Goal: Task Accomplishment & Management: Use online tool/utility

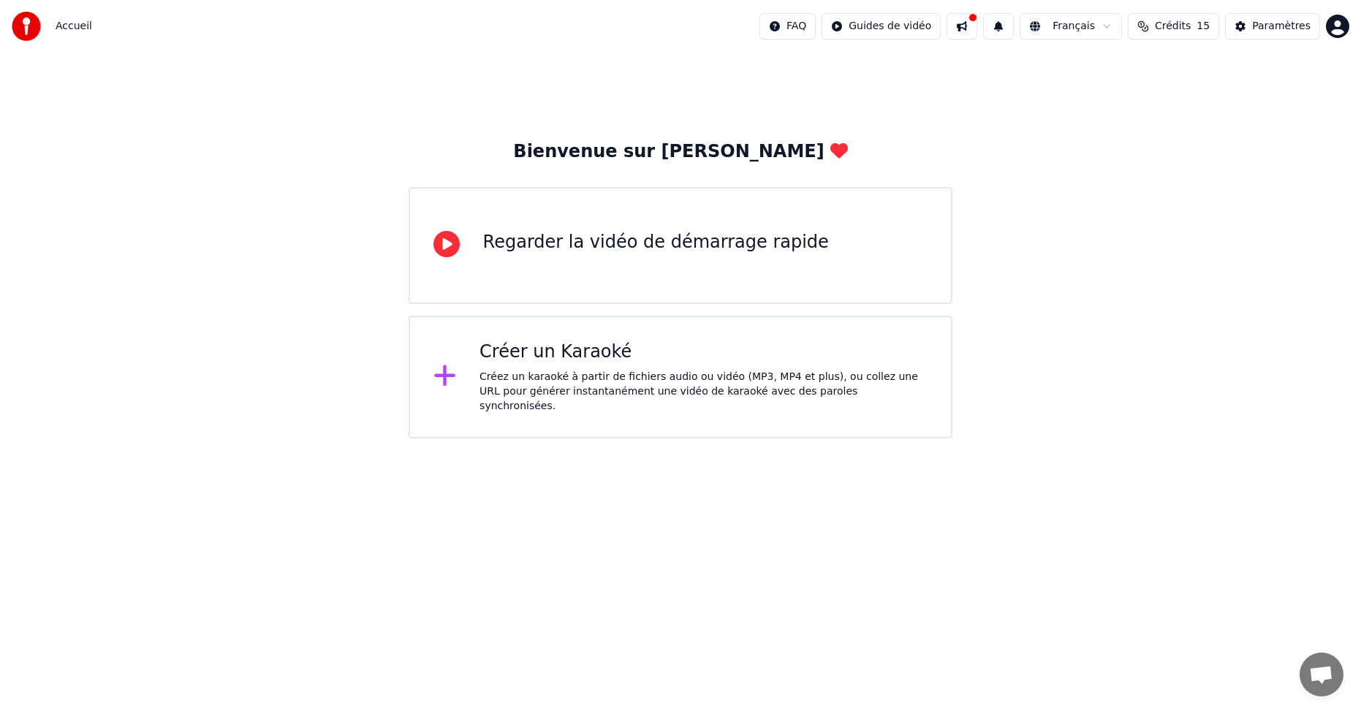
click at [645, 390] on div "Créez un karaoké à partir de fichiers audio ou vidéo (MP3, MP4 et plus), ou col…" at bounding box center [703, 392] width 448 height 44
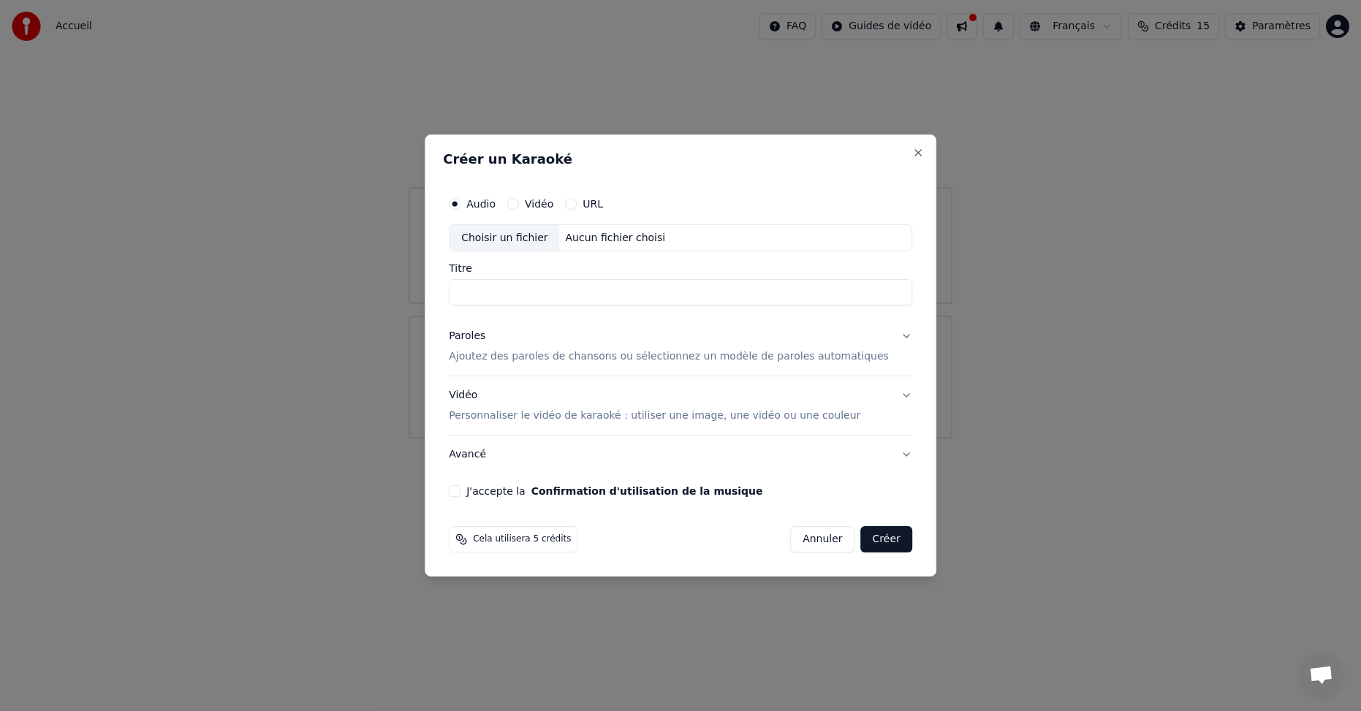
click at [873, 417] on button "Vidéo Personnaliser le vidéo de karaoké : utiliser une image, une vidéo ou une …" at bounding box center [680, 406] width 463 height 58
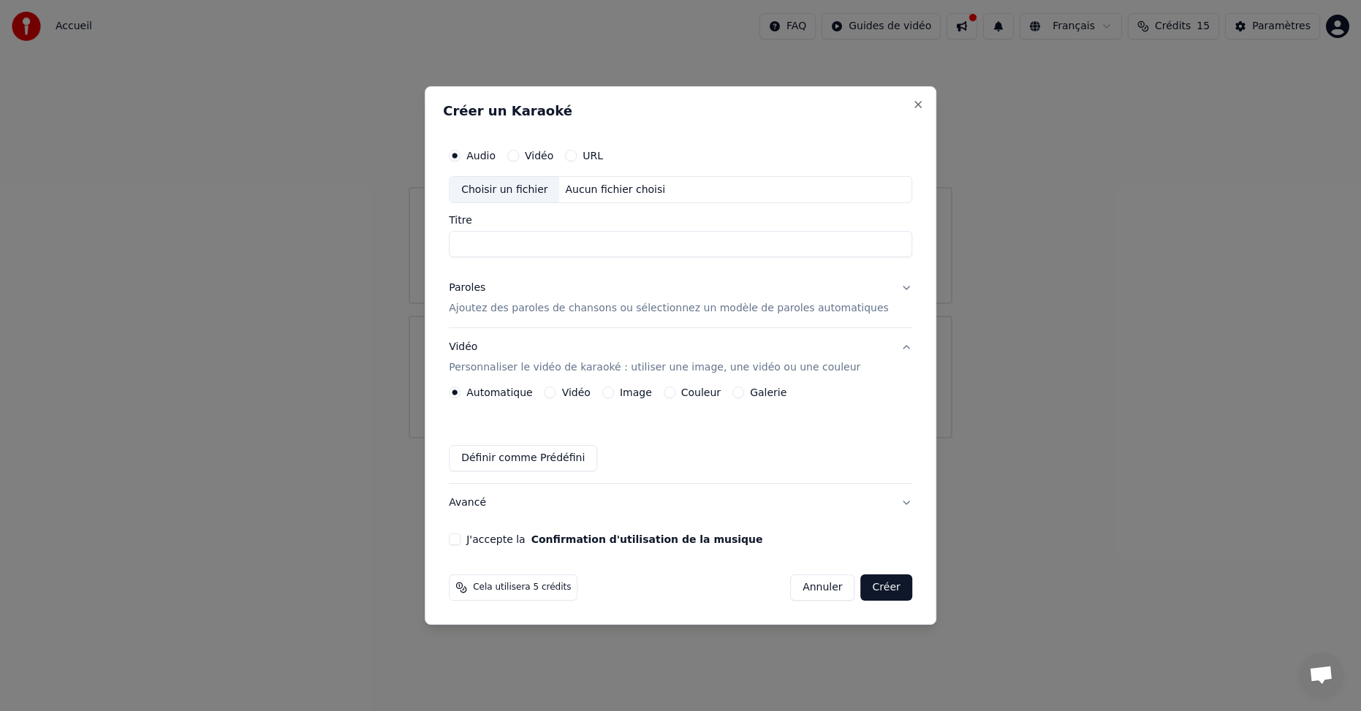
click at [551, 246] on input "Titre" at bounding box center [680, 245] width 463 height 26
click at [513, 188] on div "Choisir un fichier" at bounding box center [504, 190] width 110 height 26
click at [838, 304] on p "Ajoutez des paroles de chansons ou sélectionnez un modèle de paroles automatiqu…" at bounding box center [669, 309] width 440 height 15
type input "**********"
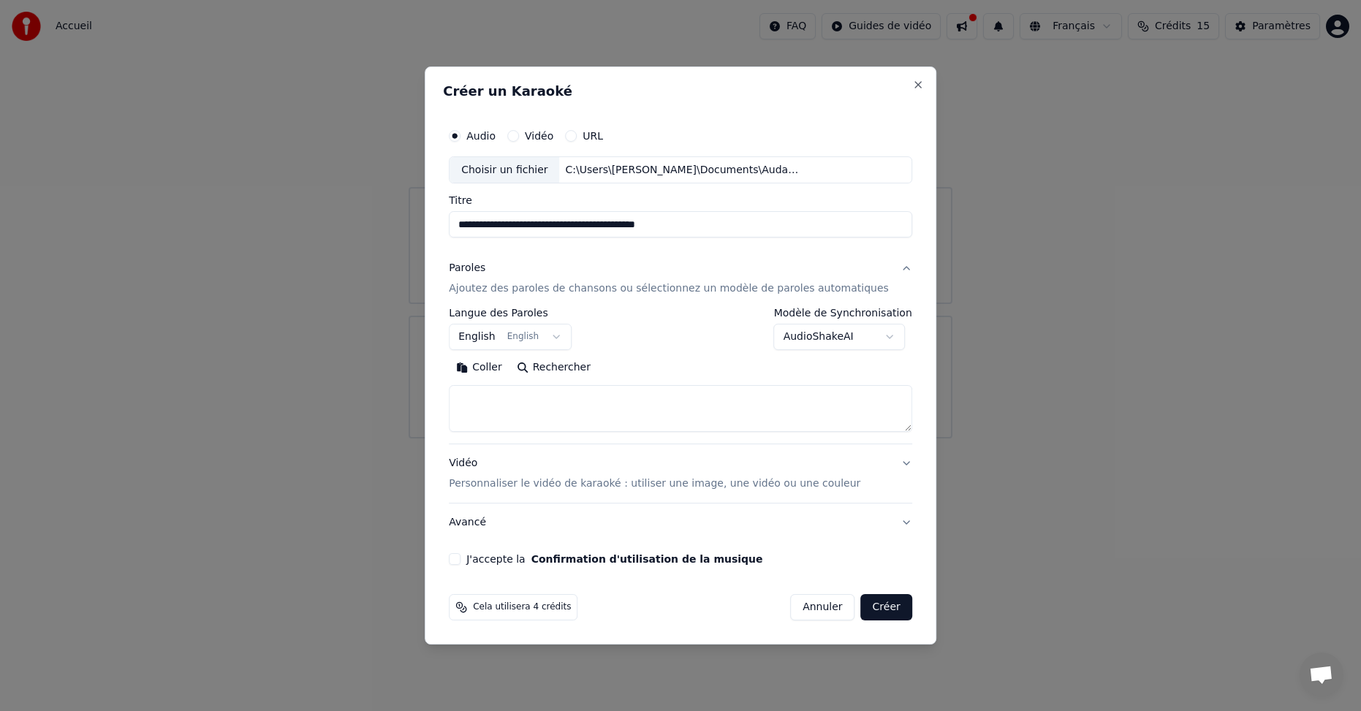
click at [572, 335] on button "English English" at bounding box center [510, 338] width 123 height 26
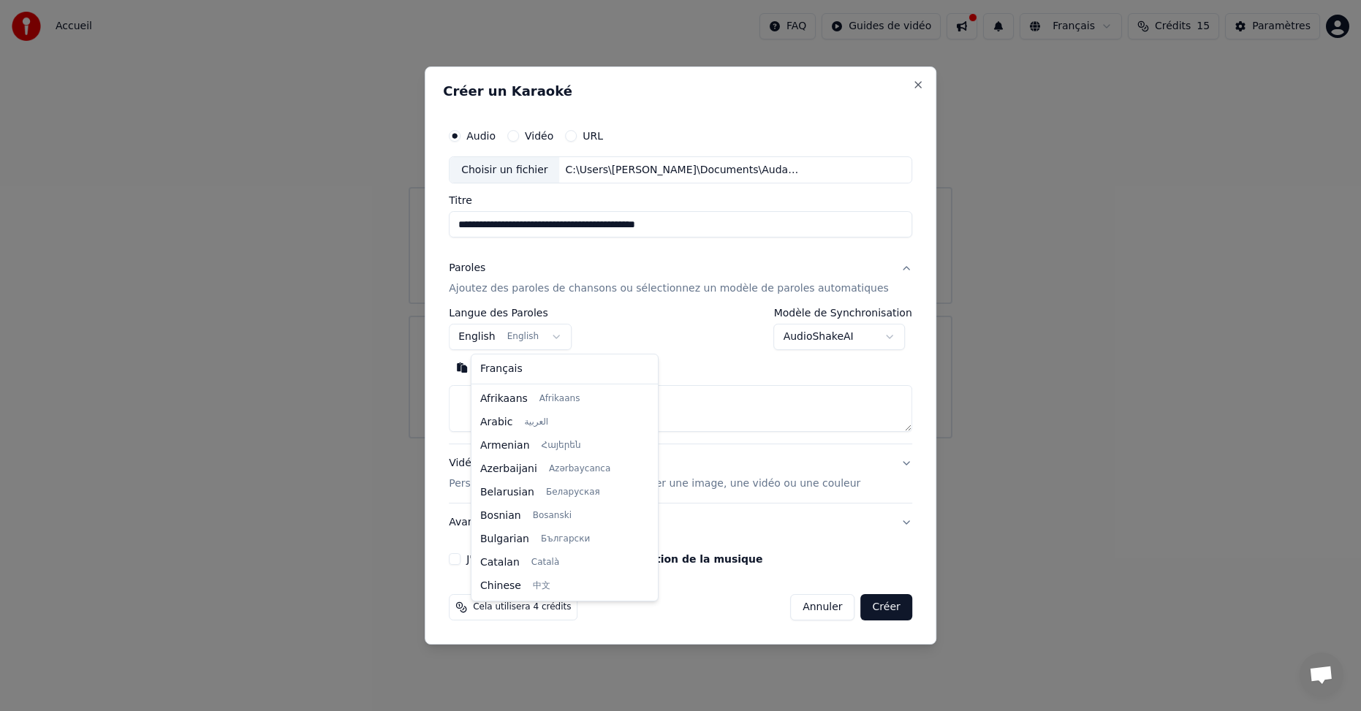
scroll to position [117, 0]
select select "**"
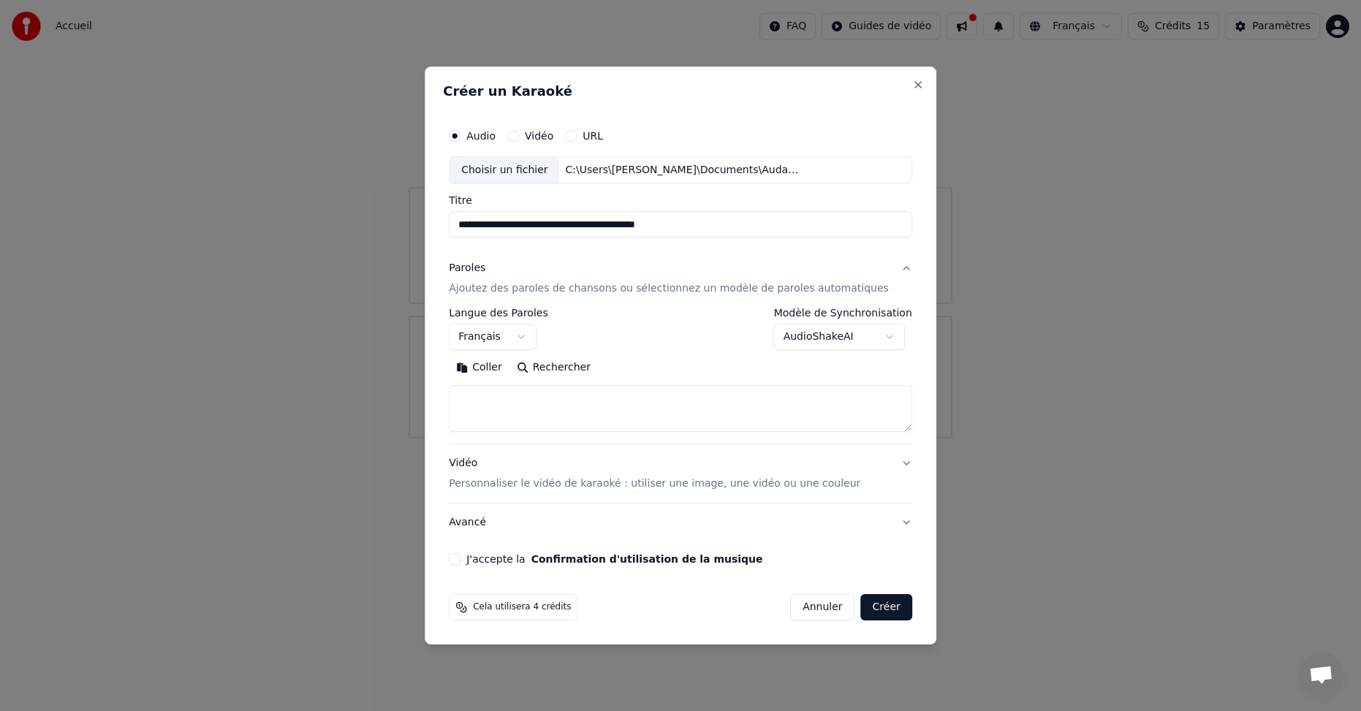
click at [881, 342] on body "**********" at bounding box center [680, 219] width 1361 height 439
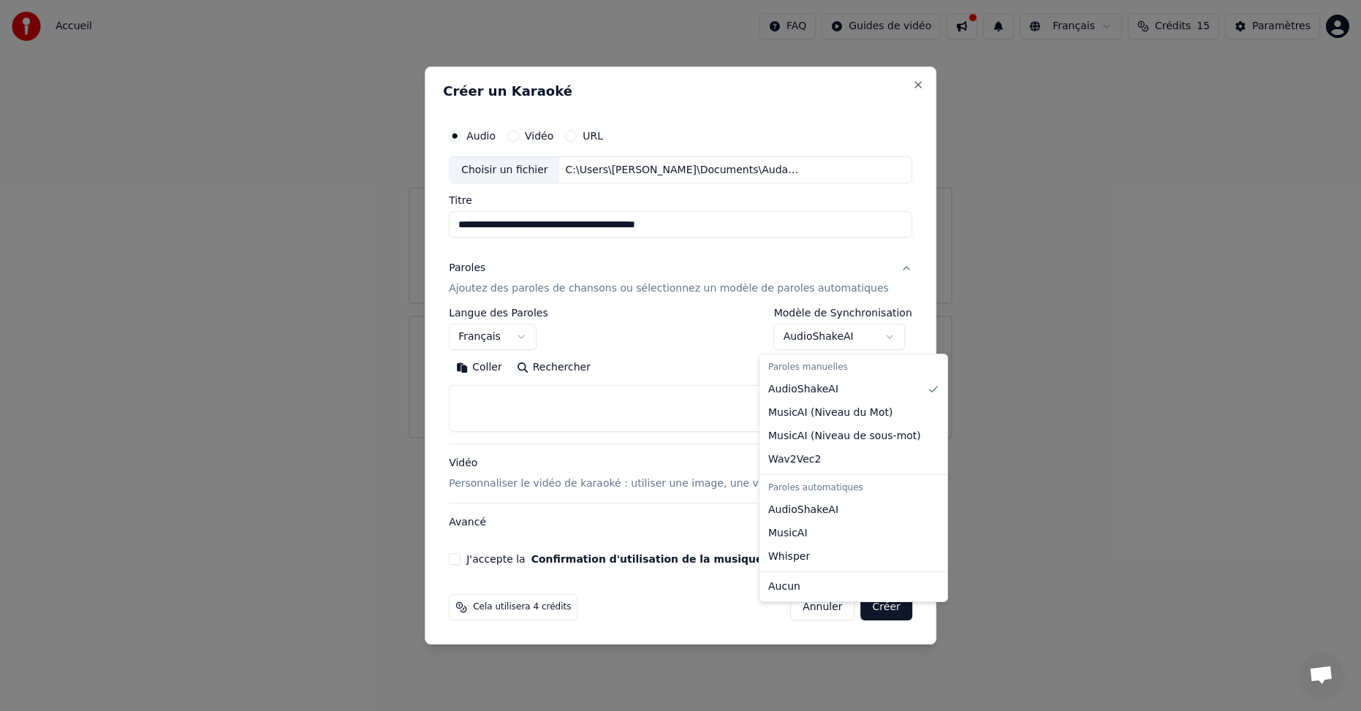
select select "**********"
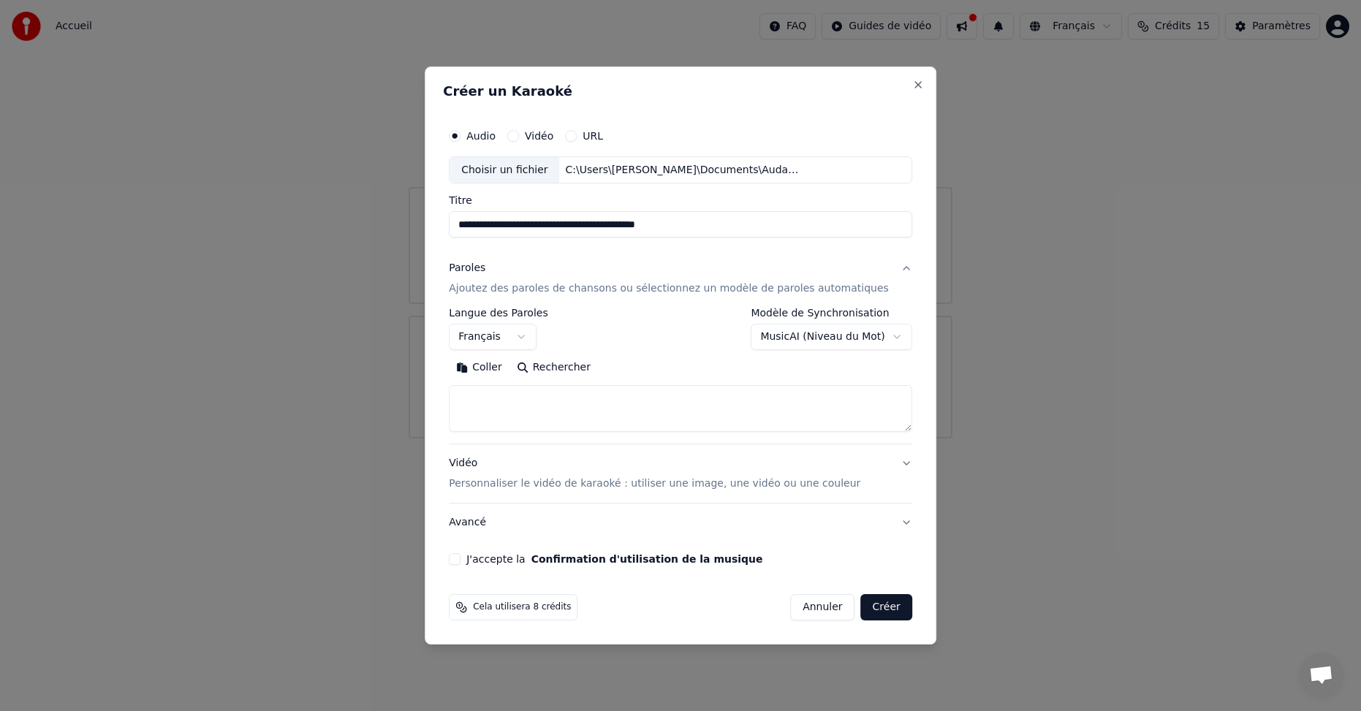
click at [496, 371] on button "Coller" at bounding box center [479, 368] width 61 height 23
click at [479, 409] on textarea "**********" at bounding box center [659, 409] width 420 height 47
click at [635, 399] on textarea "**********" at bounding box center [659, 409] width 420 height 47
type textarea "**********"
click at [841, 485] on p "Personnaliser le vidéo de karaoké : utiliser une image, une vidéo ou une couleur" at bounding box center [654, 484] width 411 height 15
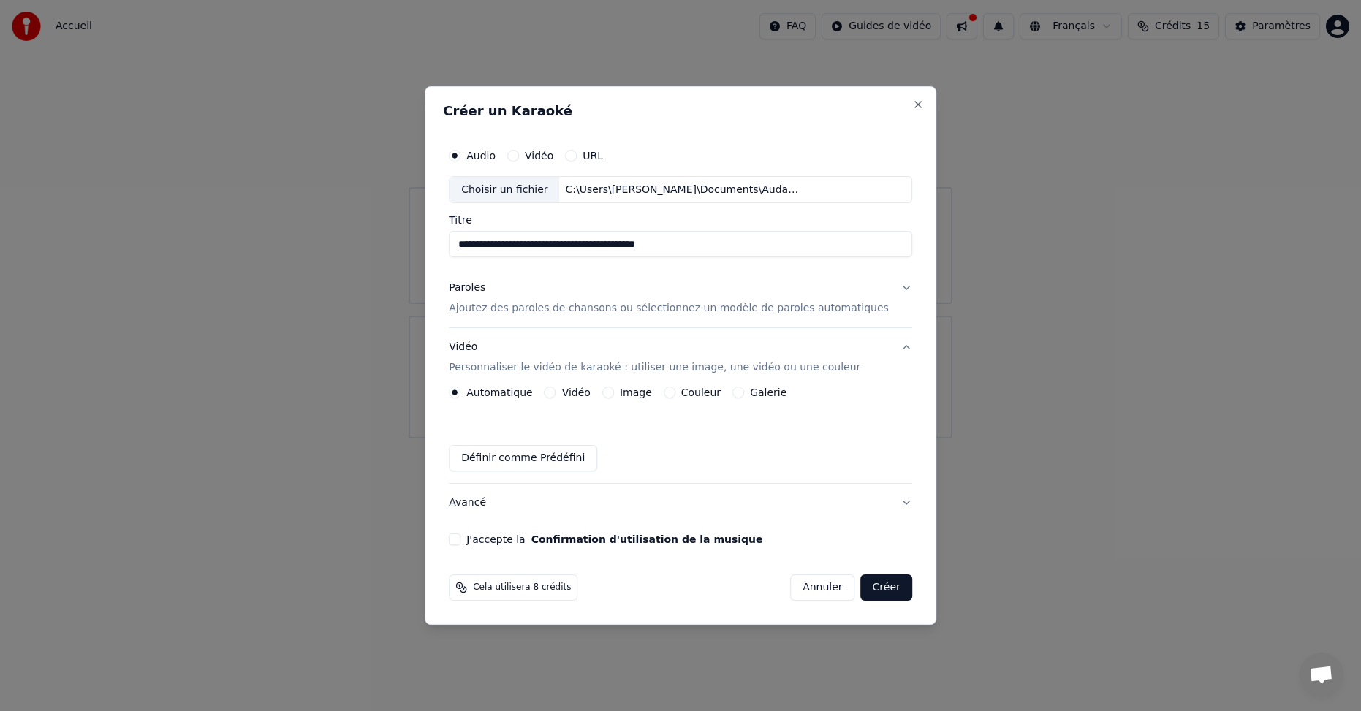
click at [460, 543] on button "J'accepte la Confirmation d'utilisation de la musique" at bounding box center [455, 540] width 12 height 12
click at [519, 158] on button "Vidéo" at bounding box center [513, 156] width 12 height 12
click at [460, 155] on button "Audio" at bounding box center [455, 156] width 12 height 12
click at [519, 156] on button "Vidéo" at bounding box center [513, 156] width 12 height 12
click at [577, 158] on button "URL" at bounding box center [571, 156] width 12 height 12
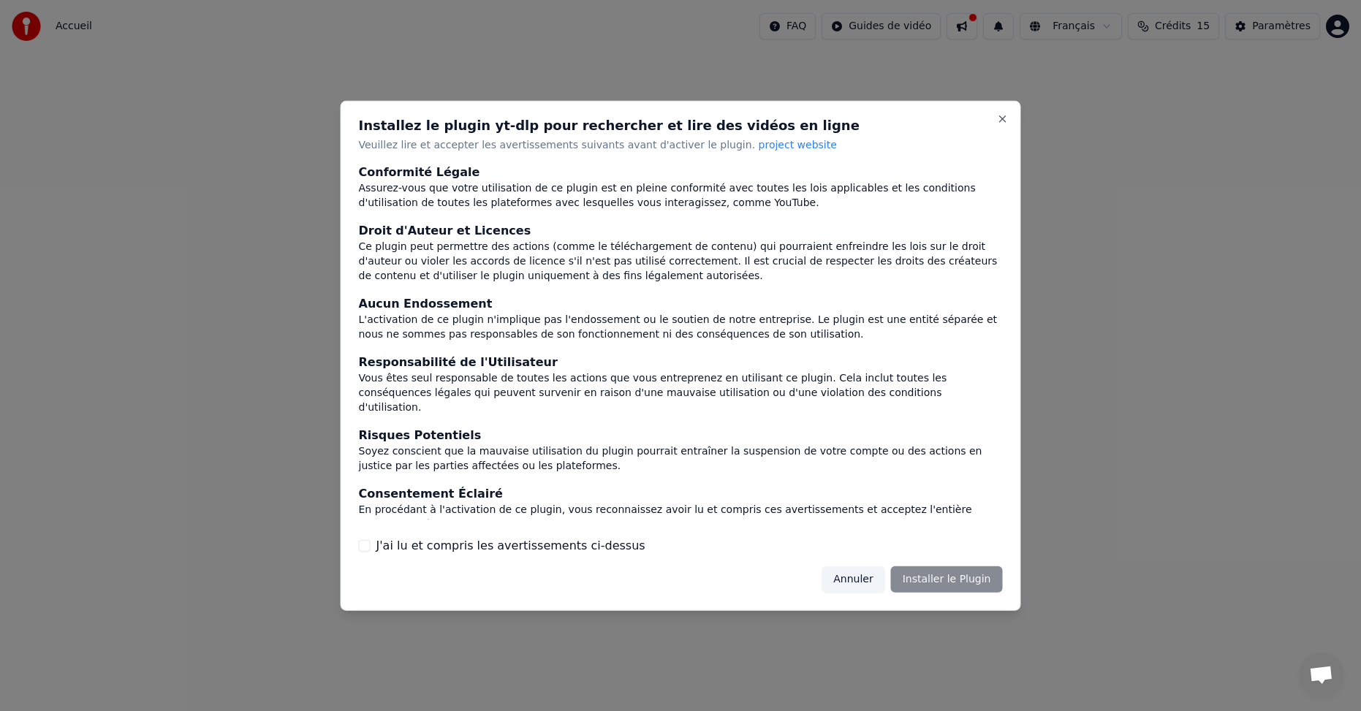
click at [866, 581] on button "Annuler" at bounding box center [853, 579] width 63 height 26
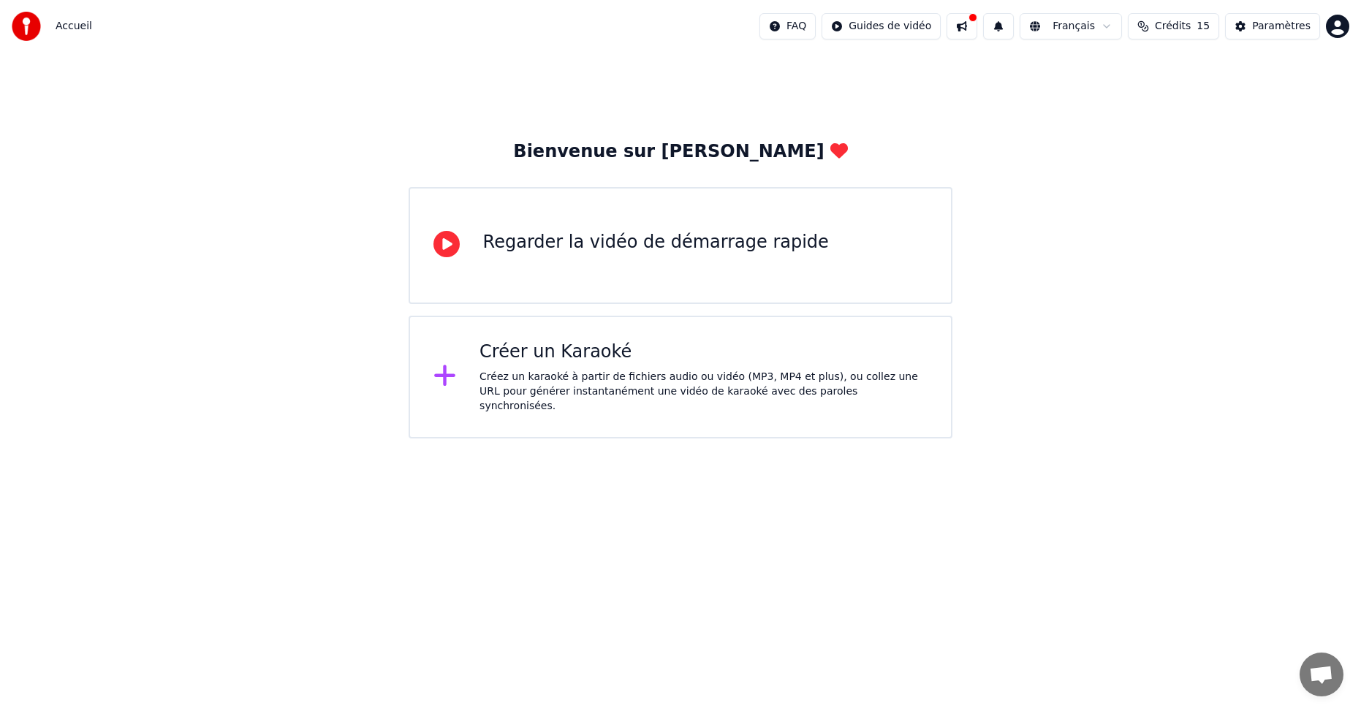
click at [756, 352] on div "Créer un Karaoké" at bounding box center [703, 352] width 448 height 23
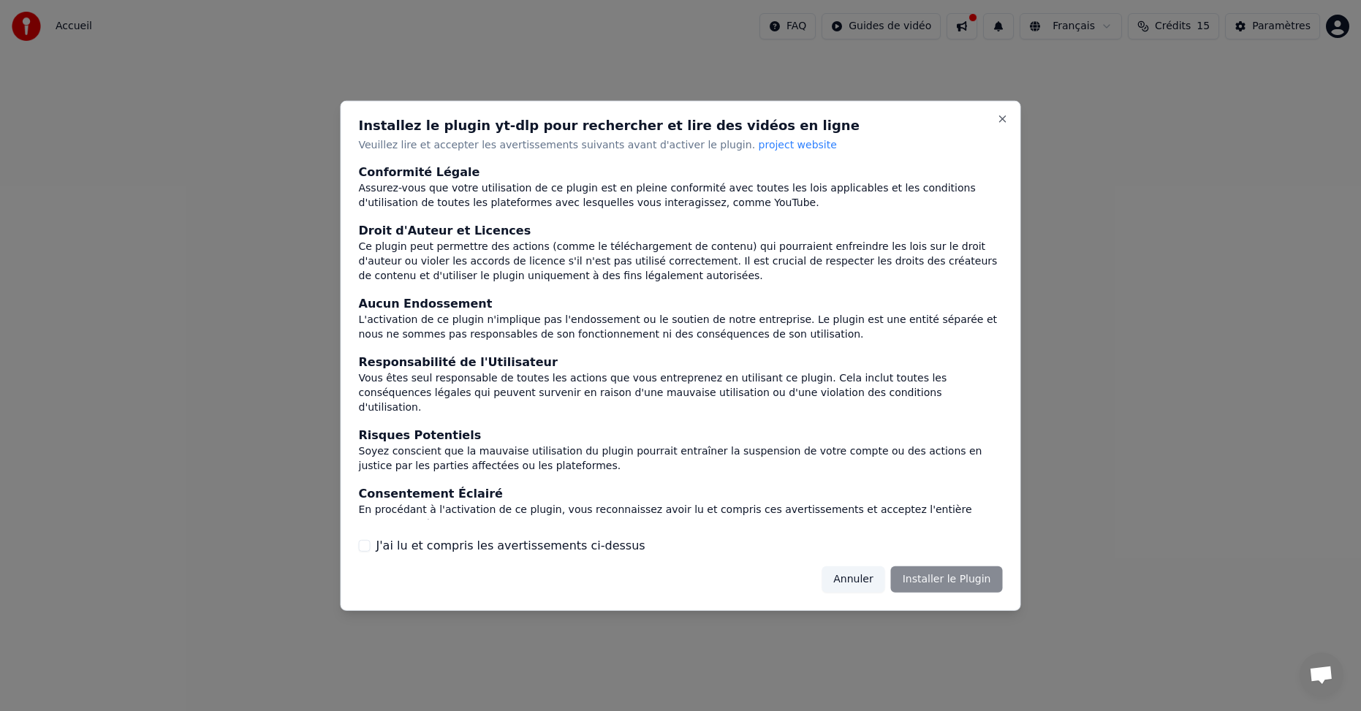
click at [363, 543] on button "J'ai lu et compris les avertissements ci-dessus" at bounding box center [365, 546] width 12 height 12
click at [936, 577] on button "Installer le Plugin" at bounding box center [947, 579] width 112 height 26
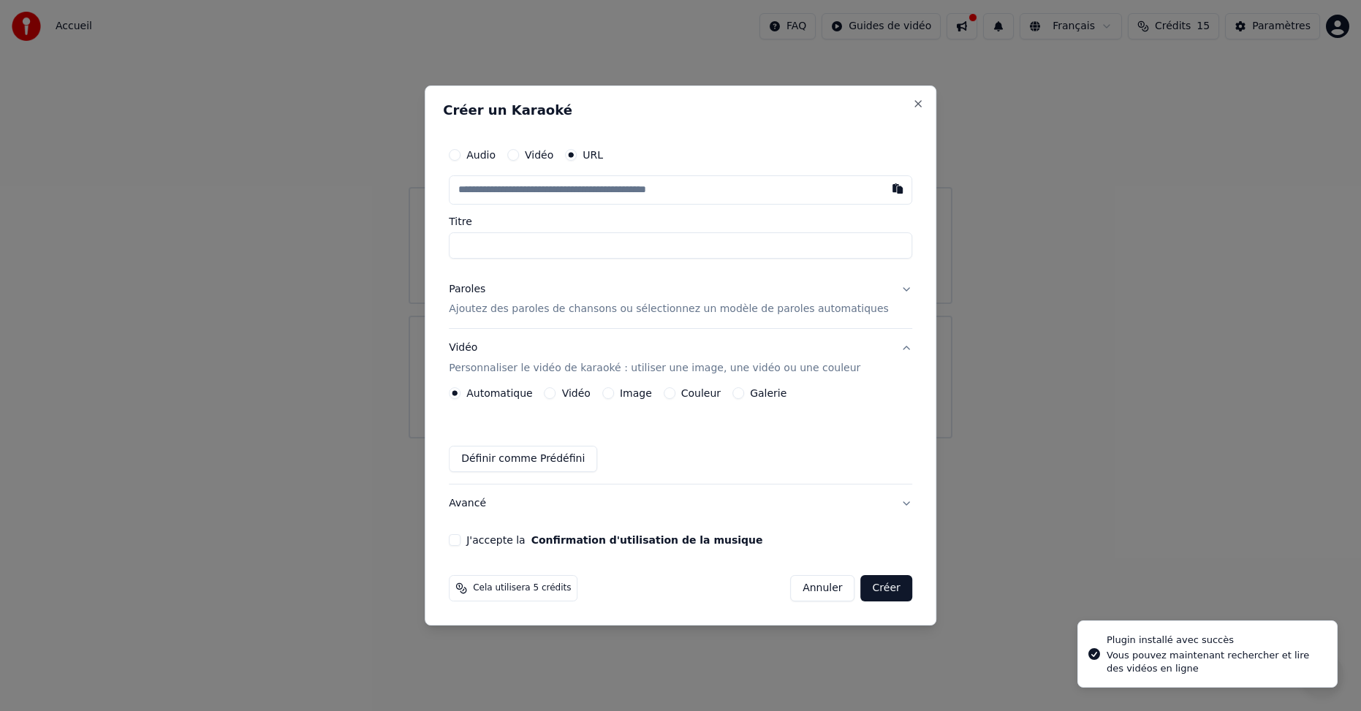
click at [460, 156] on button "Audio" at bounding box center [455, 155] width 12 height 12
click at [534, 191] on div "Choisir un fichier" at bounding box center [504, 190] width 110 height 26
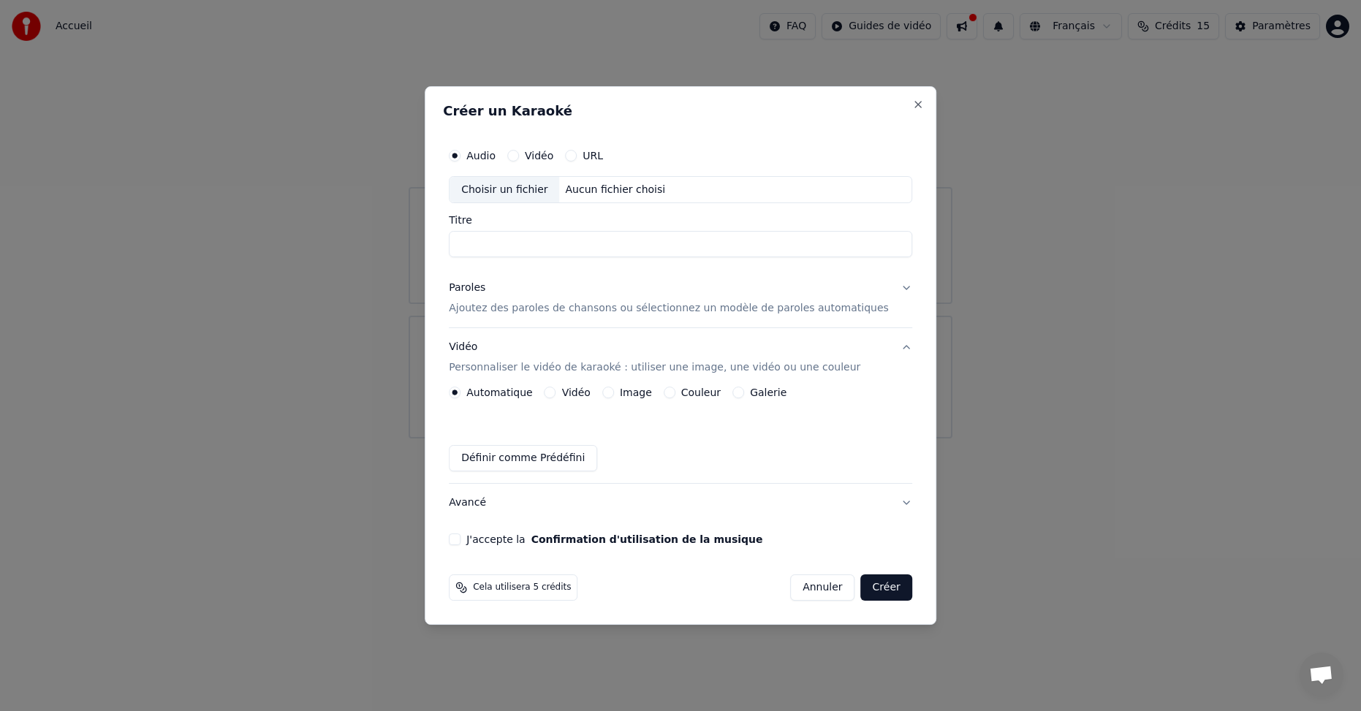
type input "**********"
click at [540, 306] on p "Ajoutez des paroles de chansons ou sélectionnez un modèle de paroles automatiqu…" at bounding box center [669, 309] width 440 height 15
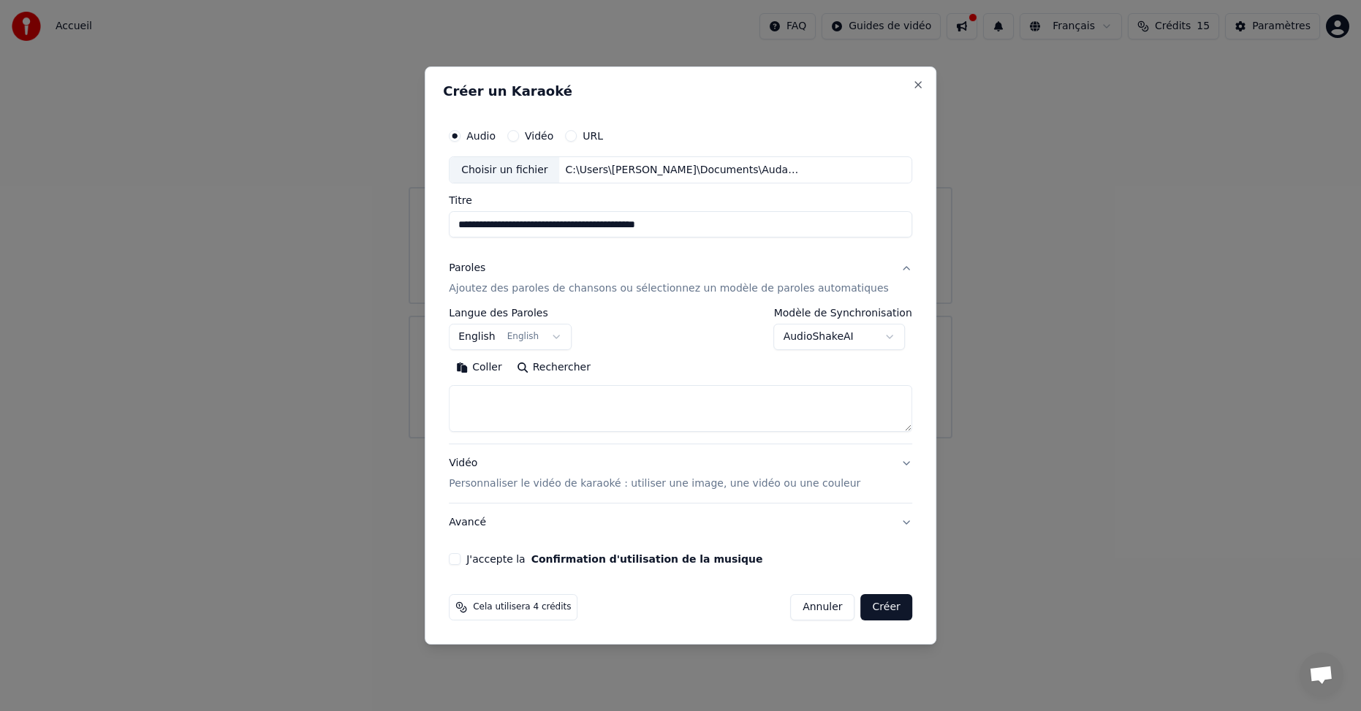
click at [560, 335] on button "English English" at bounding box center [510, 338] width 123 height 26
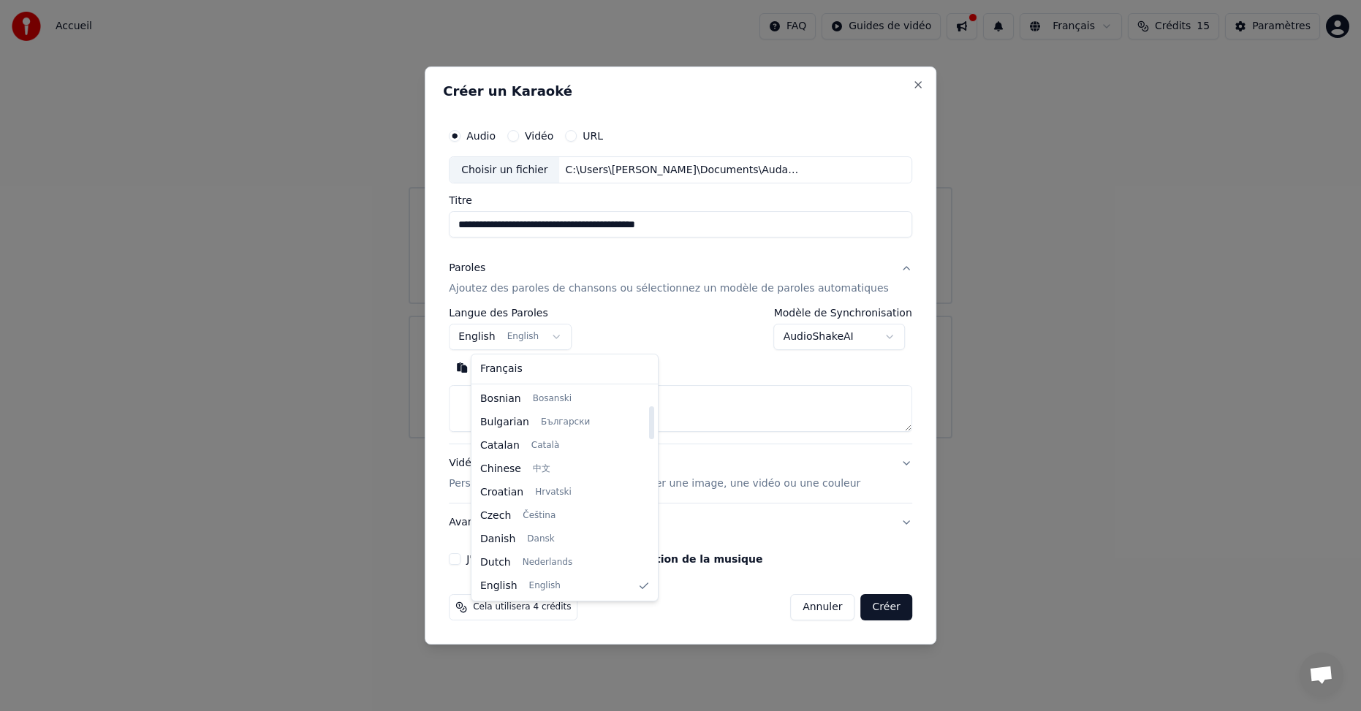
select select "**"
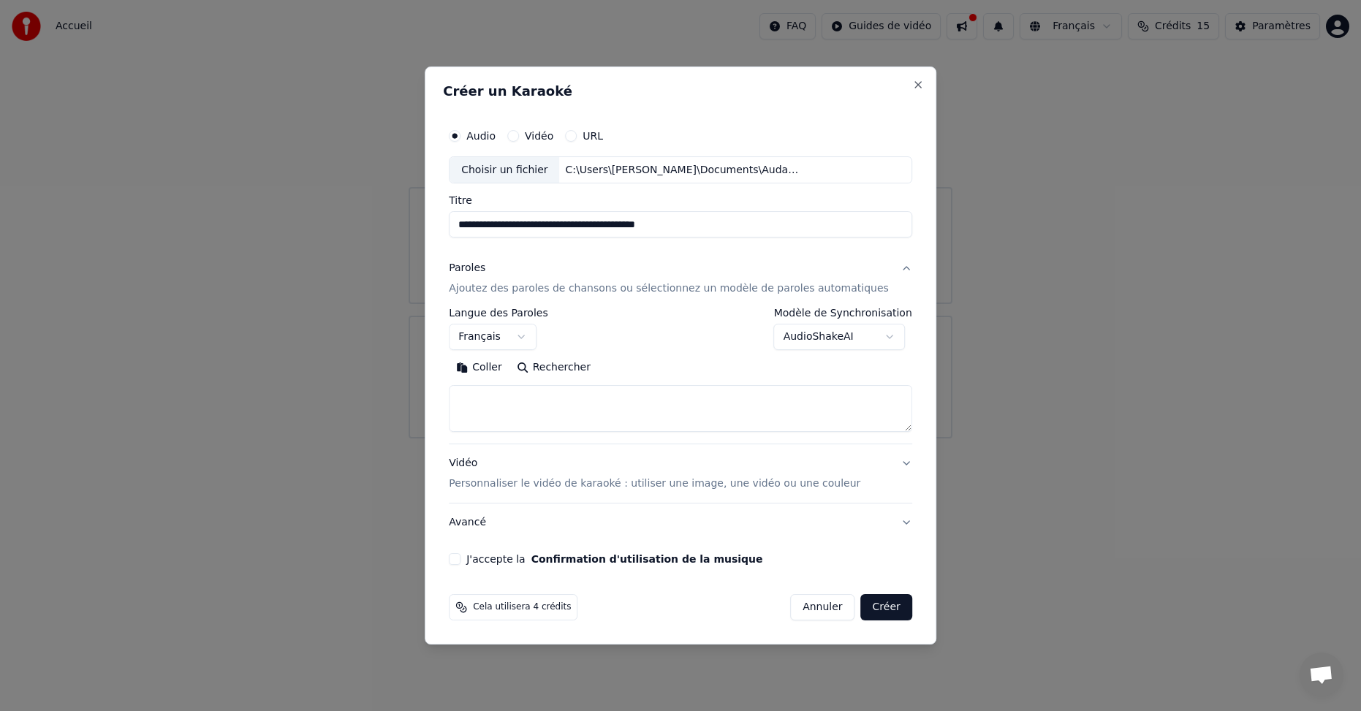
click at [509, 375] on button "Coller" at bounding box center [479, 368] width 61 height 23
click at [484, 412] on textarea "**********" at bounding box center [659, 409] width 420 height 47
click at [479, 413] on textarea "**********" at bounding box center [659, 409] width 420 height 47
type textarea "**********"
click at [880, 485] on button "Vidéo Personnaliser le vidéo de karaoké : utiliser une image, une vidéo ou une …" at bounding box center [680, 474] width 463 height 58
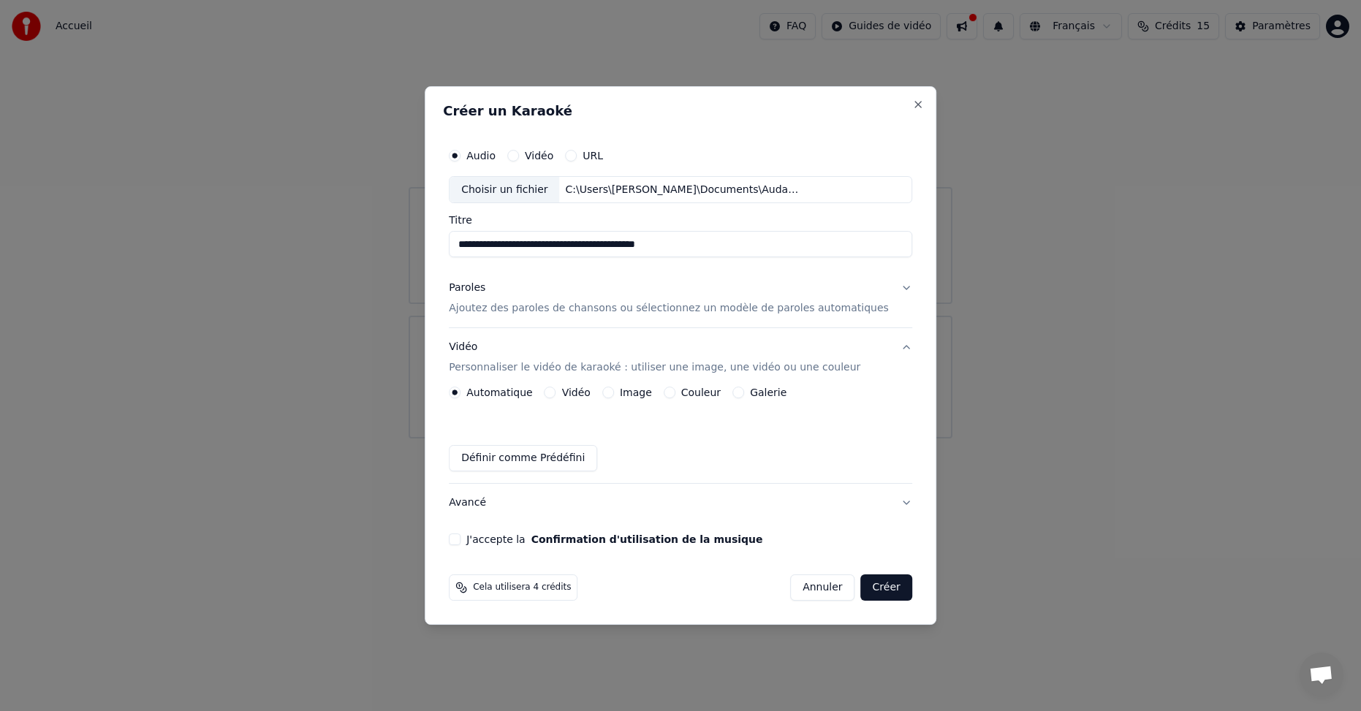
click at [460, 537] on button "J'accepte la Confirmation d'utilisation de la musique" at bounding box center [455, 540] width 12 height 12
click at [873, 592] on button "Créer" at bounding box center [886, 587] width 51 height 26
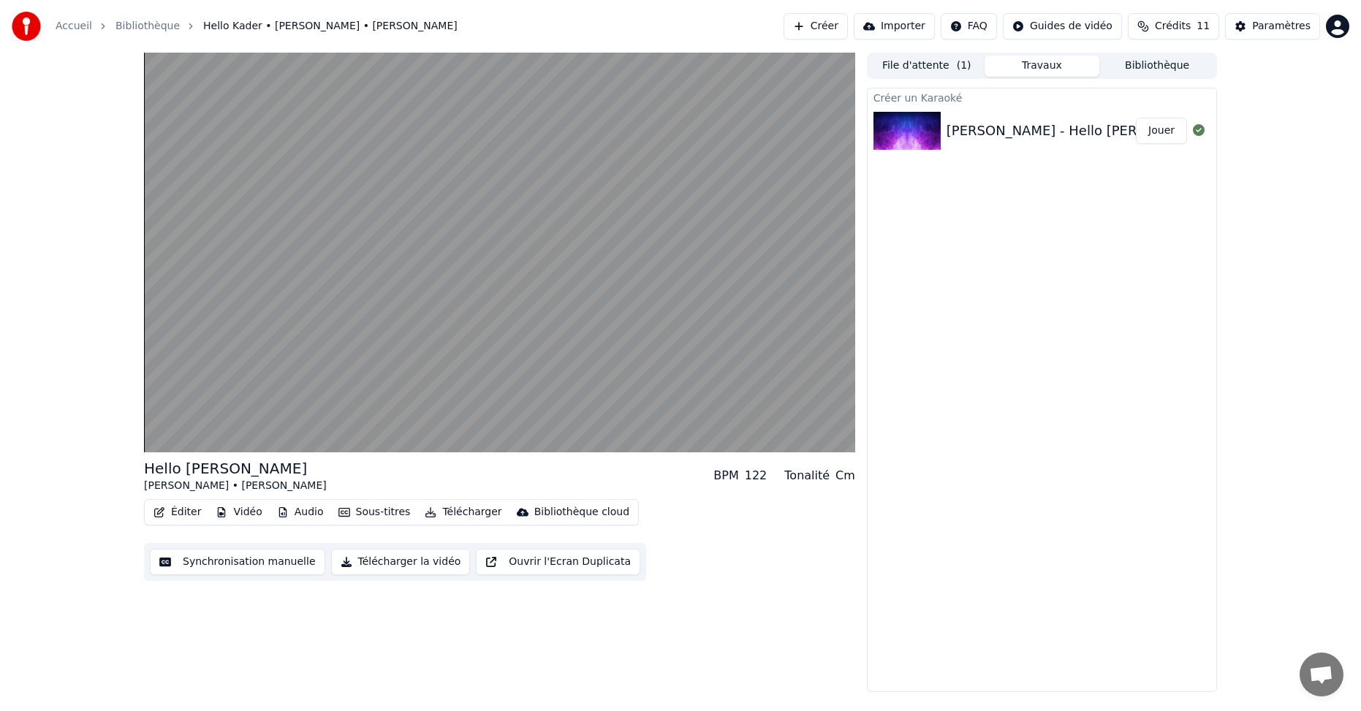
click at [180, 512] on button "Éditer" at bounding box center [177, 512] width 59 height 20
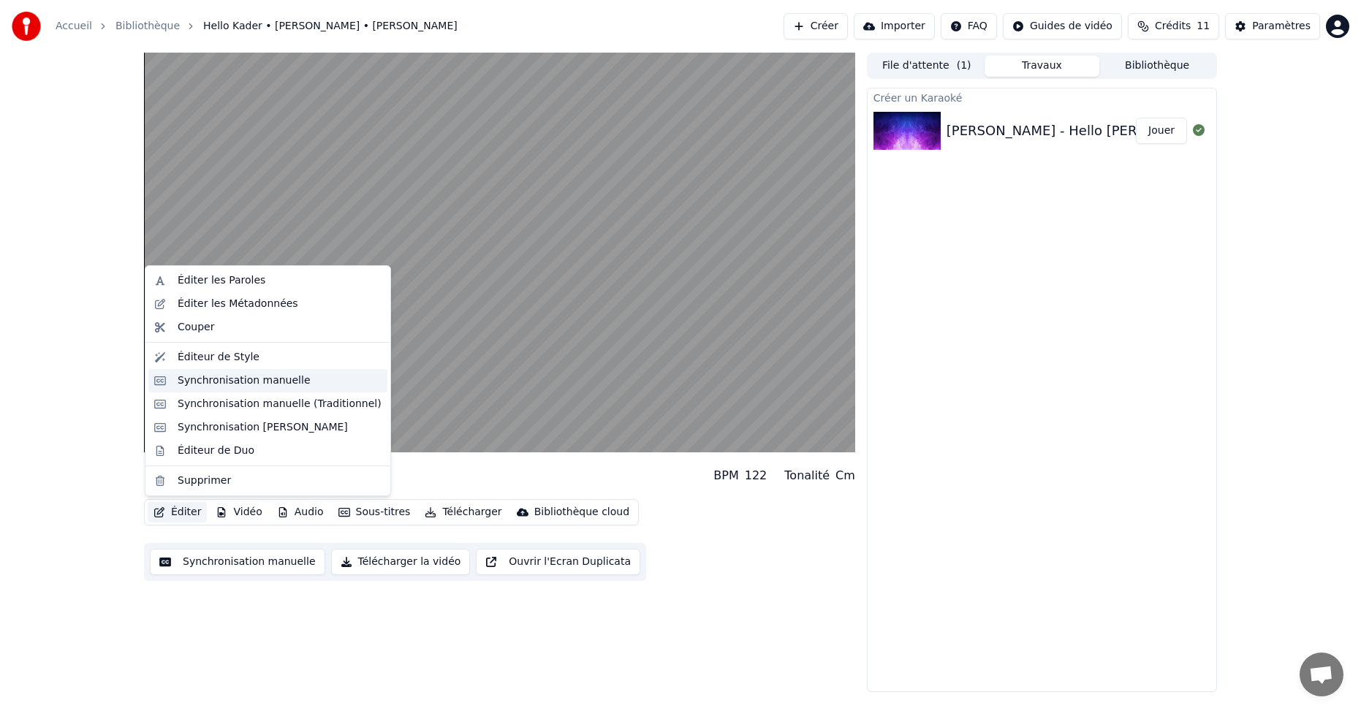
click at [300, 380] on div "Synchronisation manuelle" at bounding box center [280, 380] width 204 height 15
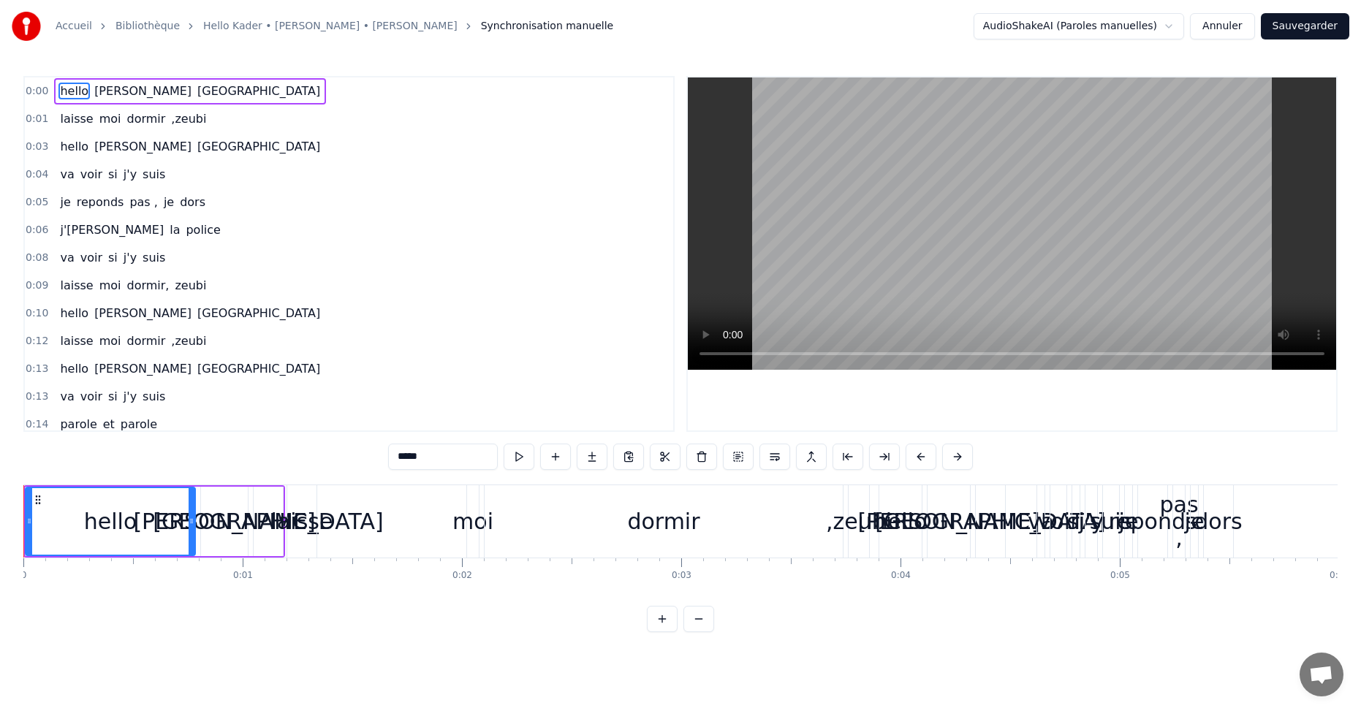
drag, startPoint x: 110, startPoint y: 526, endPoint x: 276, endPoint y: 539, distance: 165.8
click at [276, 539] on div "hello [PERSON_NAME] [GEOGRAPHIC_DATA]" at bounding box center [154, 521] width 262 height 72
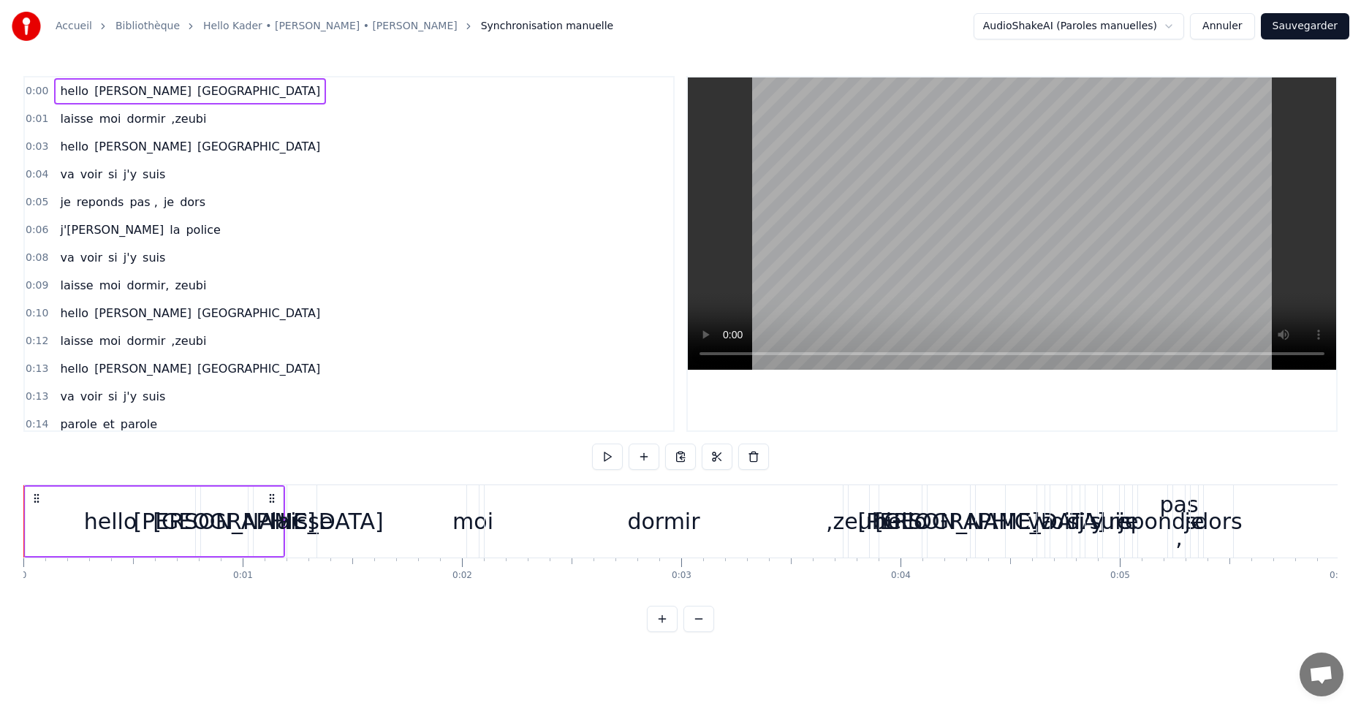
click at [77, 94] on span "hello" at bounding box center [73, 91] width 31 height 17
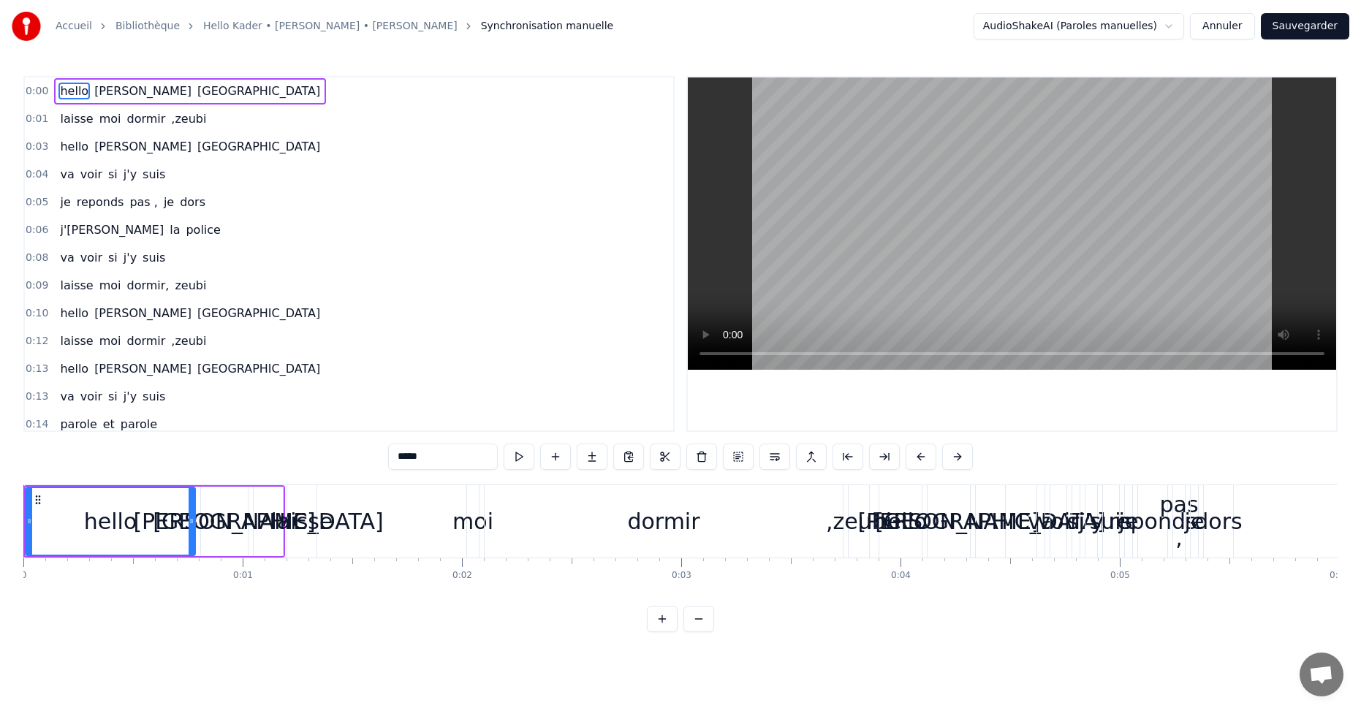
click at [96, 93] on span "[PERSON_NAME]" at bounding box center [143, 91] width 100 height 17
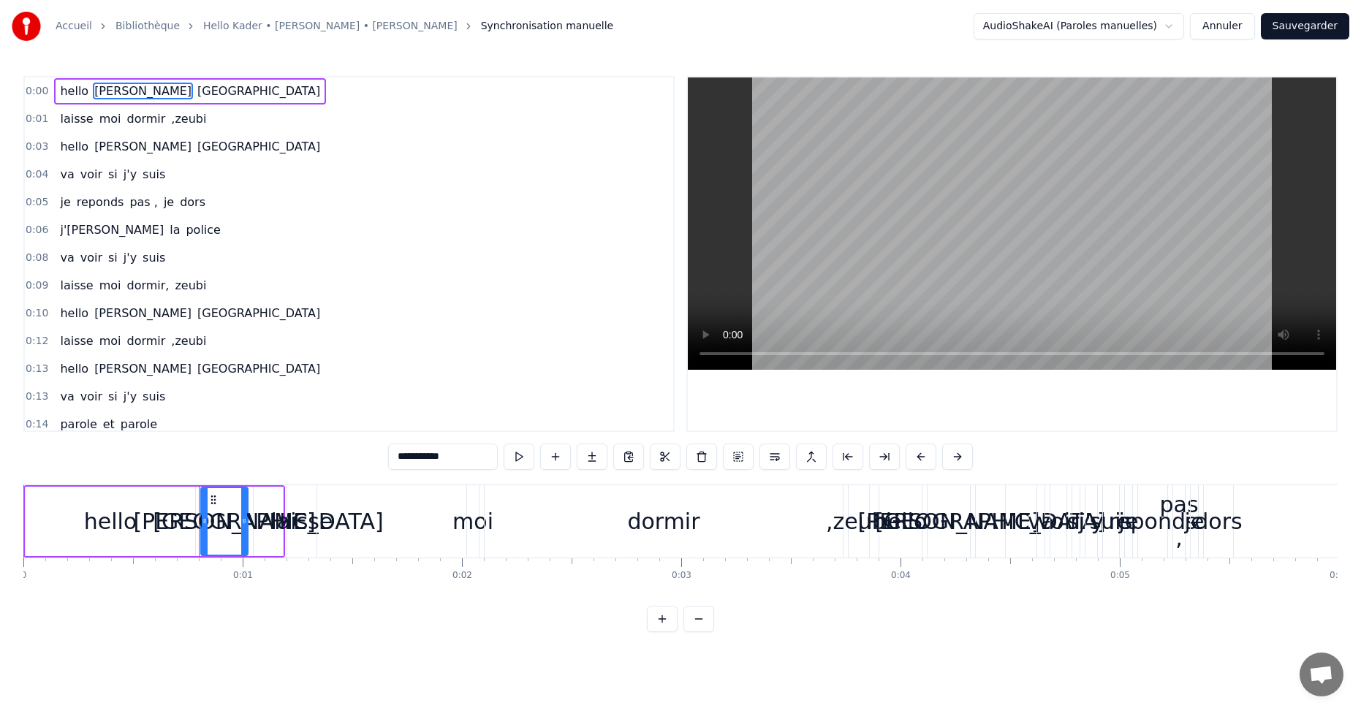
click at [196, 98] on span "[GEOGRAPHIC_DATA]" at bounding box center [259, 91] width 126 height 17
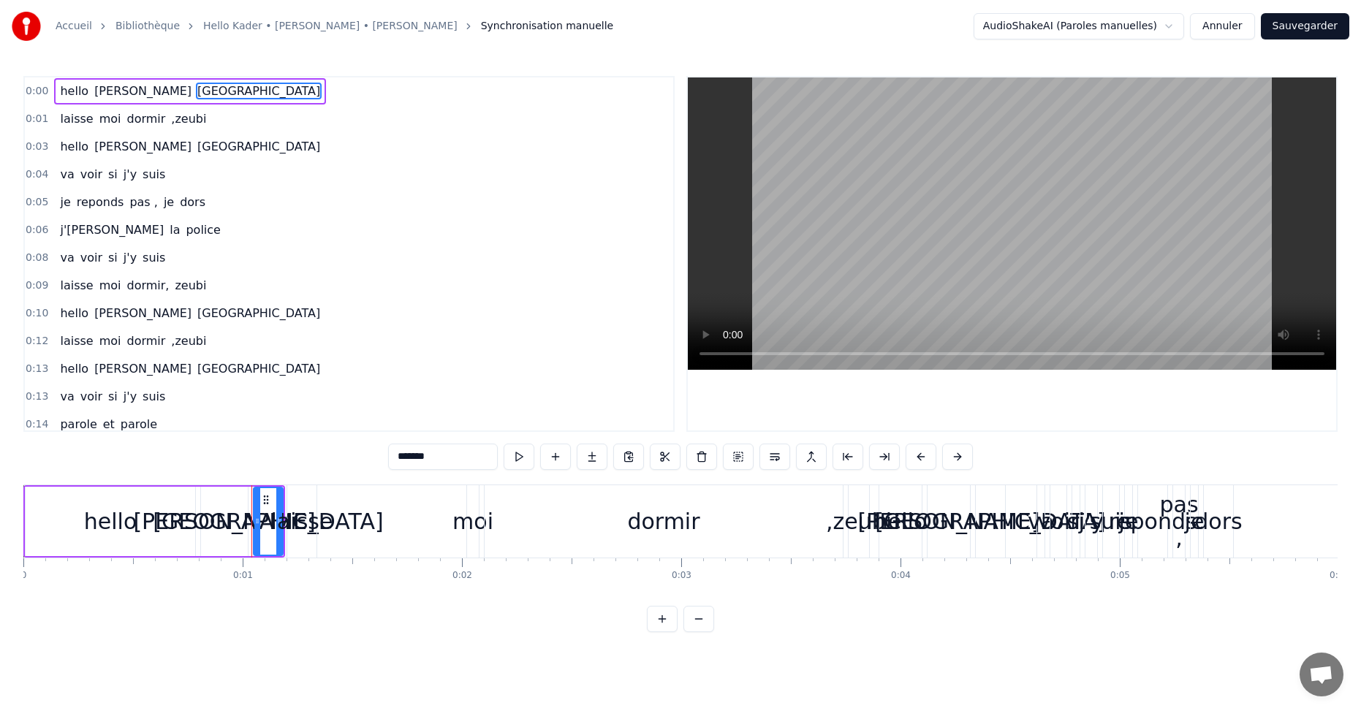
click at [98, 520] on div "hello" at bounding box center [110, 521] width 53 height 33
type input "*****"
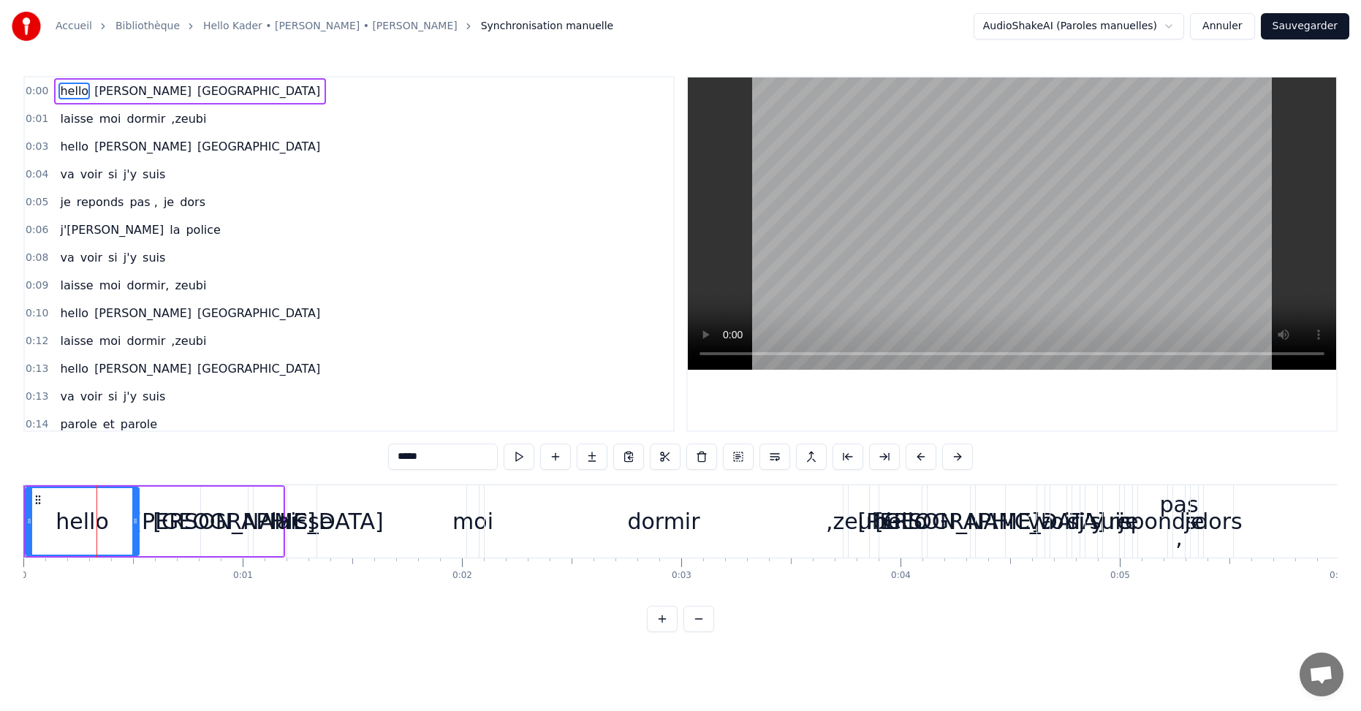
drag, startPoint x: 189, startPoint y: 530, endPoint x: 133, endPoint y: 534, distance: 56.4
click at [133, 534] on div at bounding box center [135, 521] width 6 height 67
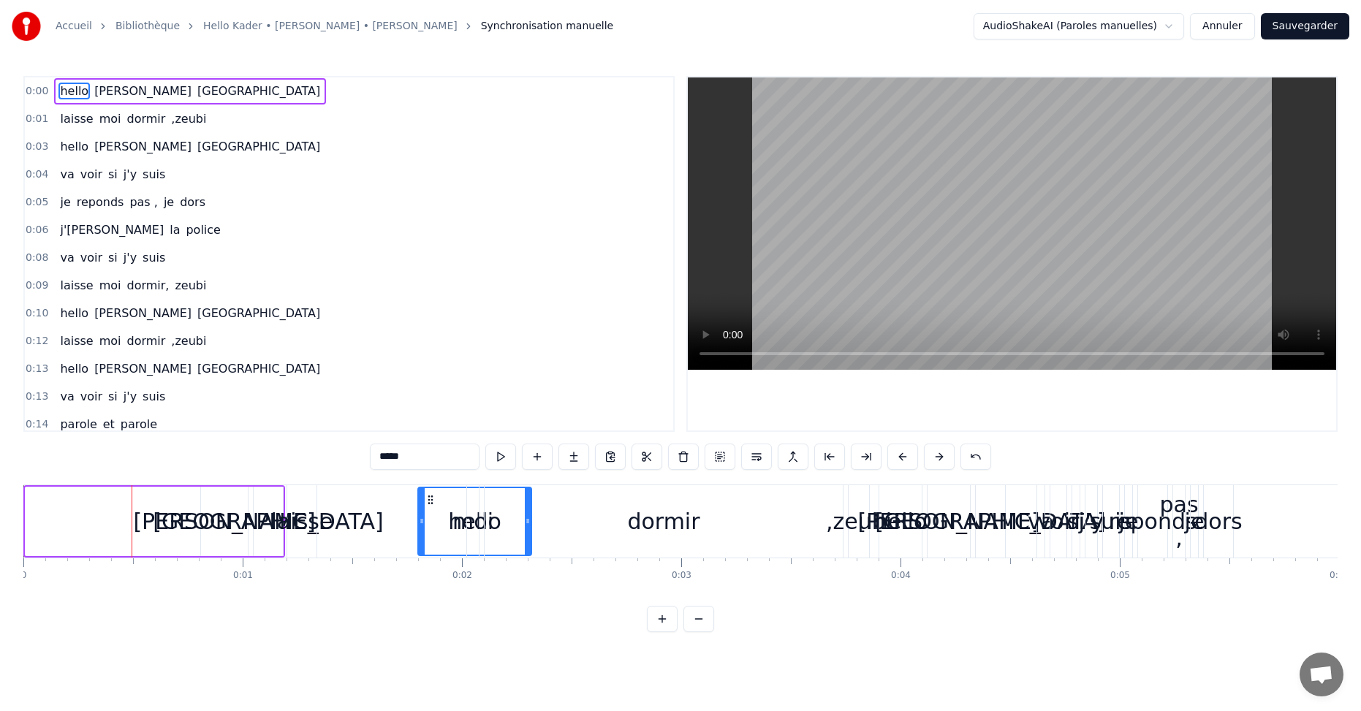
drag, startPoint x: 40, startPoint y: 498, endPoint x: 433, endPoint y: 510, distance: 392.7
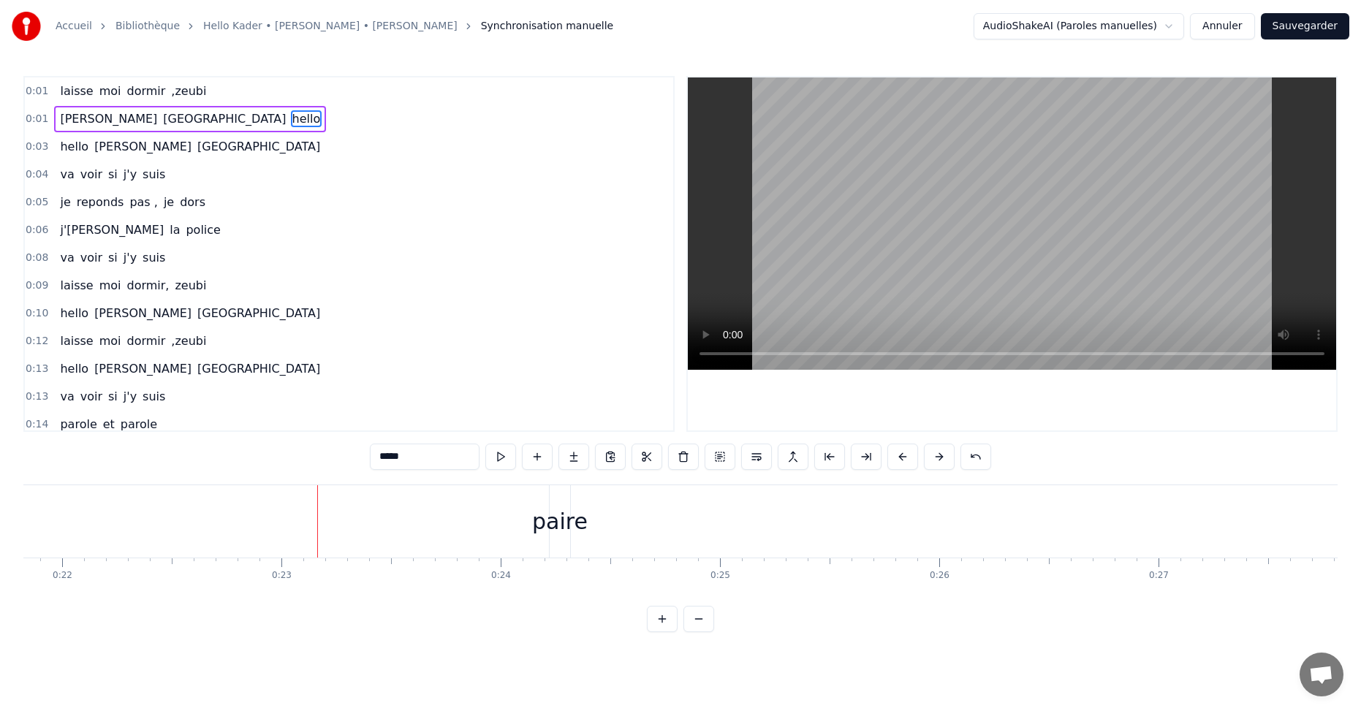
scroll to position [0, 4855]
drag, startPoint x: 179, startPoint y: 119, endPoint x: 243, endPoint y: 307, distance: 198.3
click at [243, 307] on div "0:01 laisse moi dormir ,zeubi 0:01 [PERSON_NAME] algérie hello 0:03 hello [PERS…" at bounding box center [348, 254] width 651 height 356
drag, startPoint x: 172, startPoint y: 116, endPoint x: 143, endPoint y: 201, distance: 89.9
click at [143, 201] on div "0:01 laisse moi dormir ,zeubi 0:01 [PERSON_NAME] algérie hello 0:03 hello [PERS…" at bounding box center [348, 254] width 651 height 356
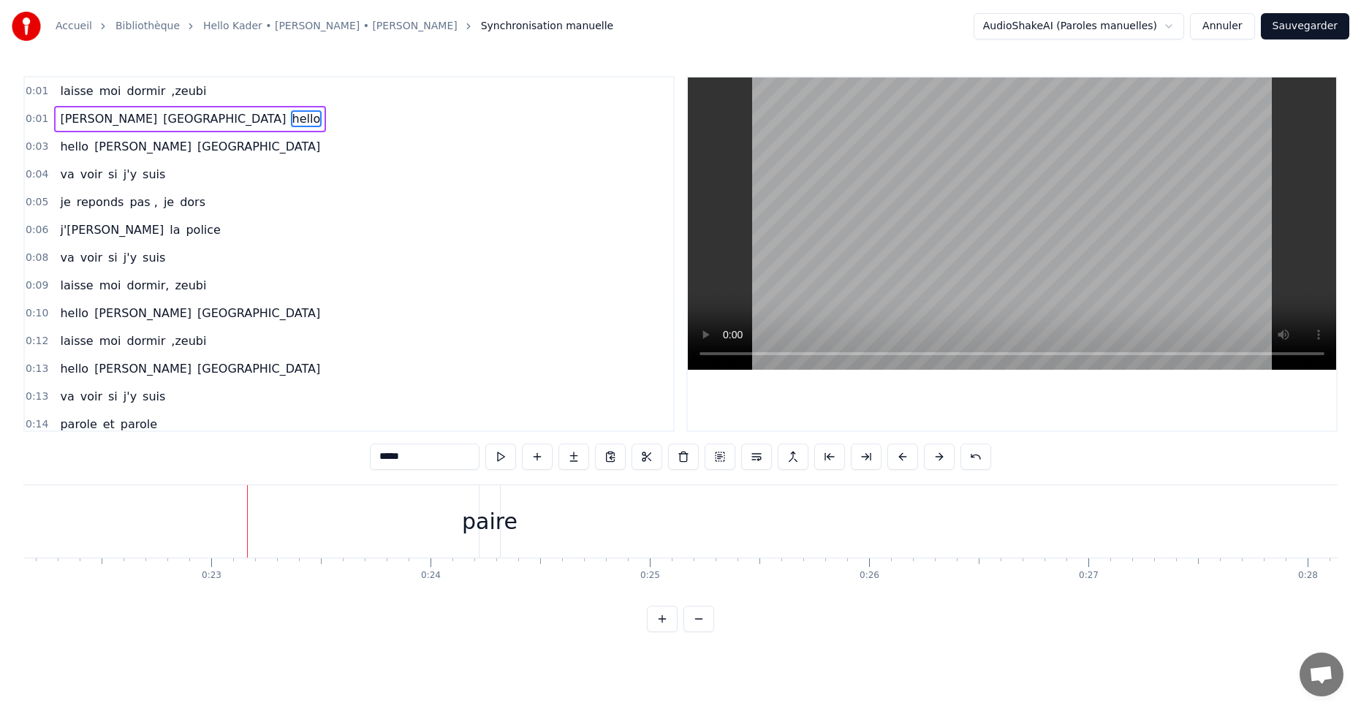
click at [659, 188] on div "0:04 va voir si j'y suis" at bounding box center [349, 175] width 648 height 28
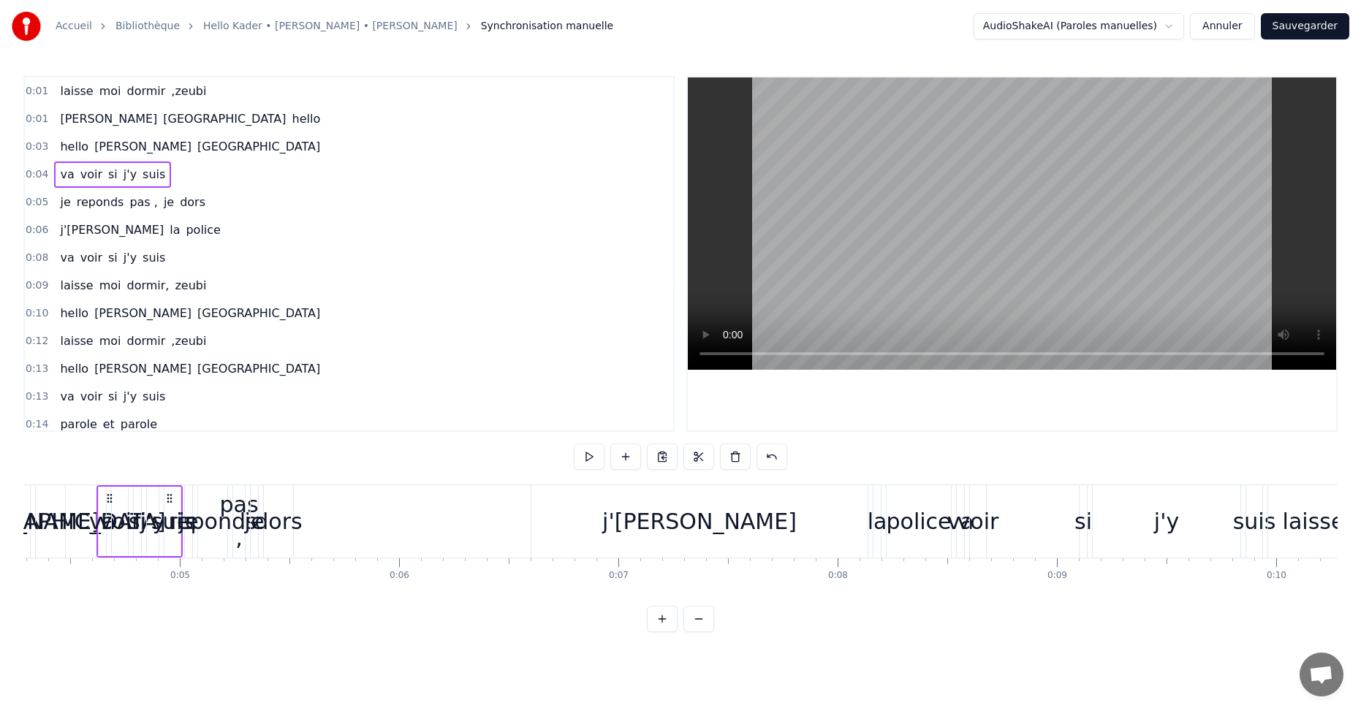
scroll to position [0, 0]
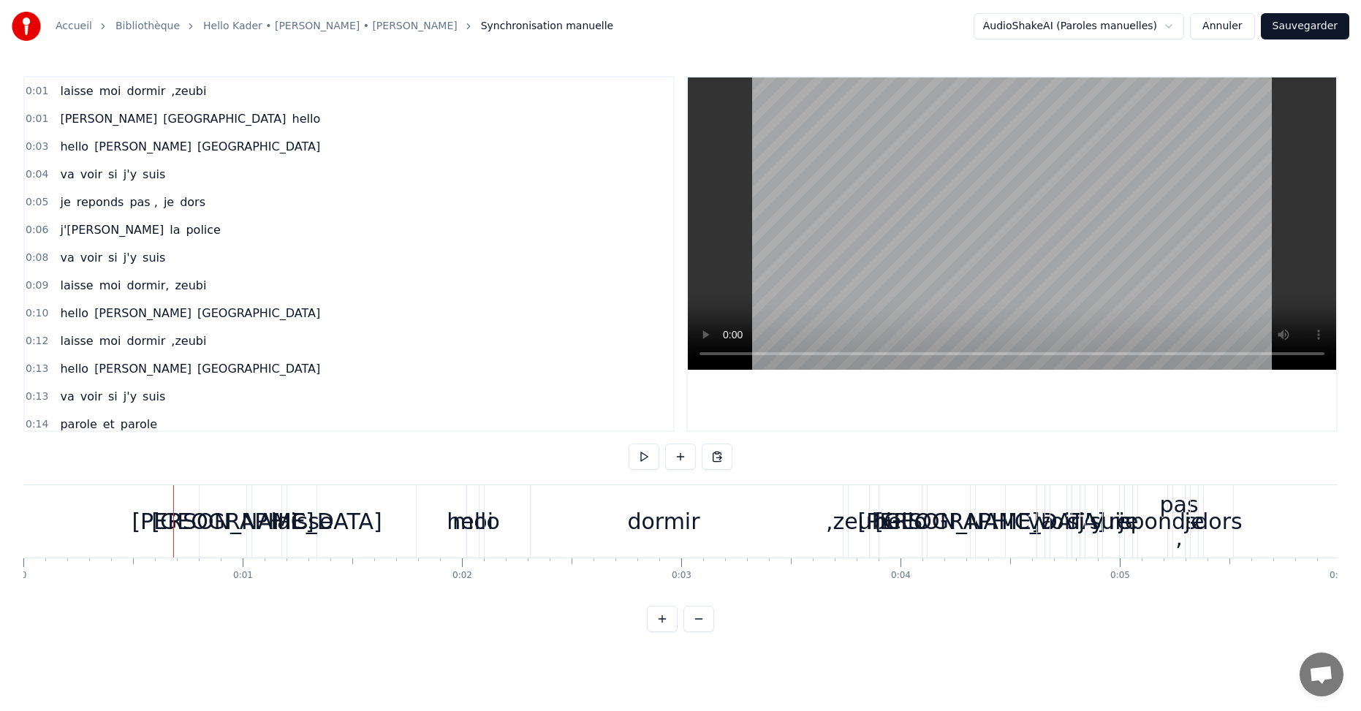
click at [201, 532] on div "[PERSON_NAME]" at bounding box center [223, 521] width 182 height 33
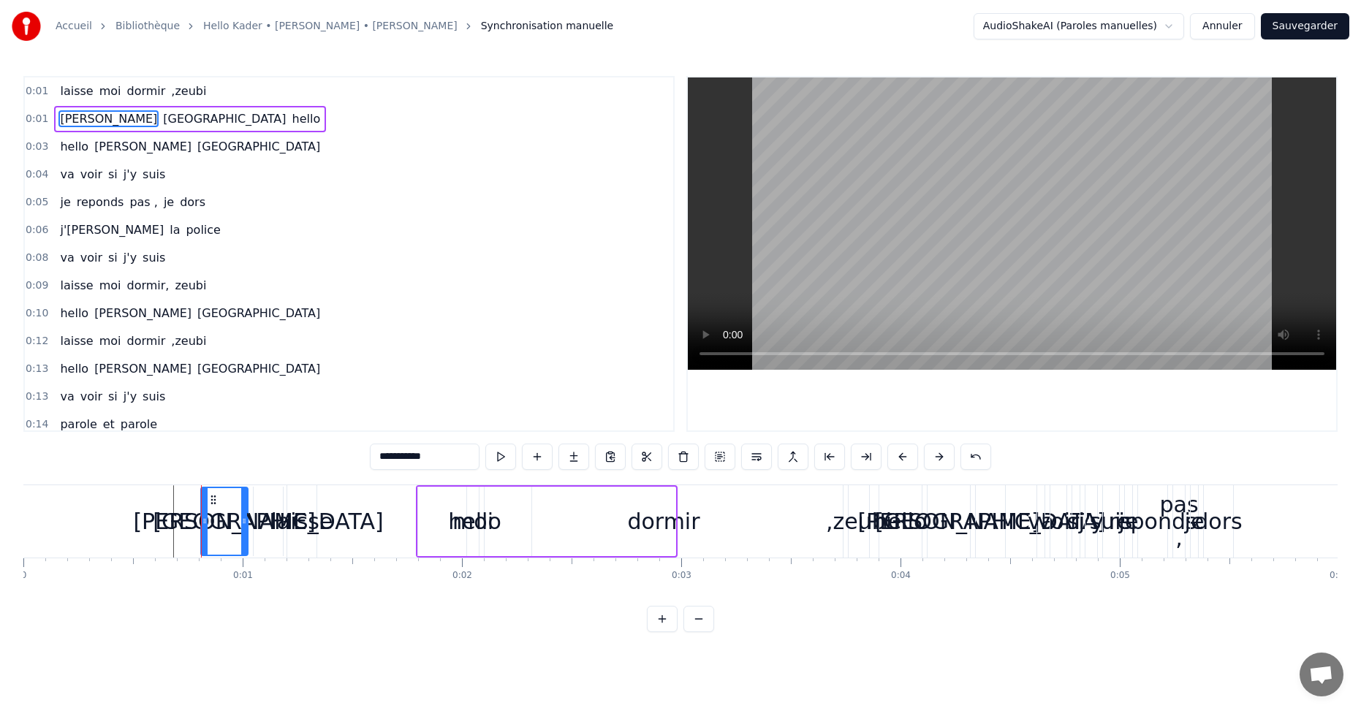
click at [190, 533] on div "[PERSON_NAME]" at bounding box center [224, 521] width 182 height 33
click at [179, 535] on div "[PERSON_NAME]" at bounding box center [224, 521] width 182 height 33
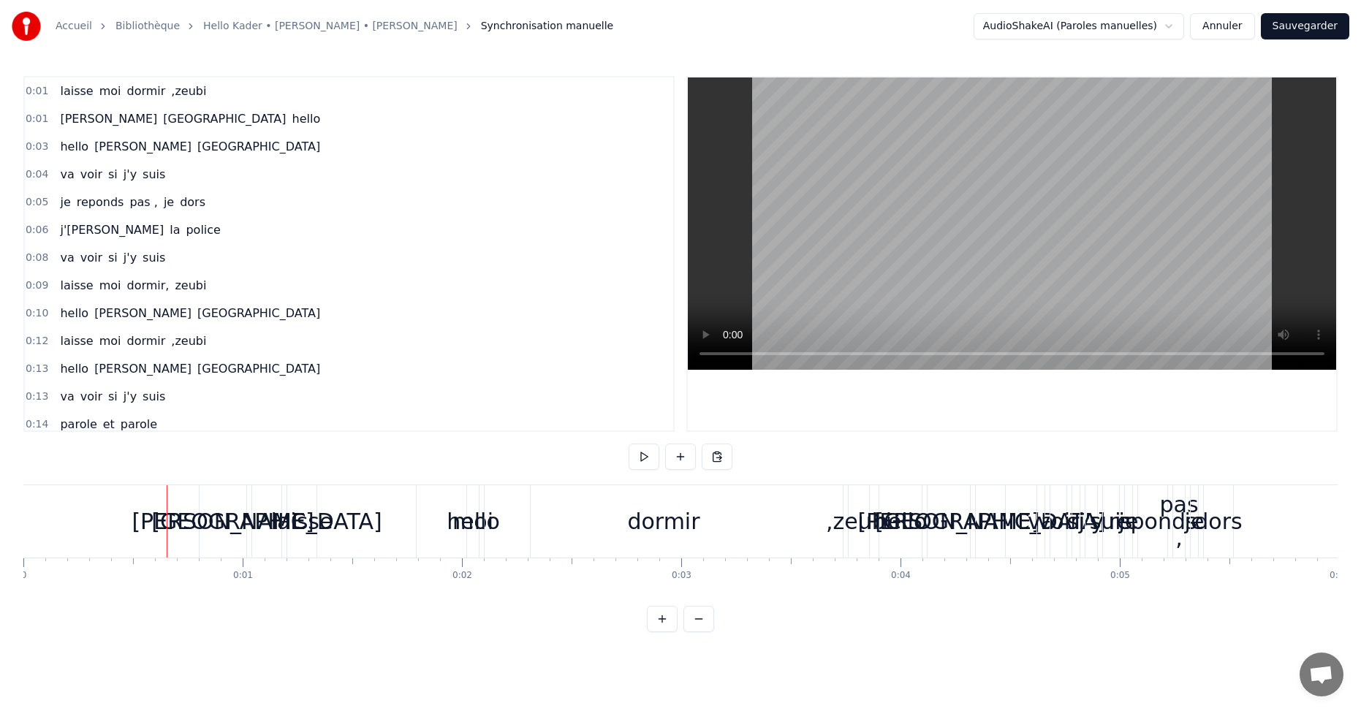
click at [1174, 31] on html "Accueil Bibliothèque Hello Kader • [PERSON_NAME] • [PERSON_NAME] Synchronisatio…" at bounding box center [680, 328] width 1361 height 656
click at [1175, 31] on html "Accueil Bibliothèque Hello Kader • [PERSON_NAME] • [PERSON_NAME] Synchronisatio…" at bounding box center [680, 328] width 1361 height 656
click at [1216, 29] on button "Annuler" at bounding box center [1222, 26] width 64 height 26
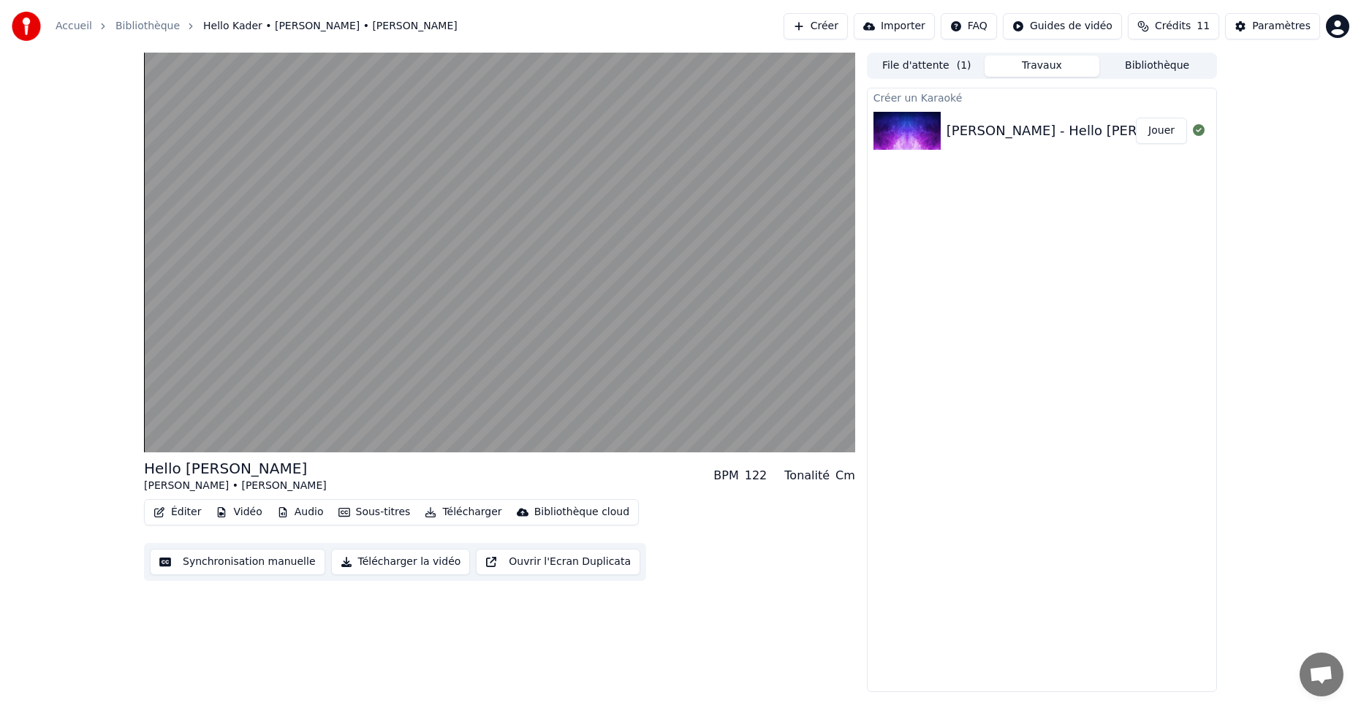
click at [180, 515] on button "Éditer" at bounding box center [177, 512] width 59 height 20
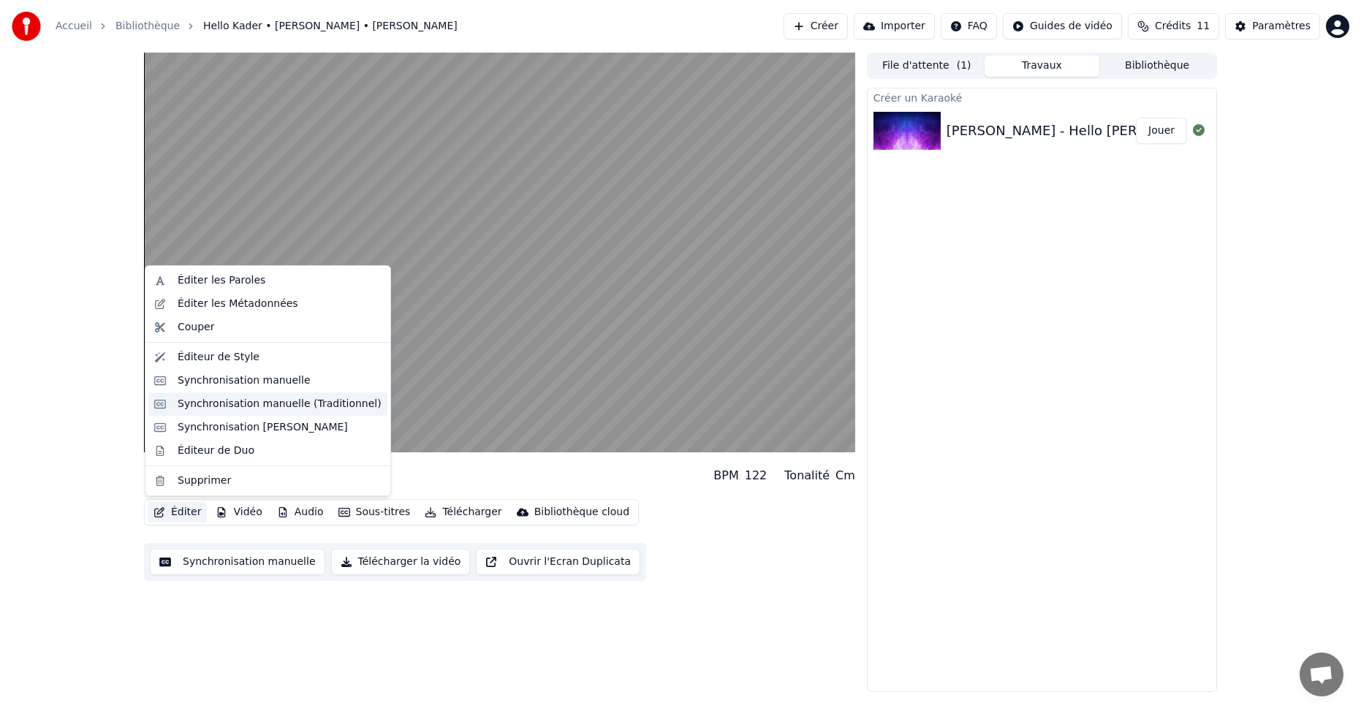
click at [288, 406] on div "Synchronisation manuelle (Traditionnel)" at bounding box center [280, 404] width 204 height 15
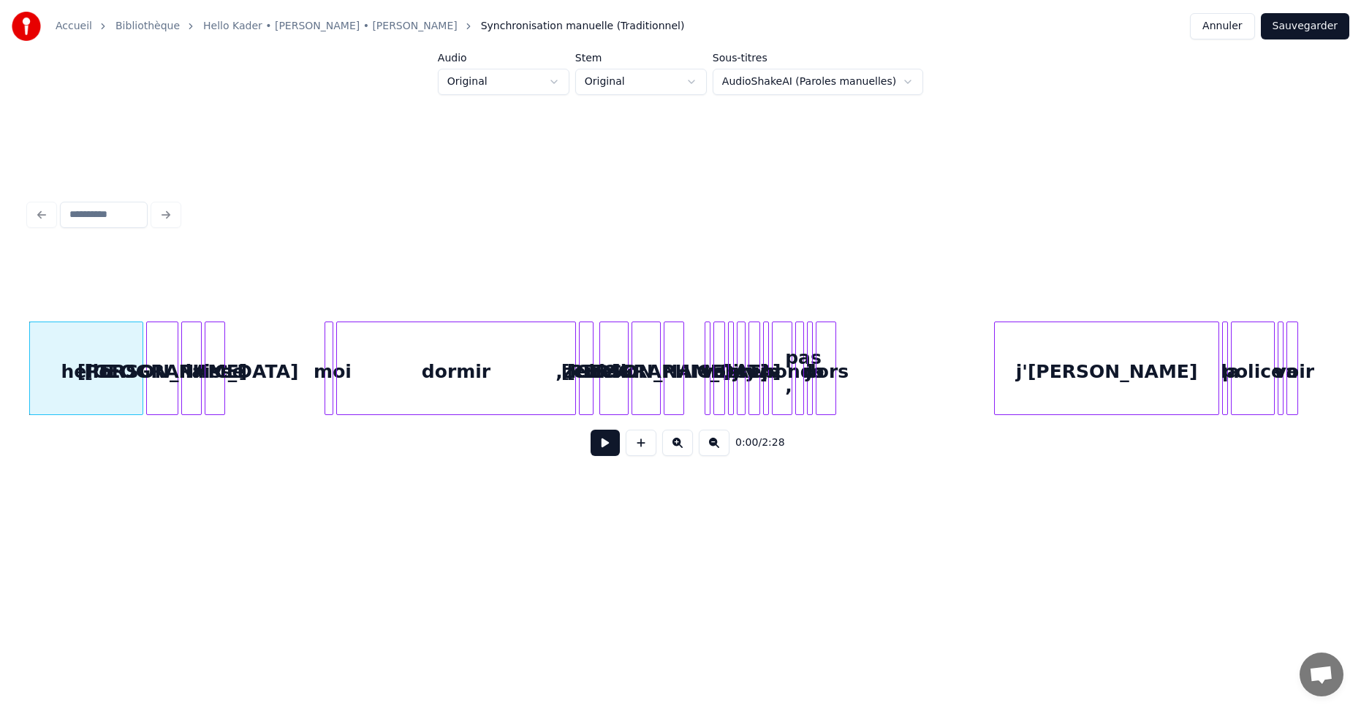
click at [1226, 31] on button "Annuler" at bounding box center [1222, 26] width 64 height 26
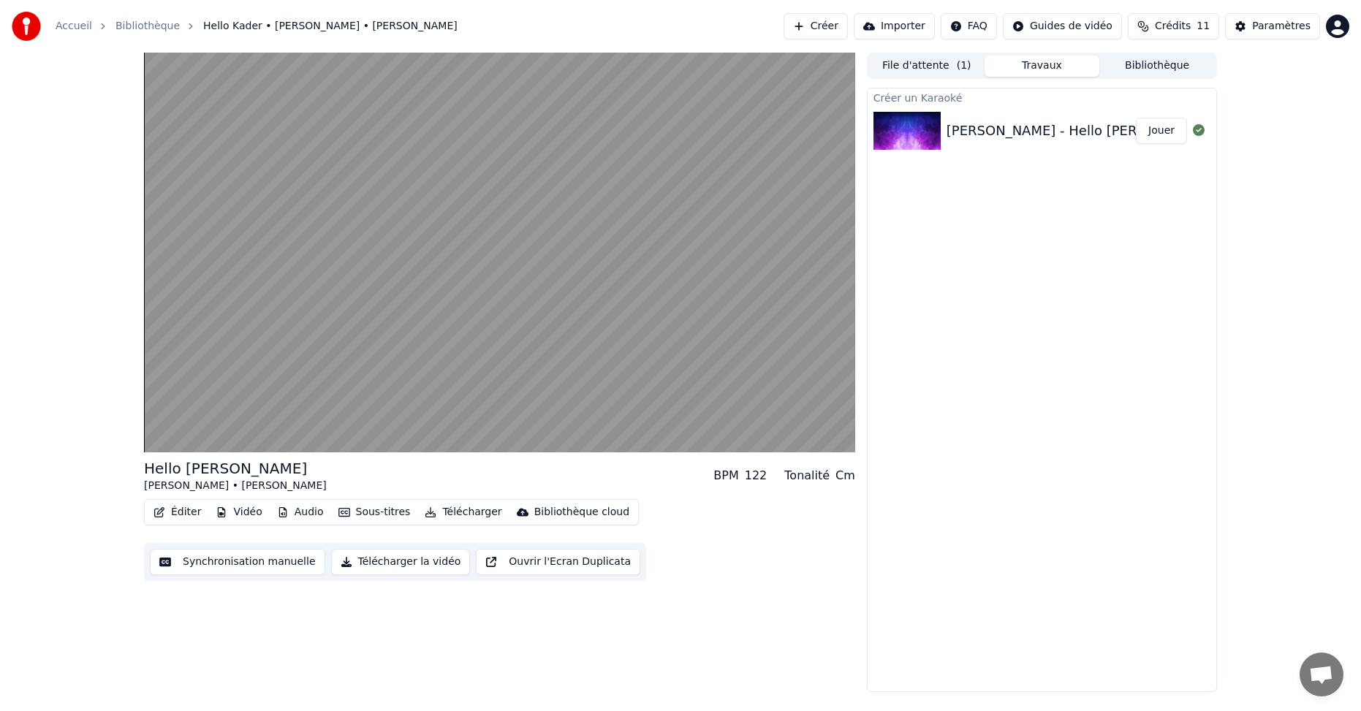
click at [187, 515] on button "Éditer" at bounding box center [177, 512] width 59 height 20
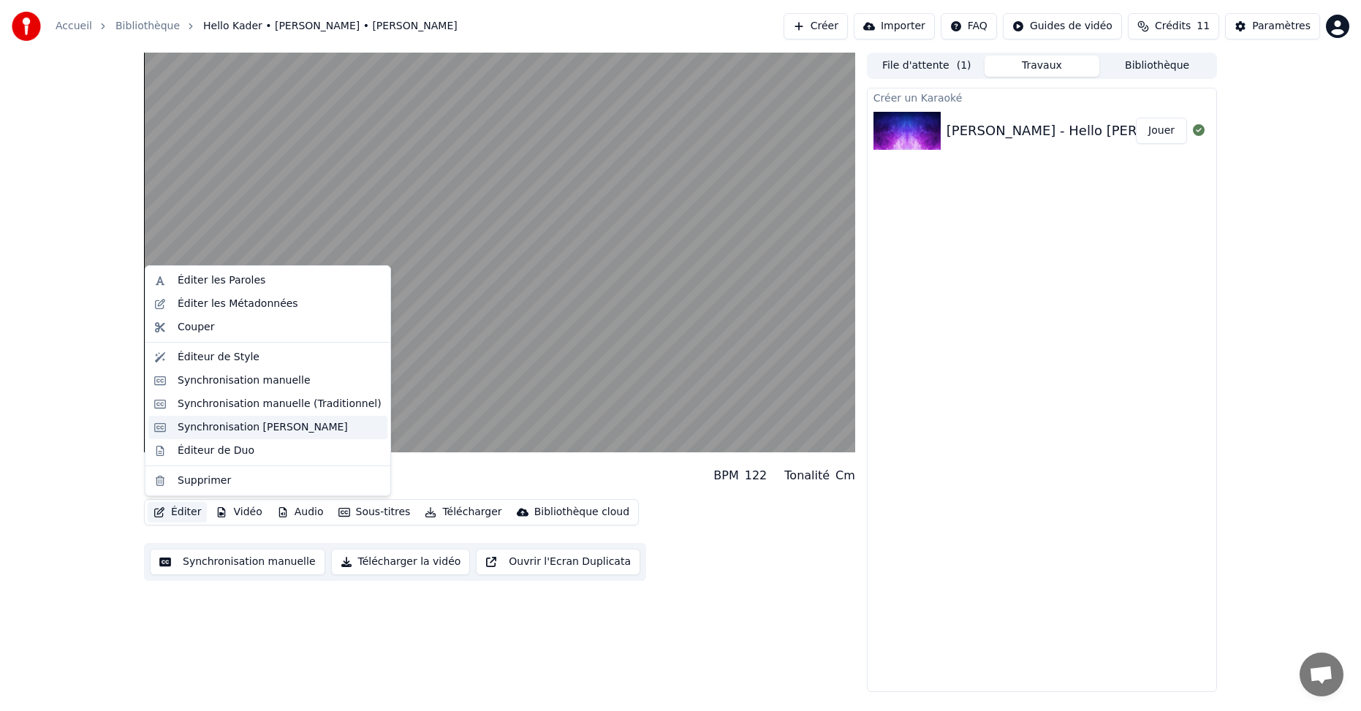
click at [310, 426] on div "Synchronisation [PERSON_NAME]" at bounding box center [263, 427] width 170 height 15
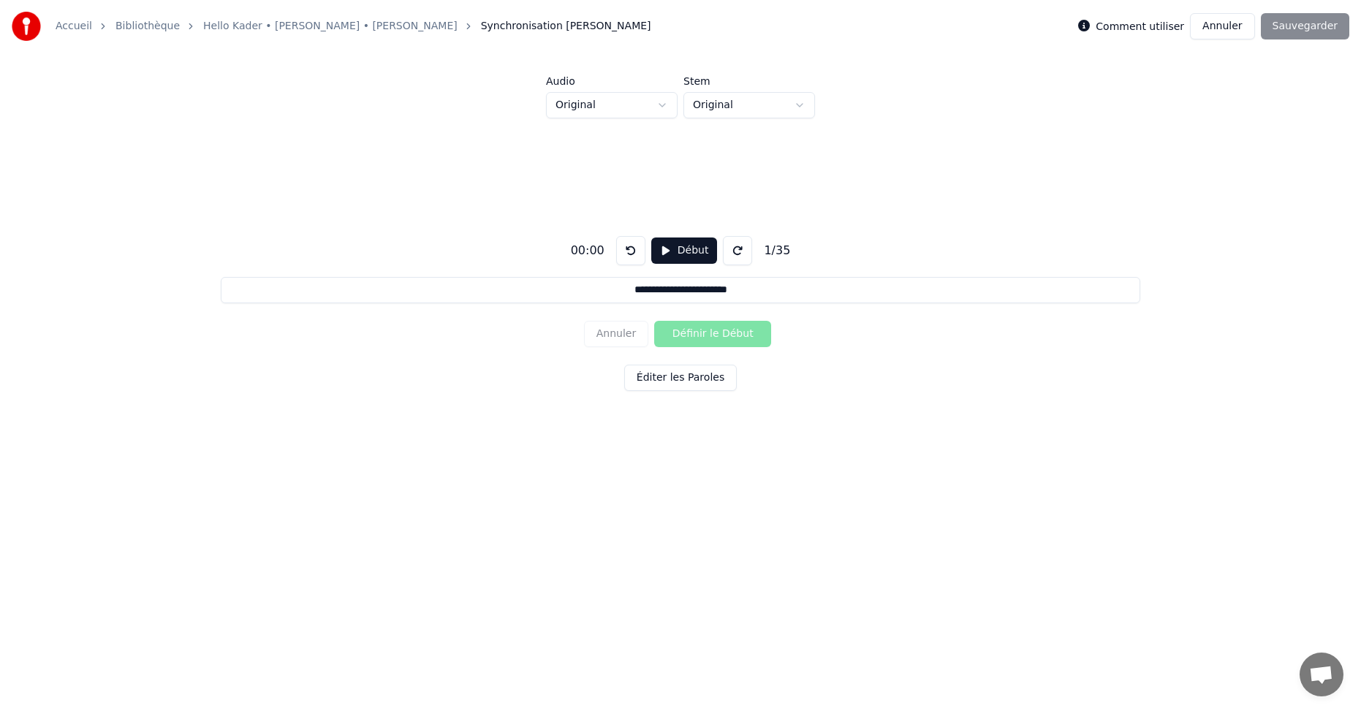
click at [698, 376] on button "Éditer les Paroles" at bounding box center [680, 378] width 113 height 26
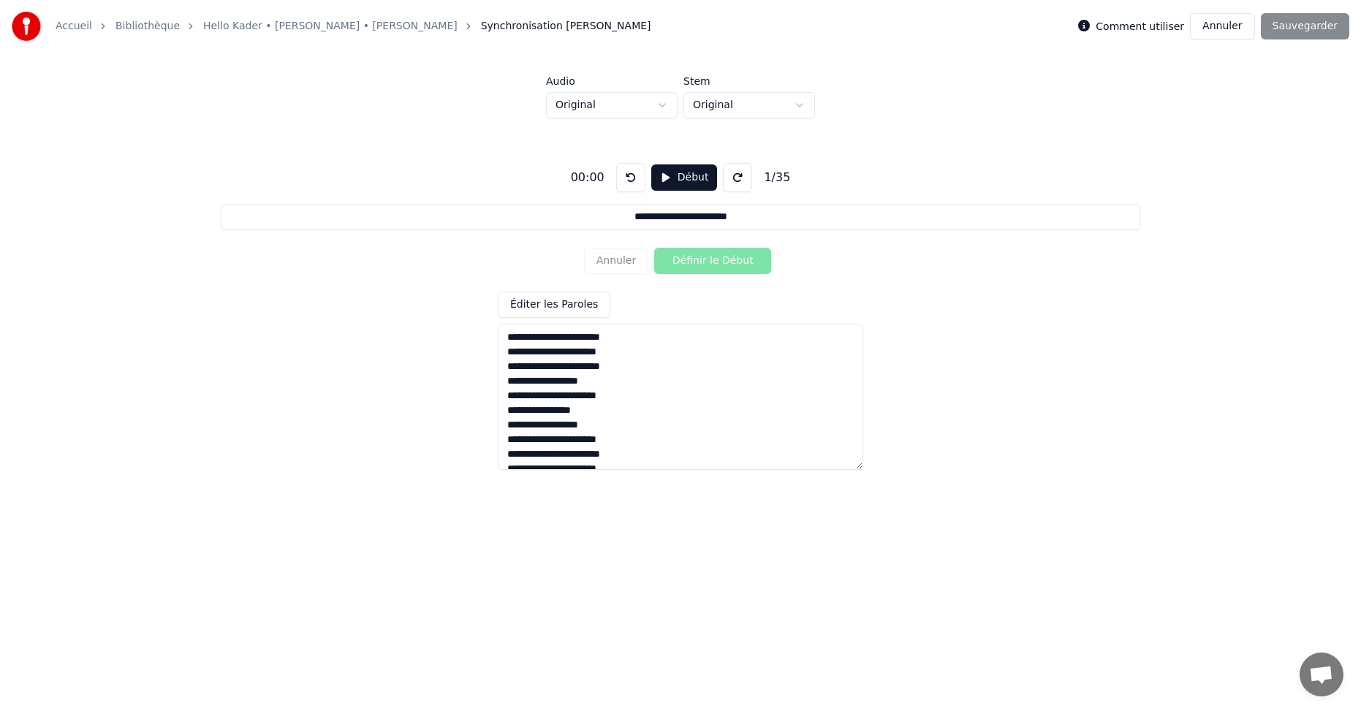
click at [744, 265] on div "Annuler Définir le Début" at bounding box center [680, 261] width 193 height 38
click at [1237, 26] on button "Annuler" at bounding box center [1222, 26] width 64 height 26
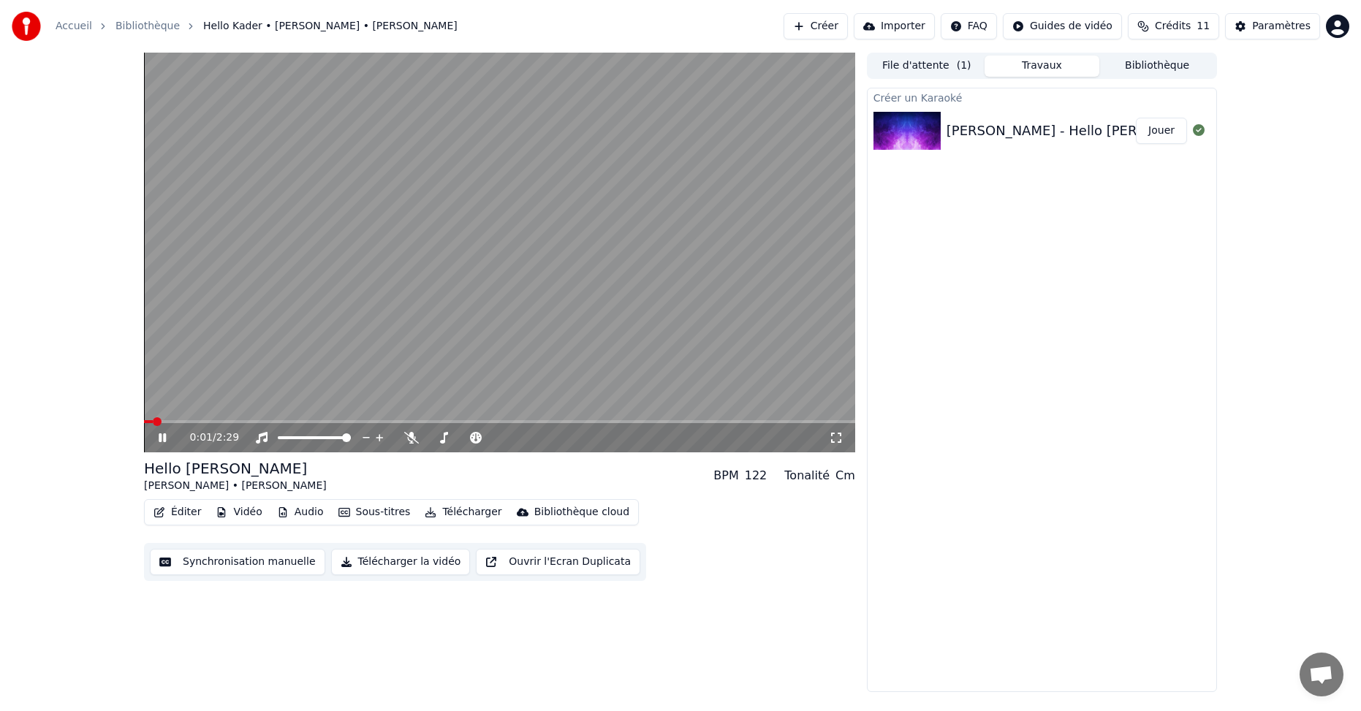
click at [232, 564] on button "Synchronisation manuelle" at bounding box center [237, 562] width 175 height 26
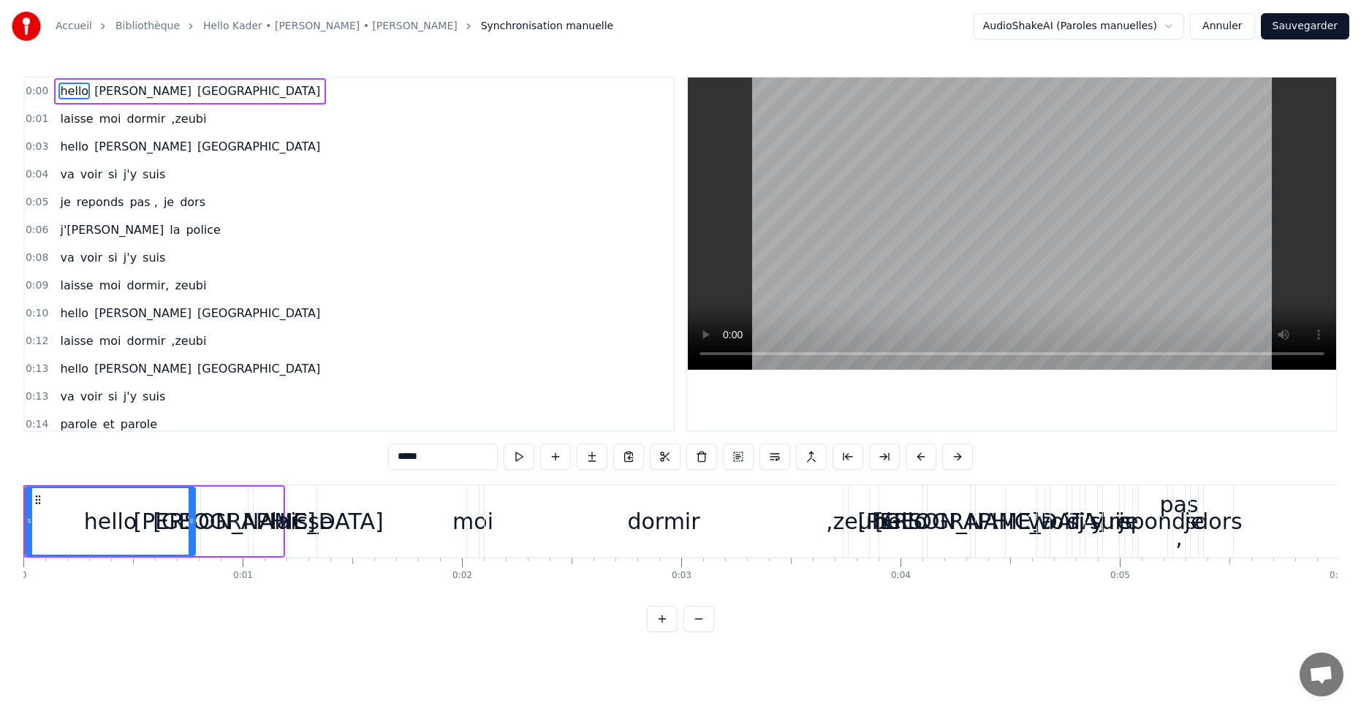
click at [35, 91] on span "0:00" at bounding box center [37, 91] width 23 height 15
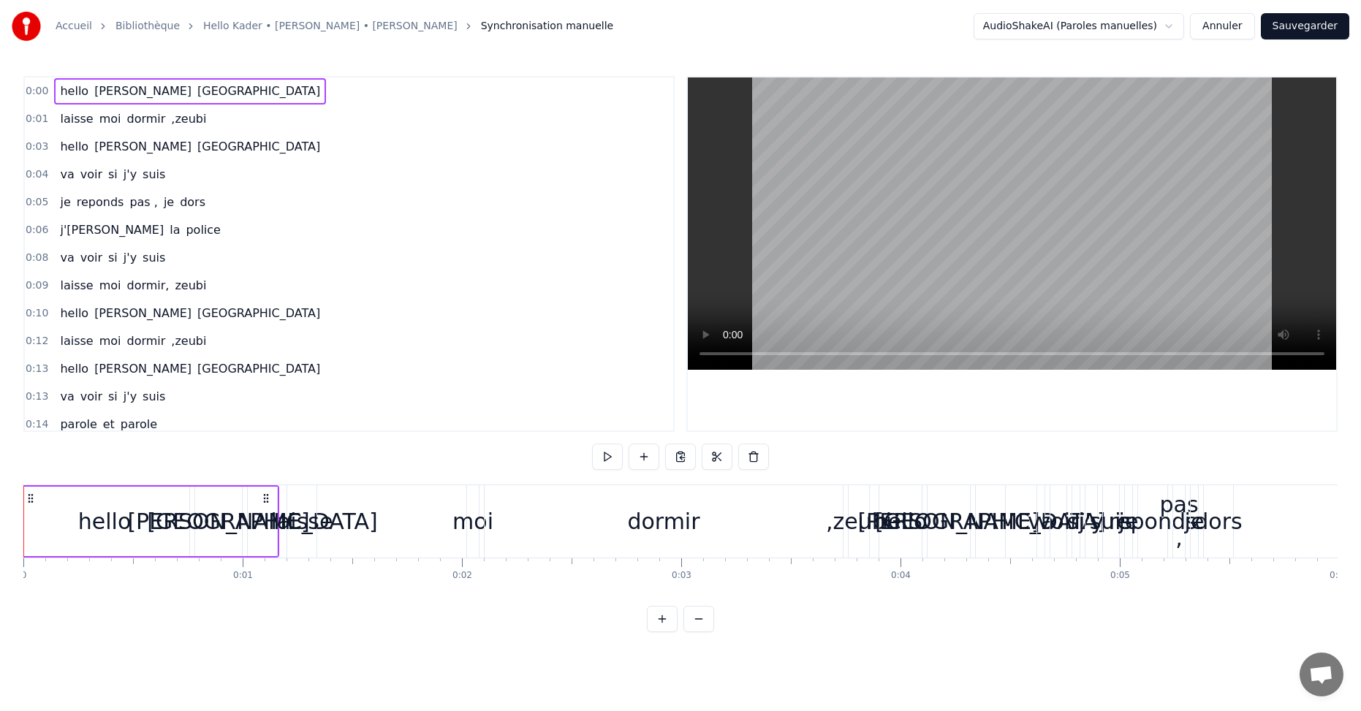
drag, startPoint x: 37, startPoint y: 498, endPoint x: 30, endPoint y: 506, distance: 9.8
click at [30, 506] on div "hello [PERSON_NAME] [GEOGRAPHIC_DATA]" at bounding box center [149, 521] width 262 height 72
click at [99, 531] on div "hello" at bounding box center [103, 521] width 53 height 33
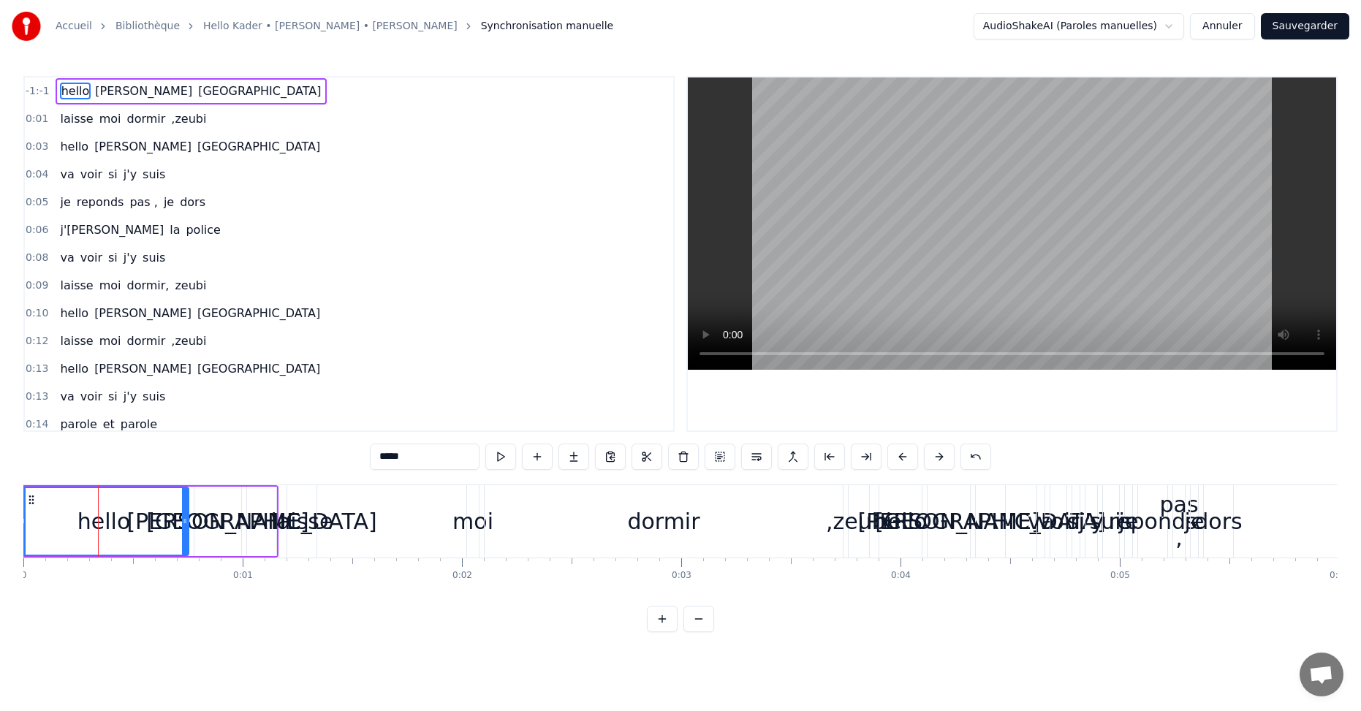
click at [121, 528] on div "hello" at bounding box center [103, 521] width 53 height 33
click at [132, 524] on div "hello" at bounding box center [104, 521] width 168 height 67
click at [70, 88] on span "hello" at bounding box center [75, 91] width 31 height 17
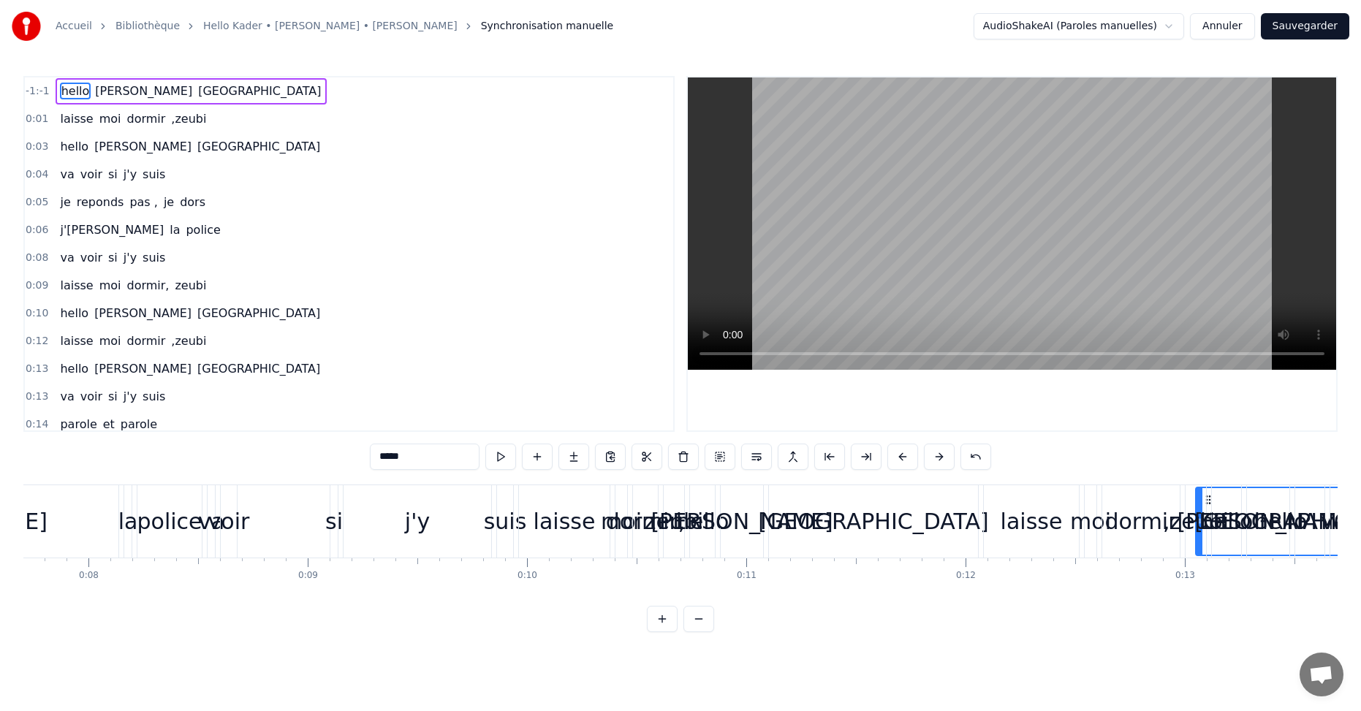
scroll to position [0, 1701]
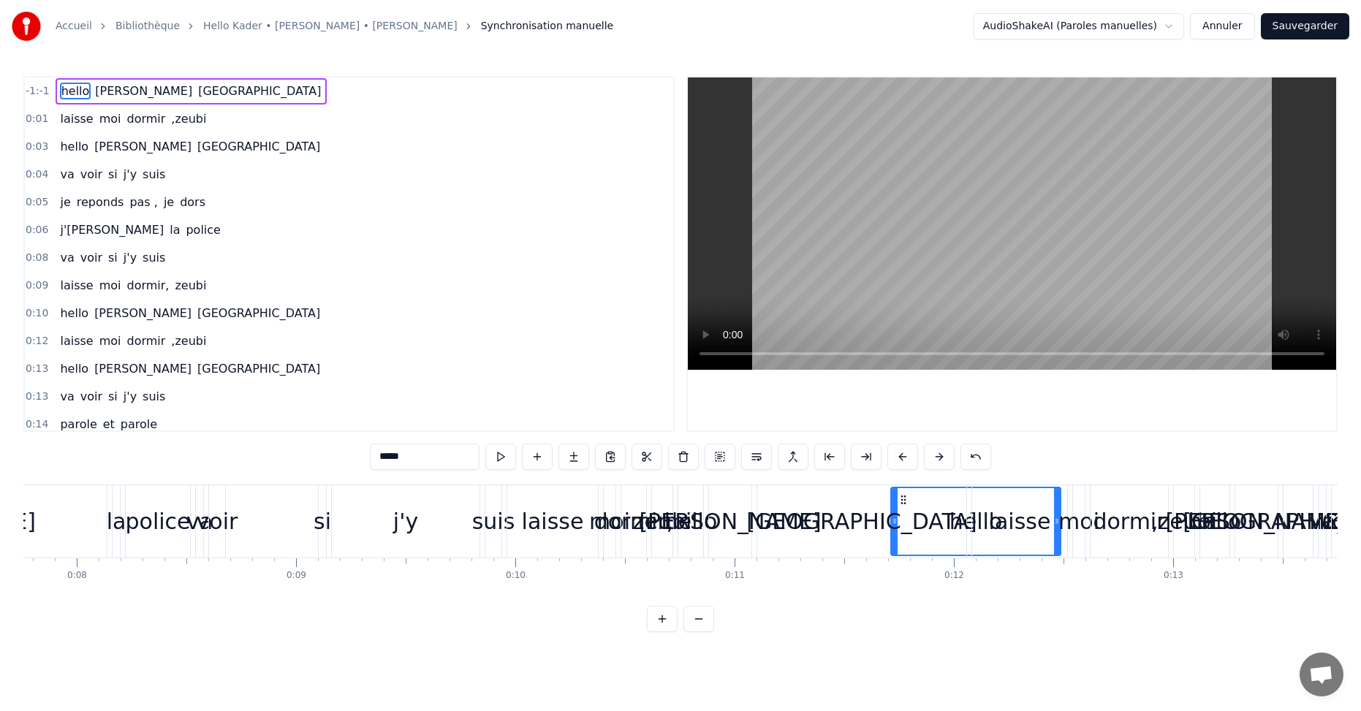
drag, startPoint x: 31, startPoint y: 496, endPoint x: 903, endPoint y: 517, distance: 872.2
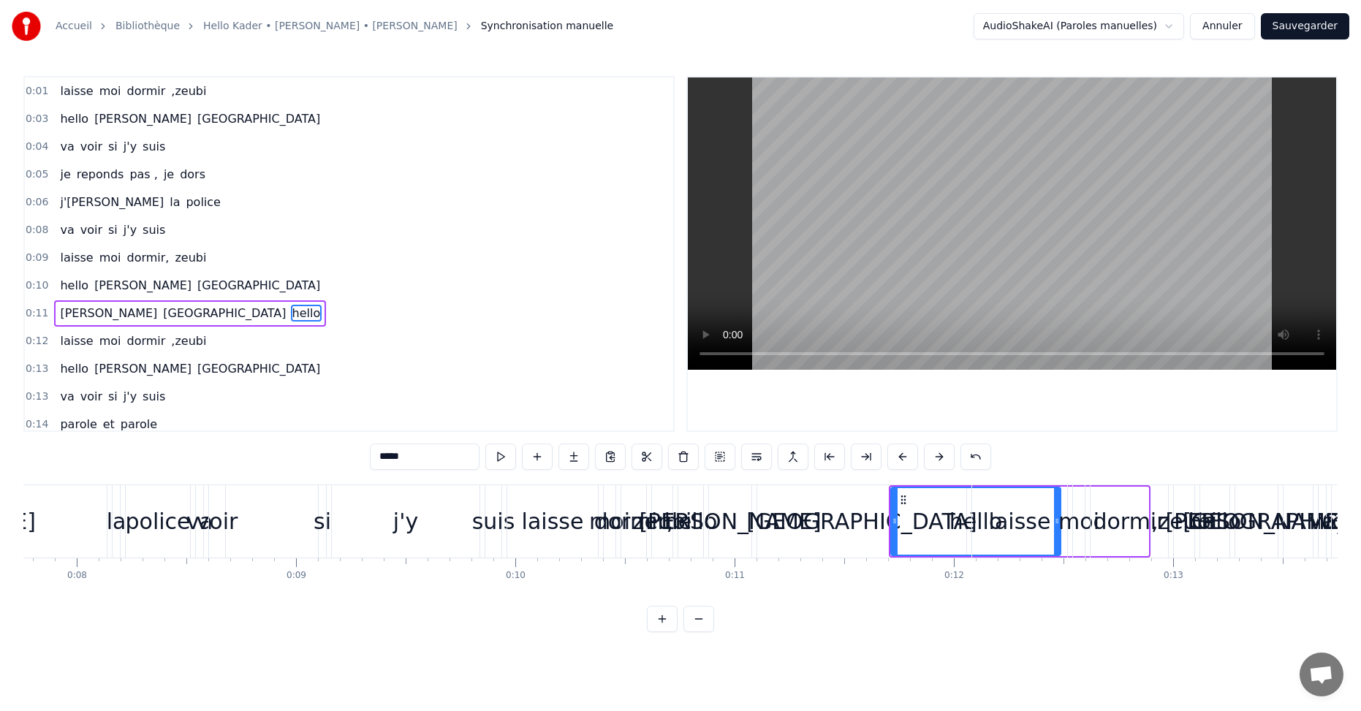
click at [38, 94] on span "0:01" at bounding box center [37, 91] width 23 height 15
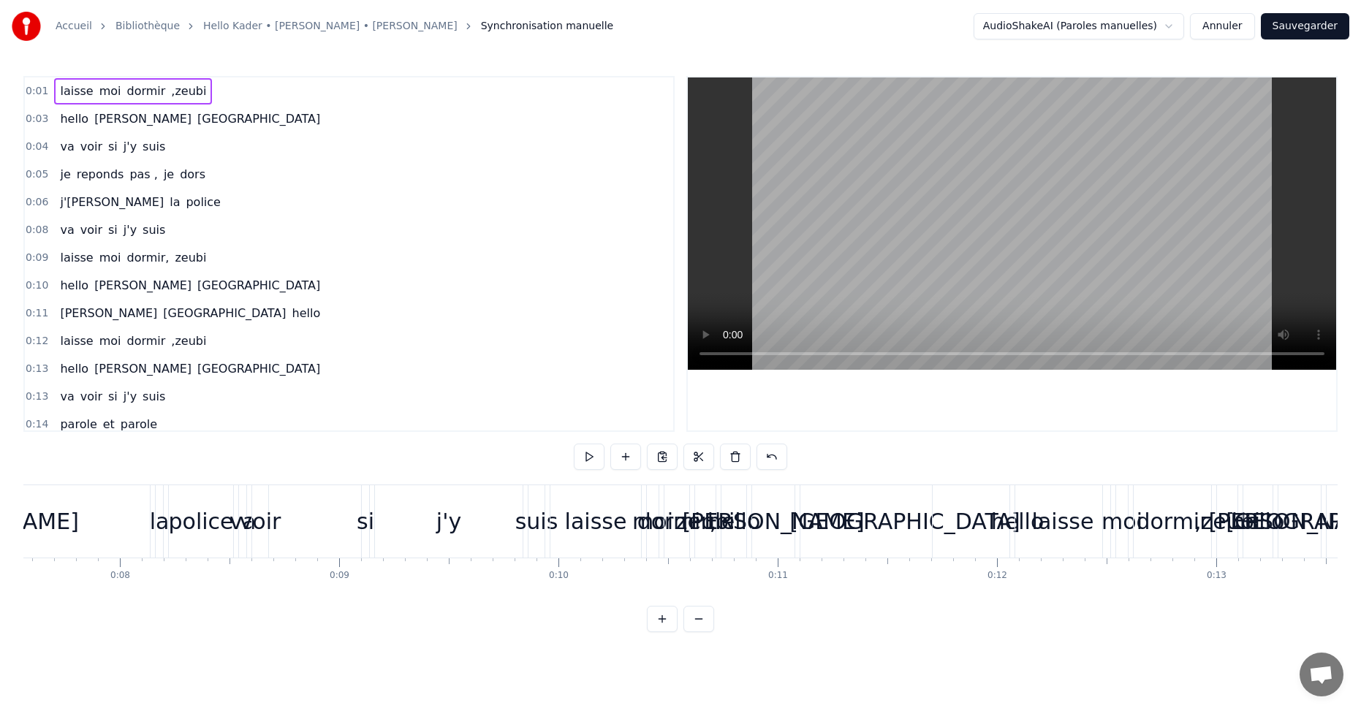
click at [38, 94] on span "0:01" at bounding box center [37, 91] width 23 height 15
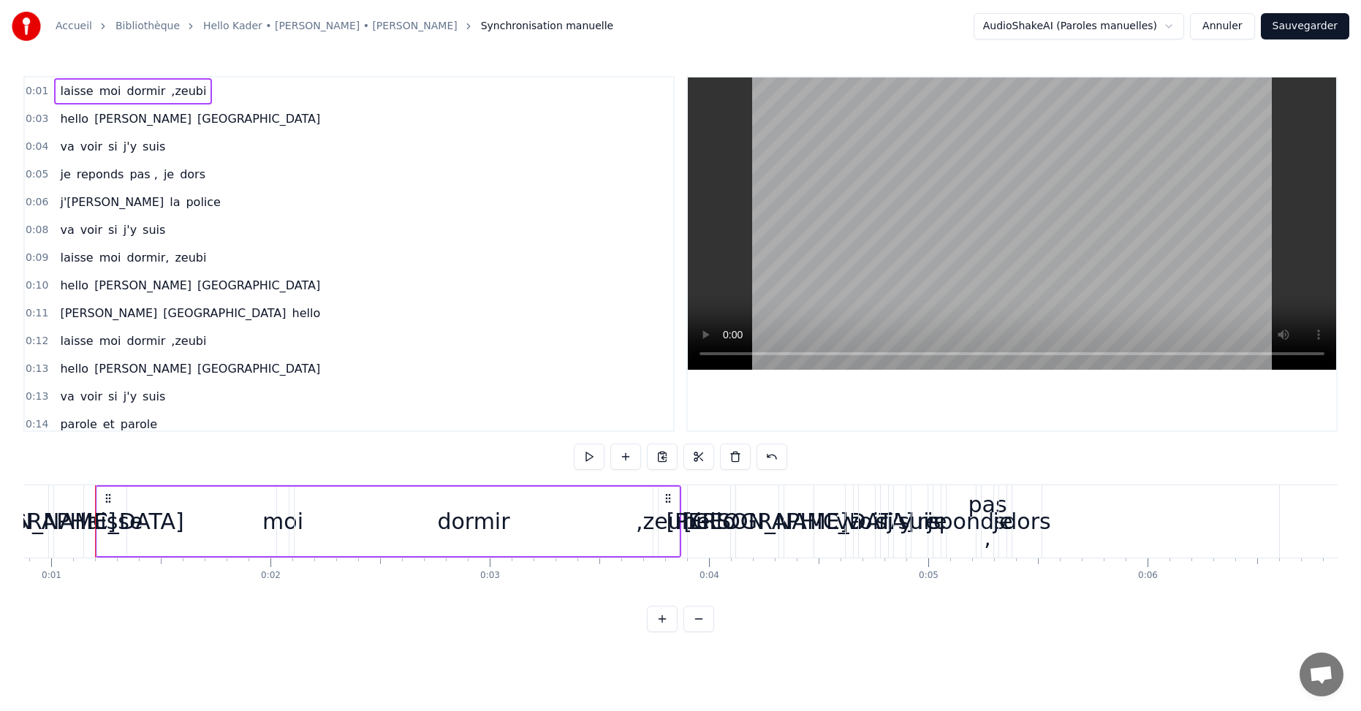
scroll to position [0, 190]
drag, startPoint x: 75, startPoint y: 91, endPoint x: 74, endPoint y: 99, distance: 8.1
click at [74, 99] on span "laisse" at bounding box center [76, 91] width 36 height 17
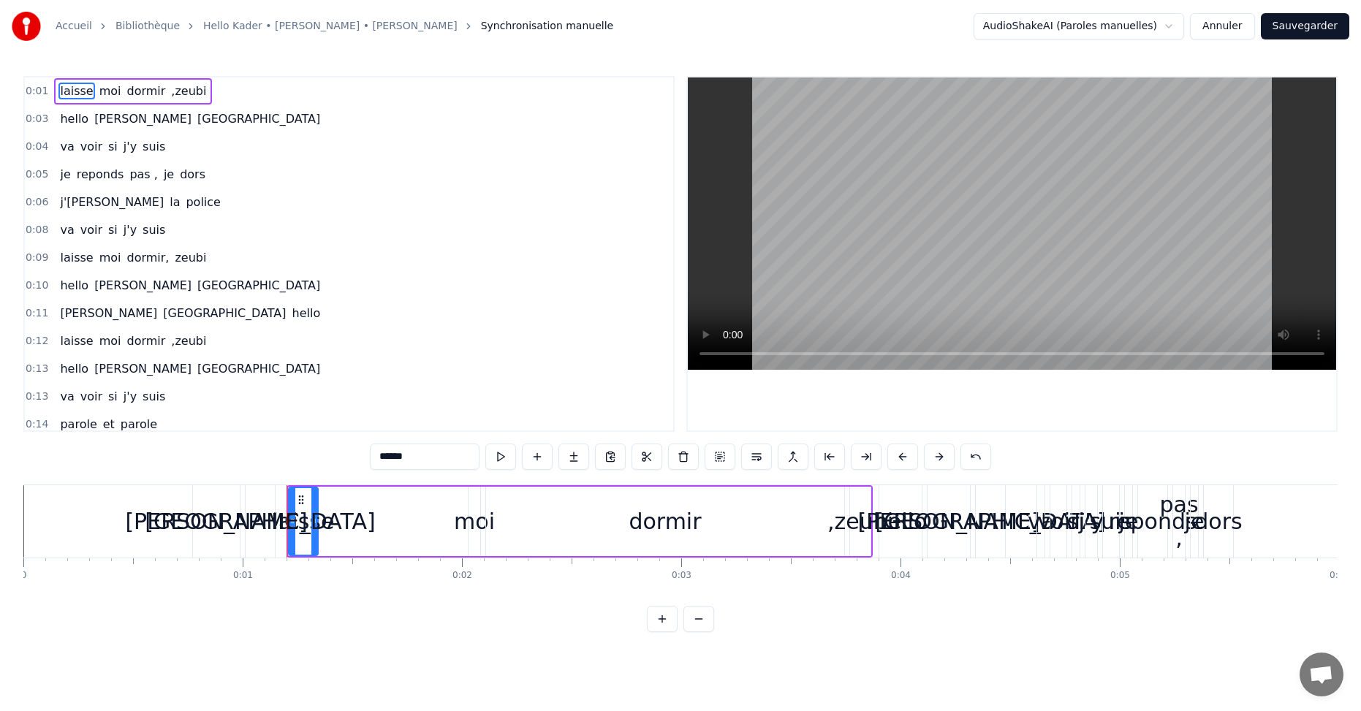
click at [172, 526] on div "[PERSON_NAME]" at bounding box center [216, 521] width 182 height 33
type input "**********"
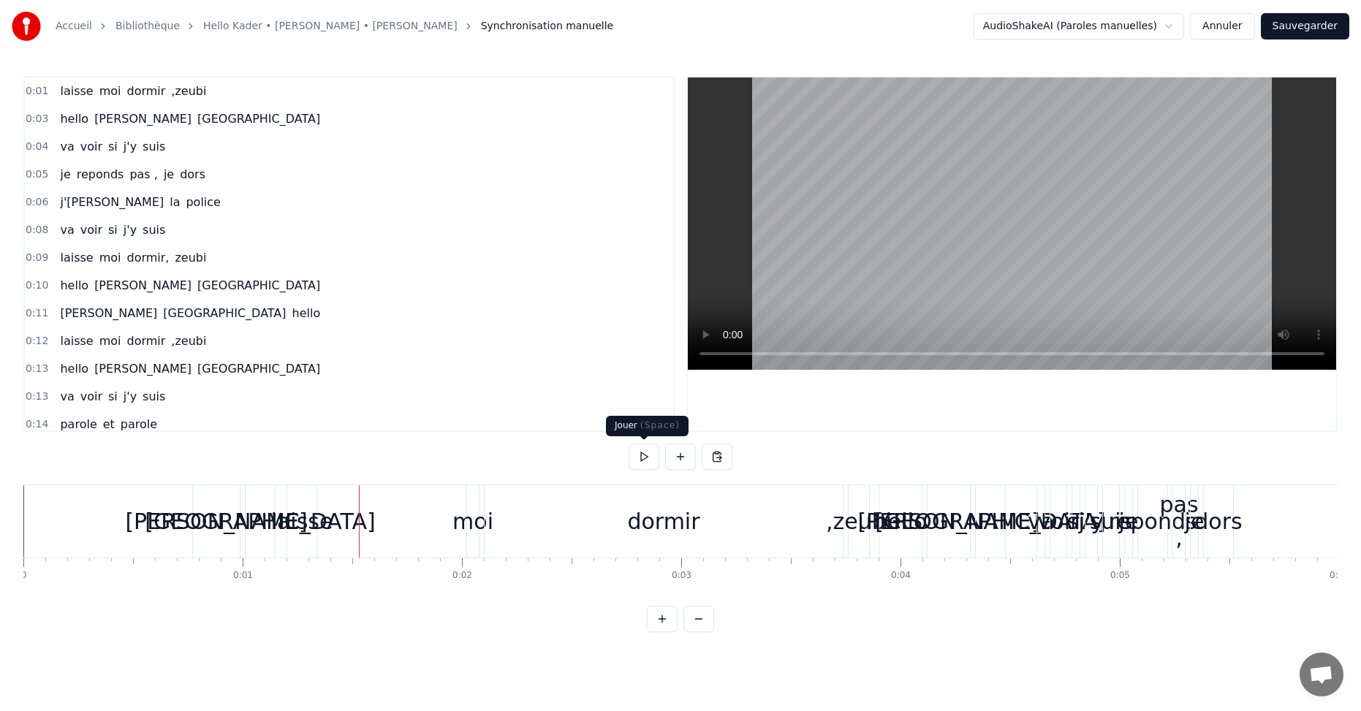
click at [640, 460] on button at bounding box center [644, 457] width 31 height 26
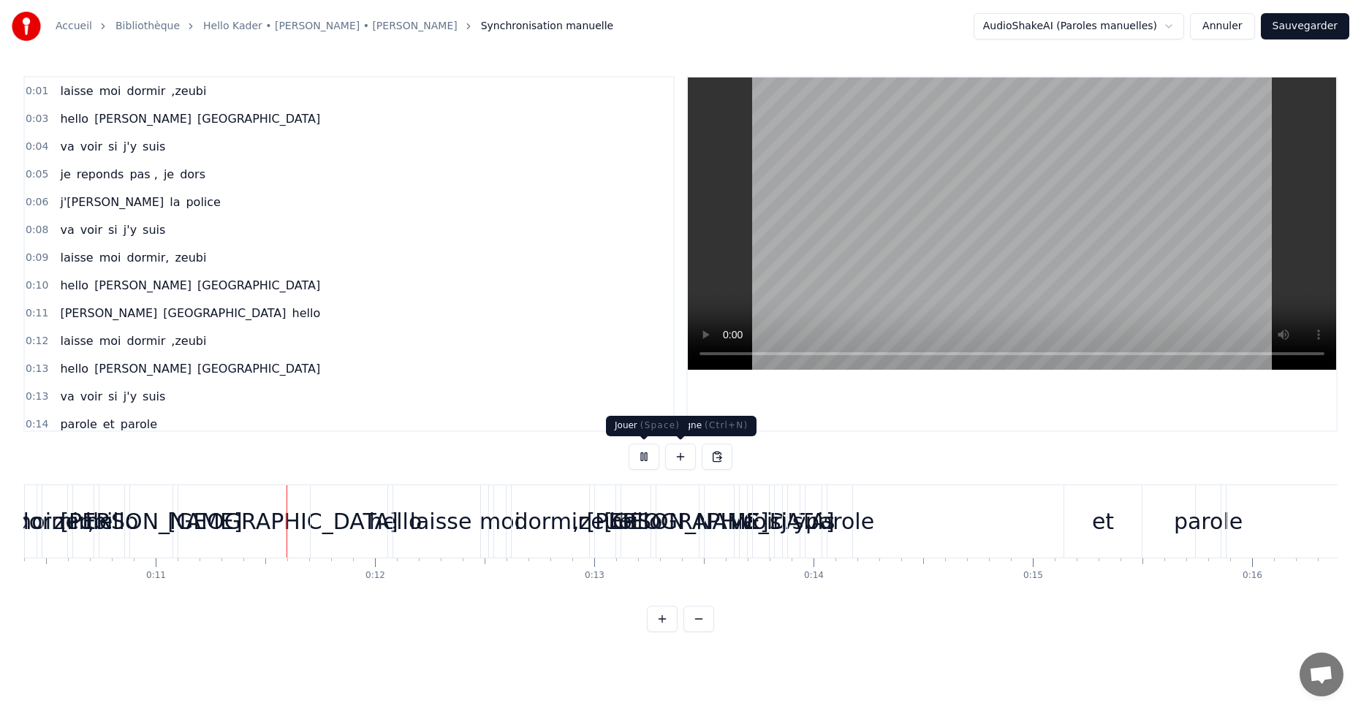
scroll to position [0, 2353]
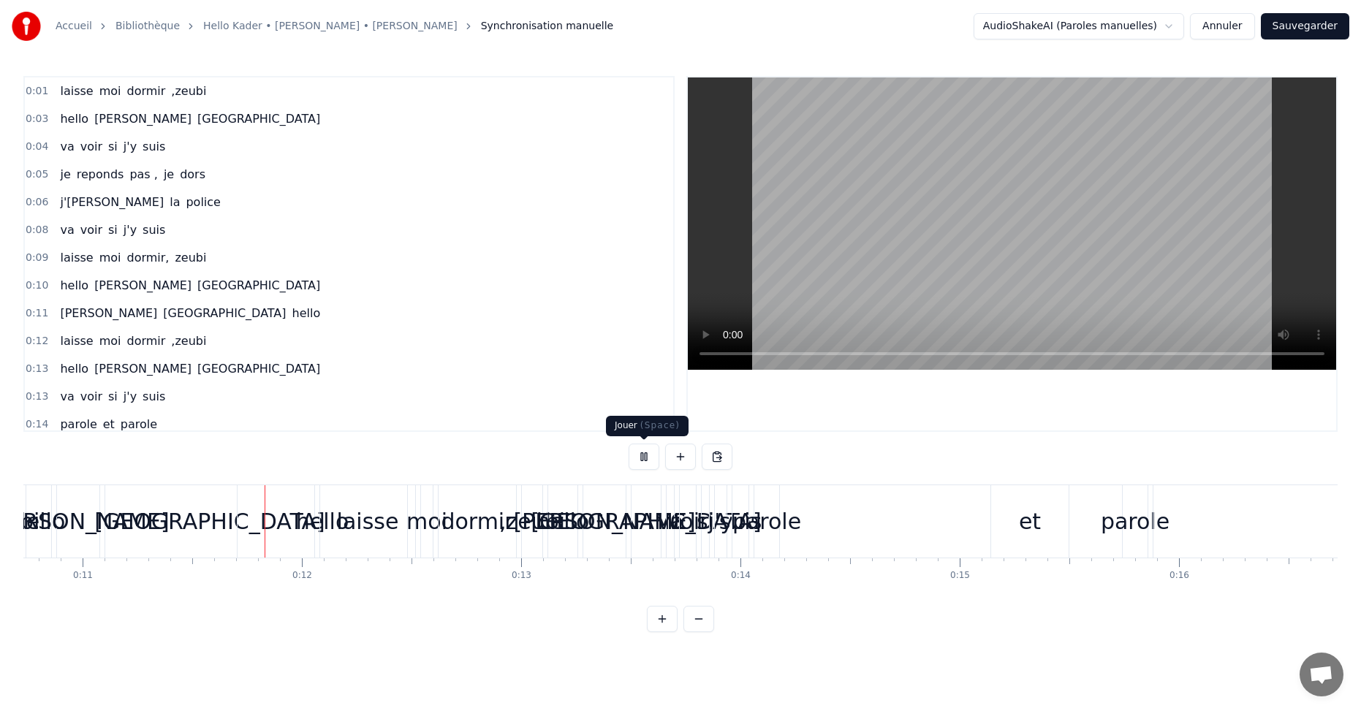
click at [640, 459] on button at bounding box center [644, 457] width 31 height 26
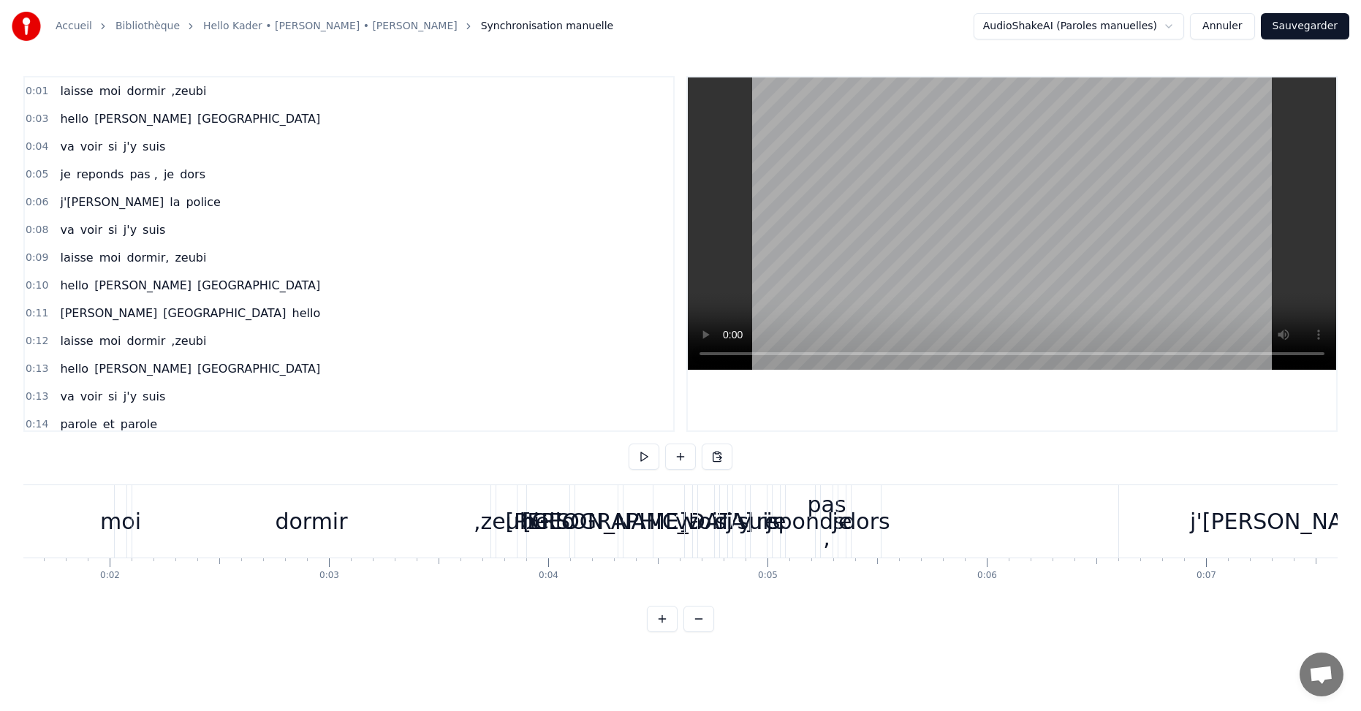
scroll to position [0, 0]
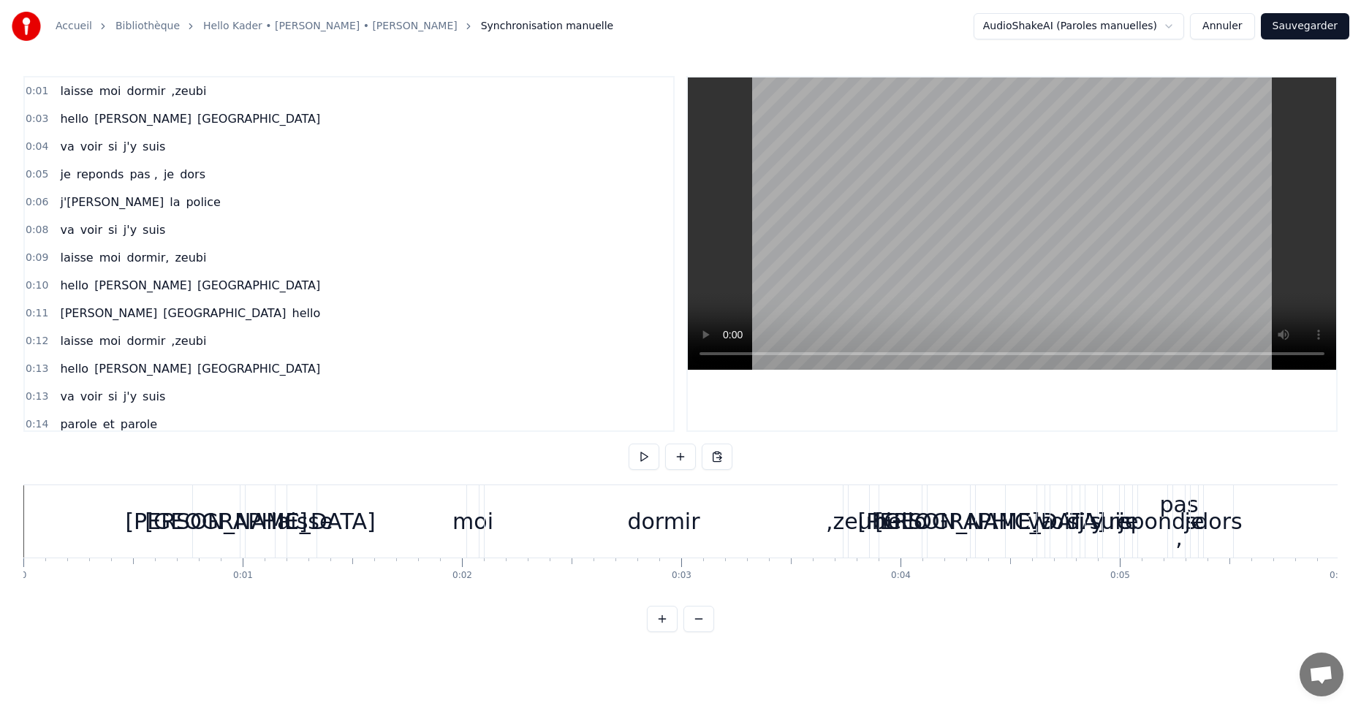
click at [77, 118] on span "hello" at bounding box center [73, 118] width 31 height 17
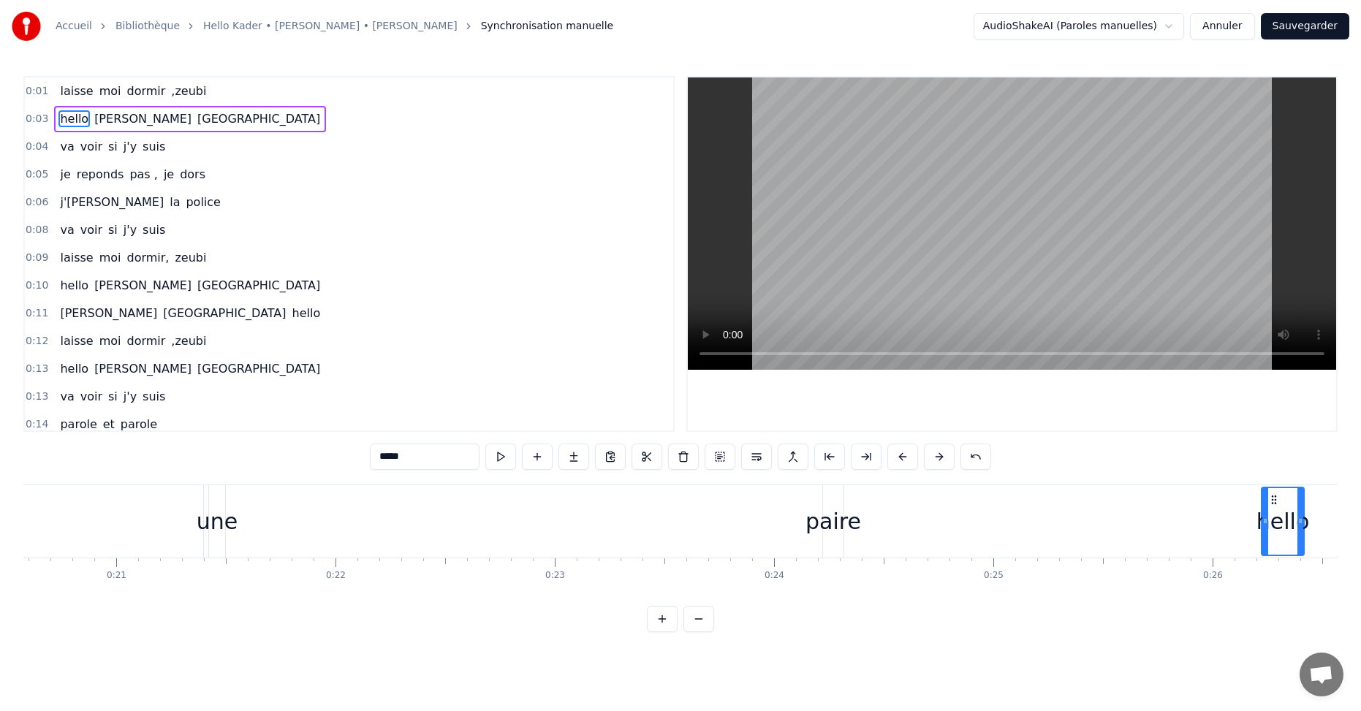
scroll to position [0, 4559]
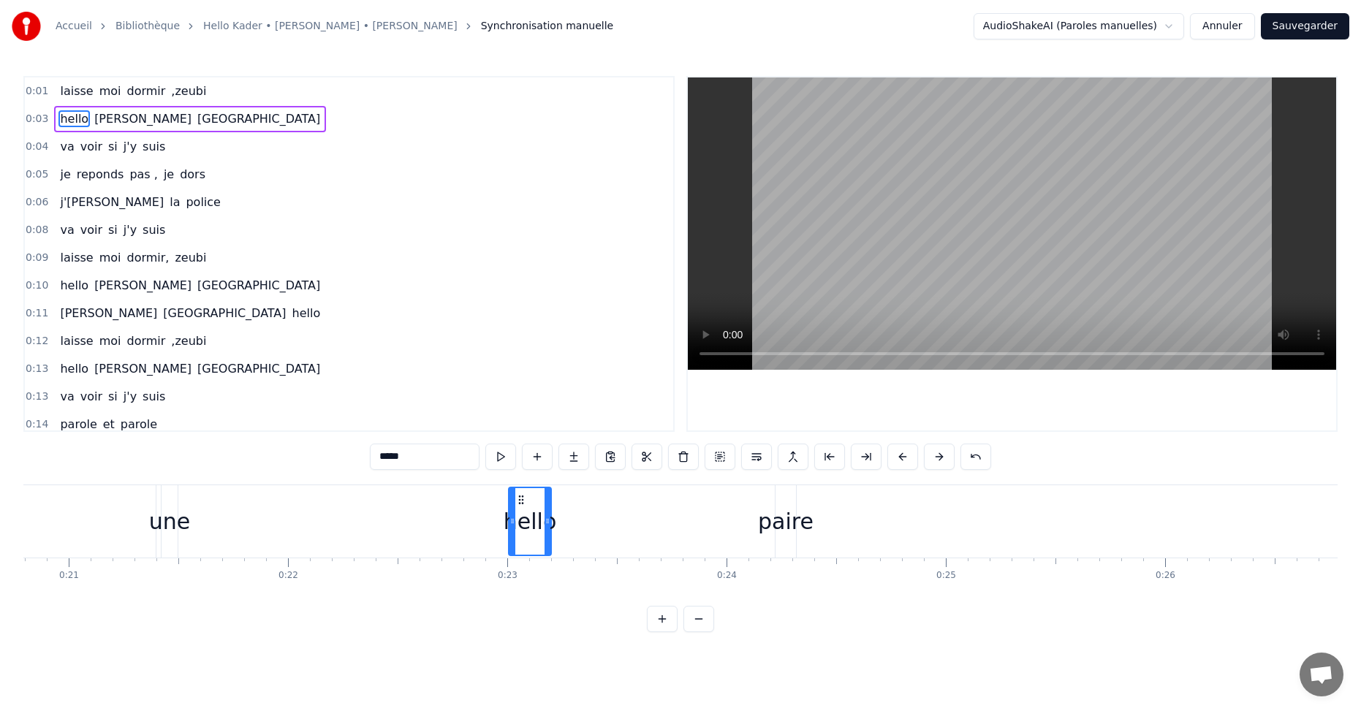
drag, startPoint x: 894, startPoint y: 498, endPoint x: 522, endPoint y: 510, distance: 372.2
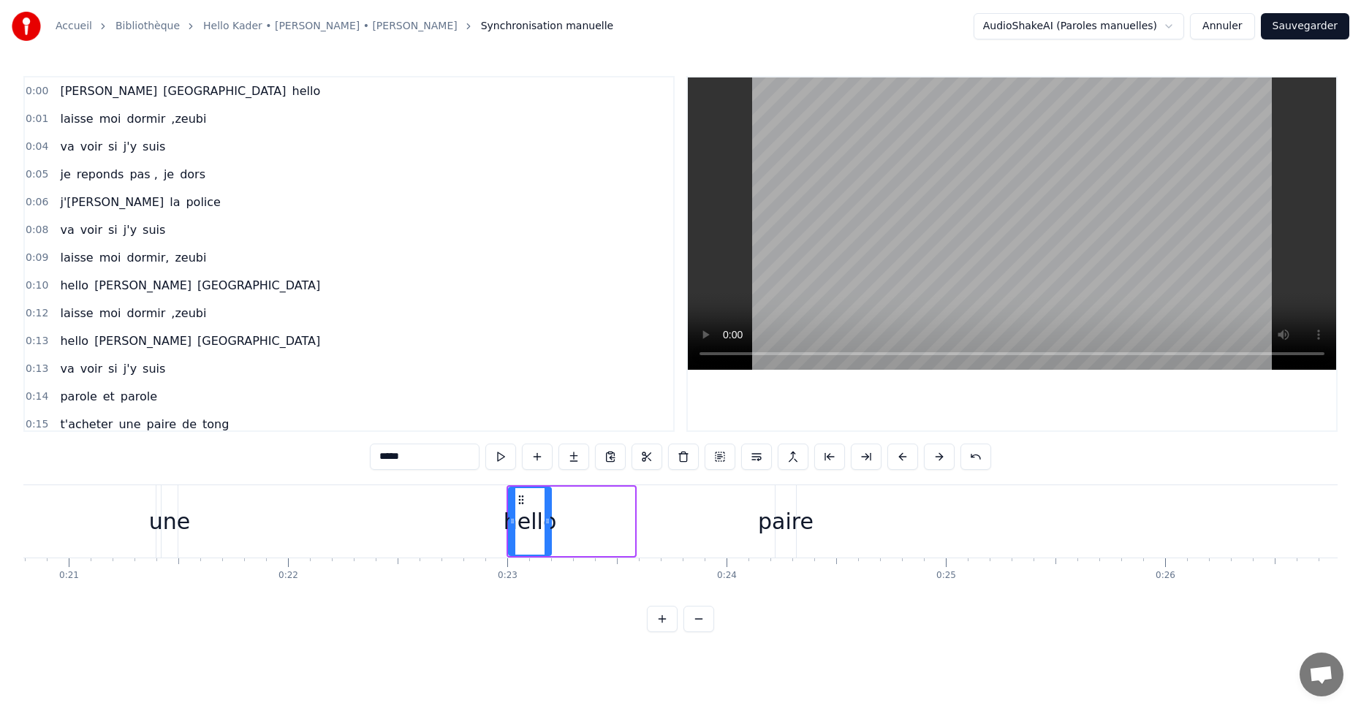
click at [75, 95] on span "[PERSON_NAME]" at bounding box center [108, 91] width 100 height 17
type input "**********"
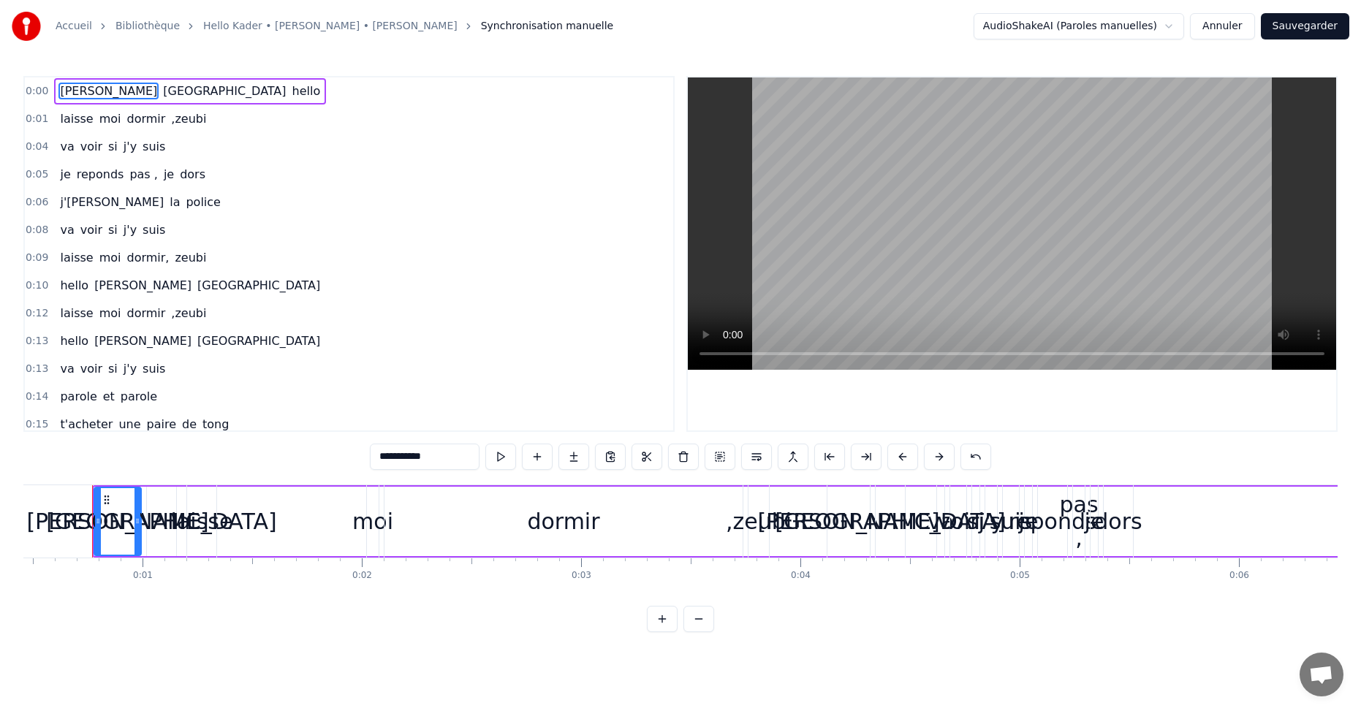
scroll to position [0, 96]
drag, startPoint x: 76, startPoint y: 92, endPoint x: 100, endPoint y: 97, distance: 24.7
click at [100, 97] on span "[PERSON_NAME]" at bounding box center [108, 91] width 100 height 17
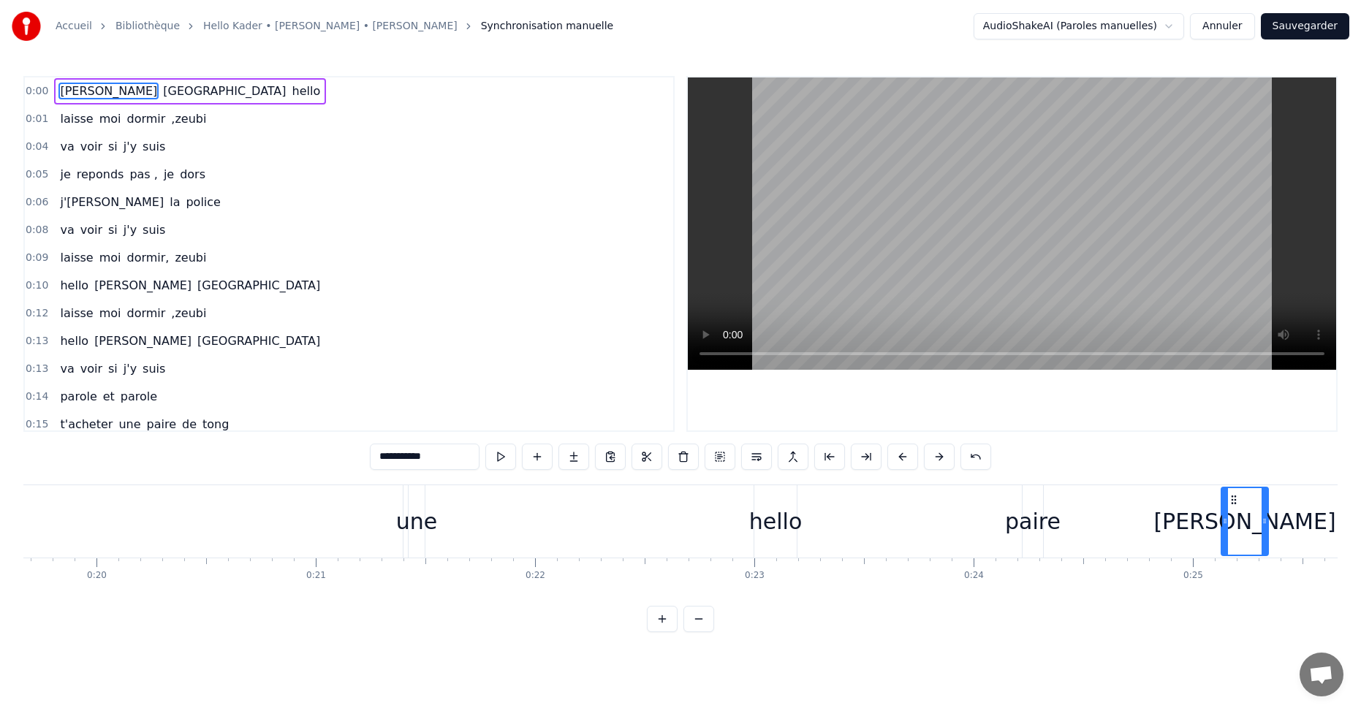
scroll to position [0, 4320]
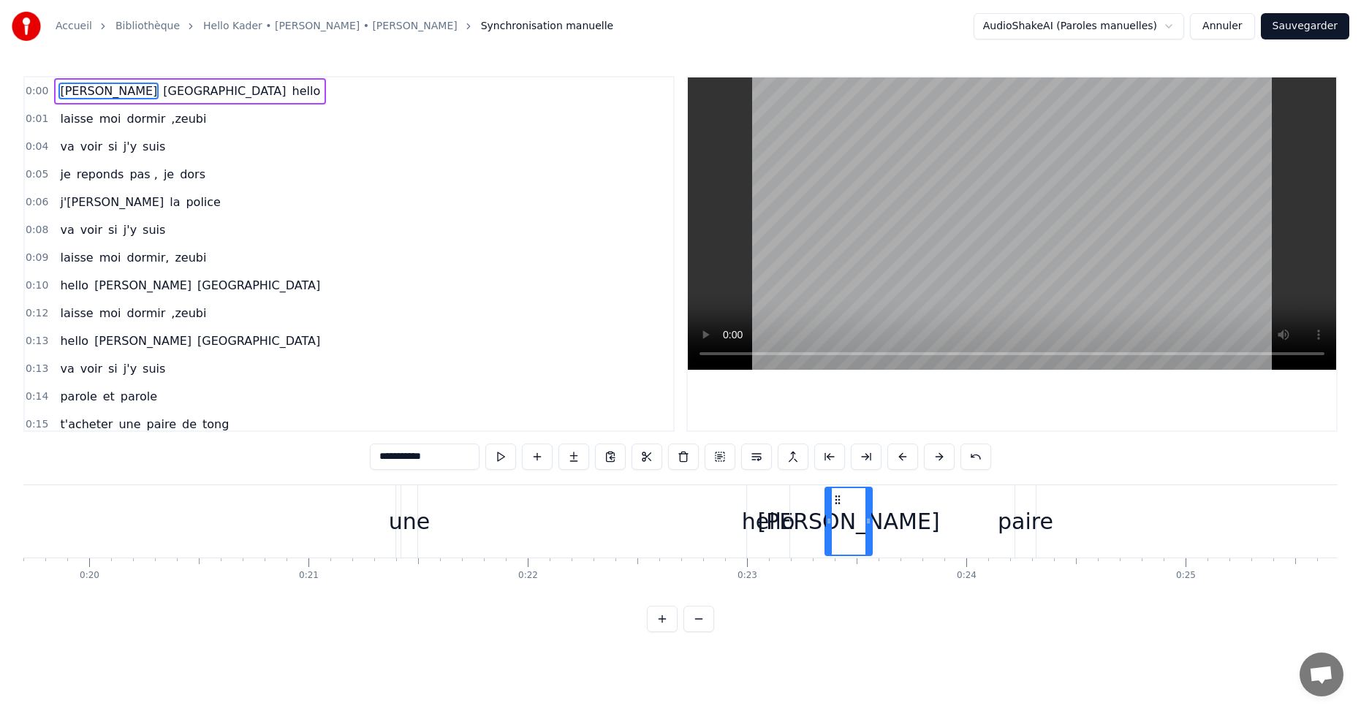
drag, startPoint x: 110, startPoint y: 500, endPoint x: 837, endPoint y: 544, distance: 727.8
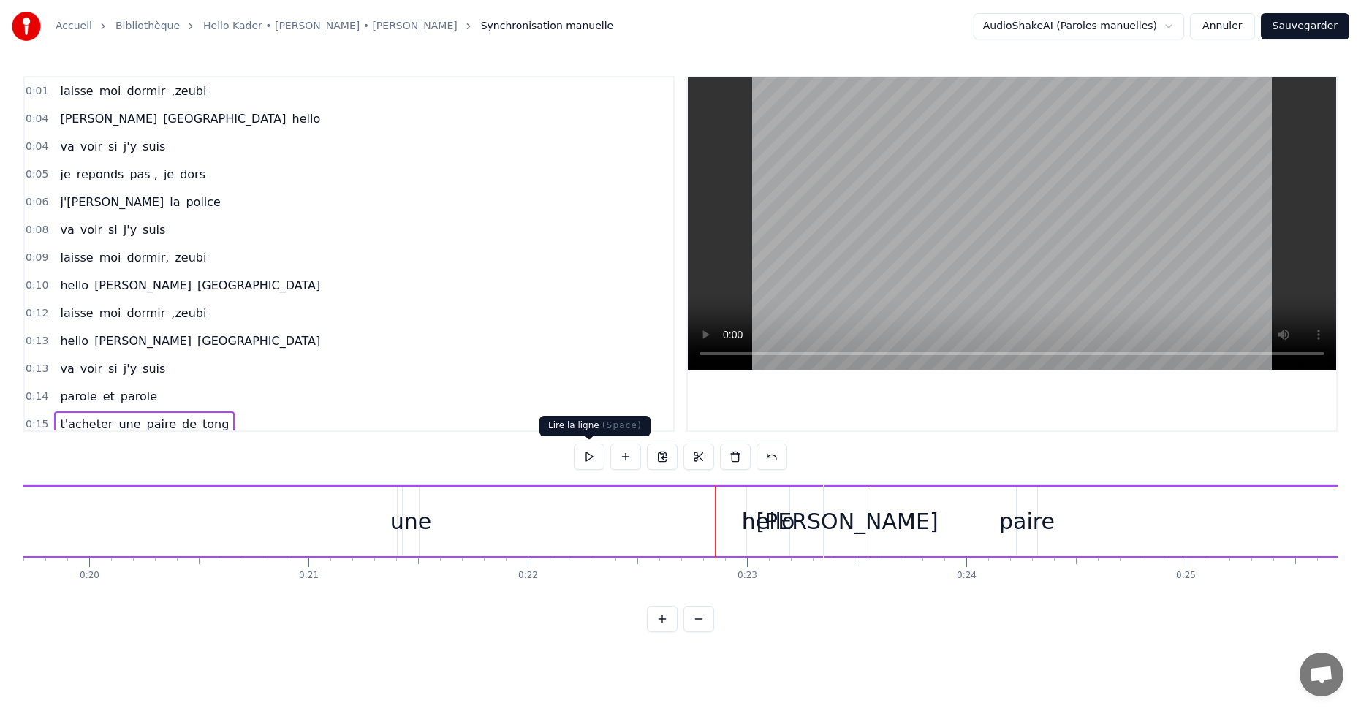
click at [599, 460] on button at bounding box center [589, 457] width 31 height 26
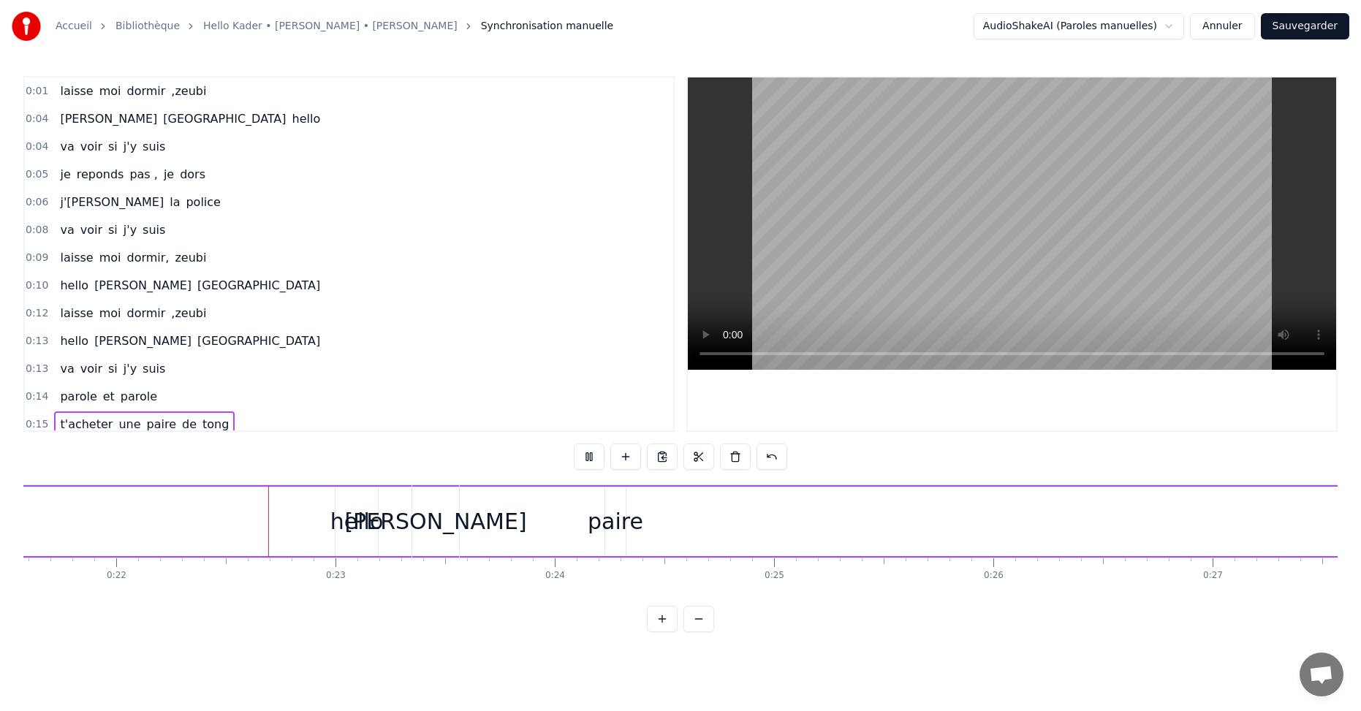
scroll to position [0, 4732]
click at [1237, 31] on button "Annuler" at bounding box center [1222, 26] width 64 height 26
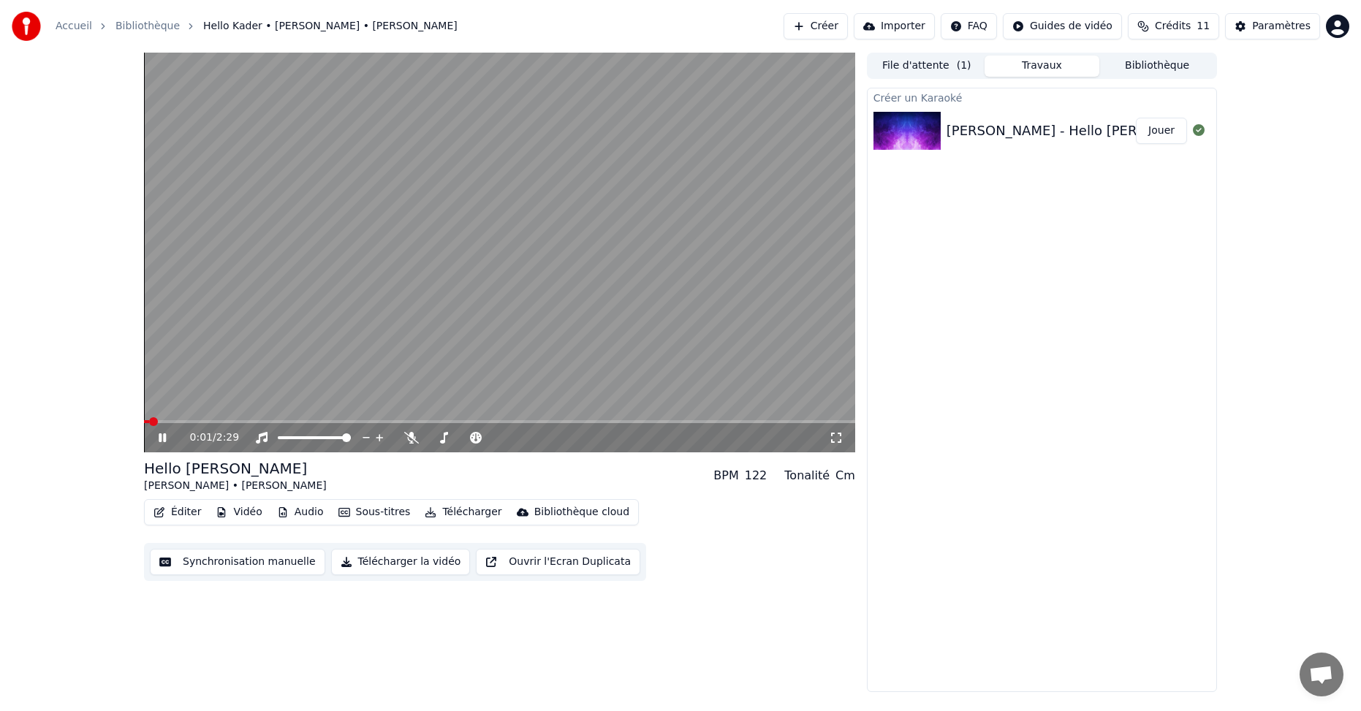
click at [184, 512] on button "Éditer" at bounding box center [177, 512] width 59 height 20
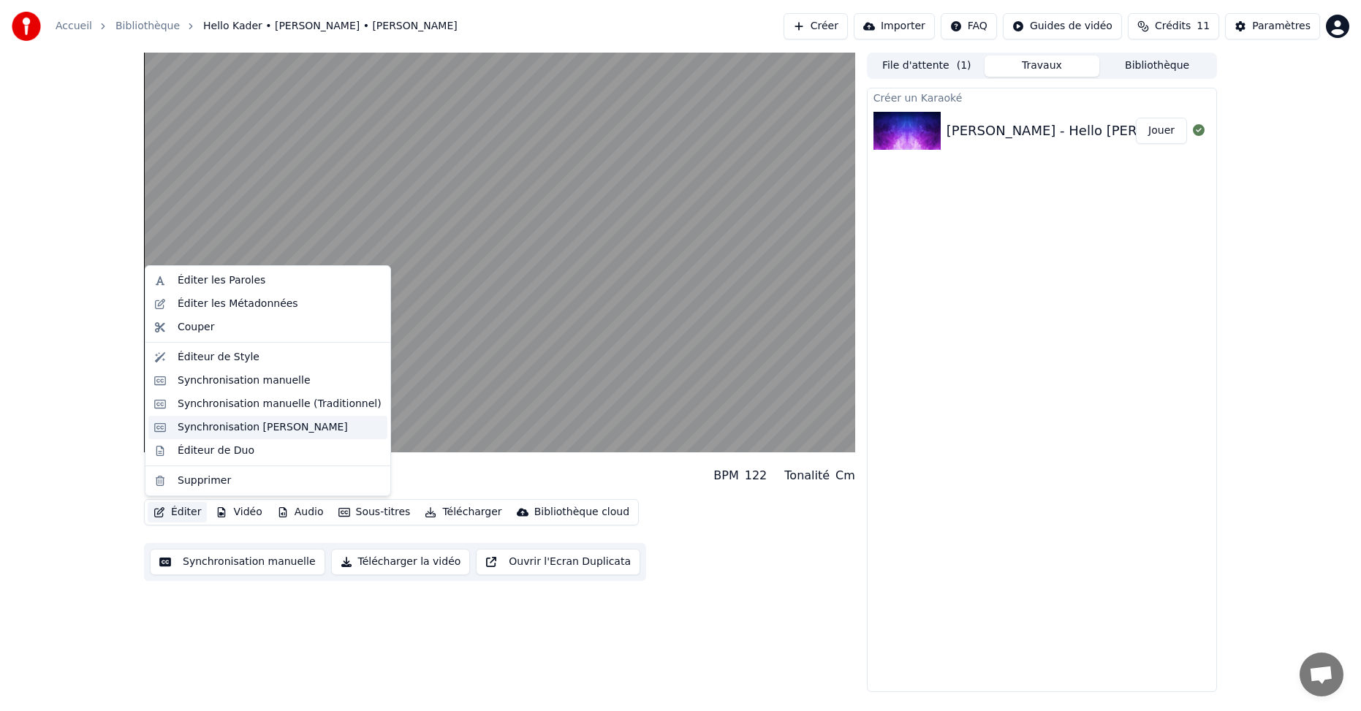
click at [270, 432] on div "Synchronisation [PERSON_NAME]" at bounding box center [263, 427] width 170 height 15
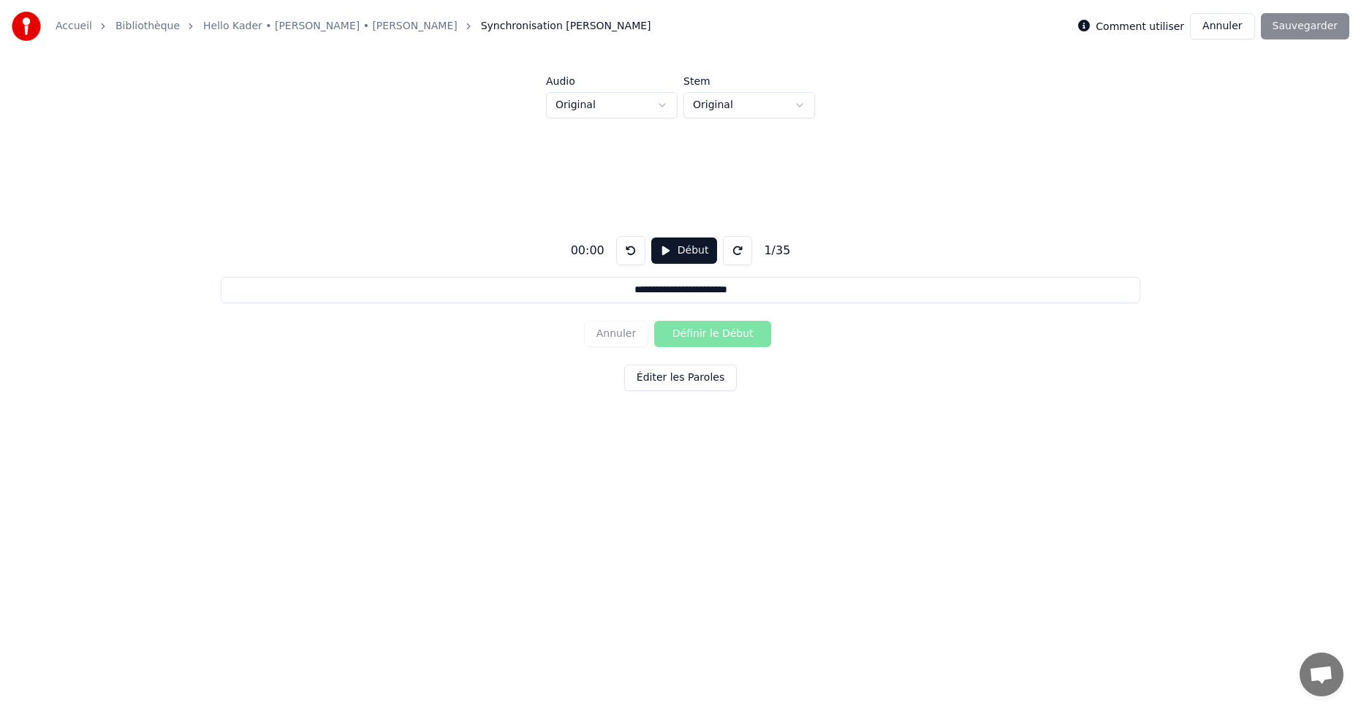
click at [723, 256] on button at bounding box center [737, 250] width 29 height 29
click at [727, 254] on button at bounding box center [737, 250] width 29 height 29
click at [737, 255] on button at bounding box center [737, 250] width 29 height 29
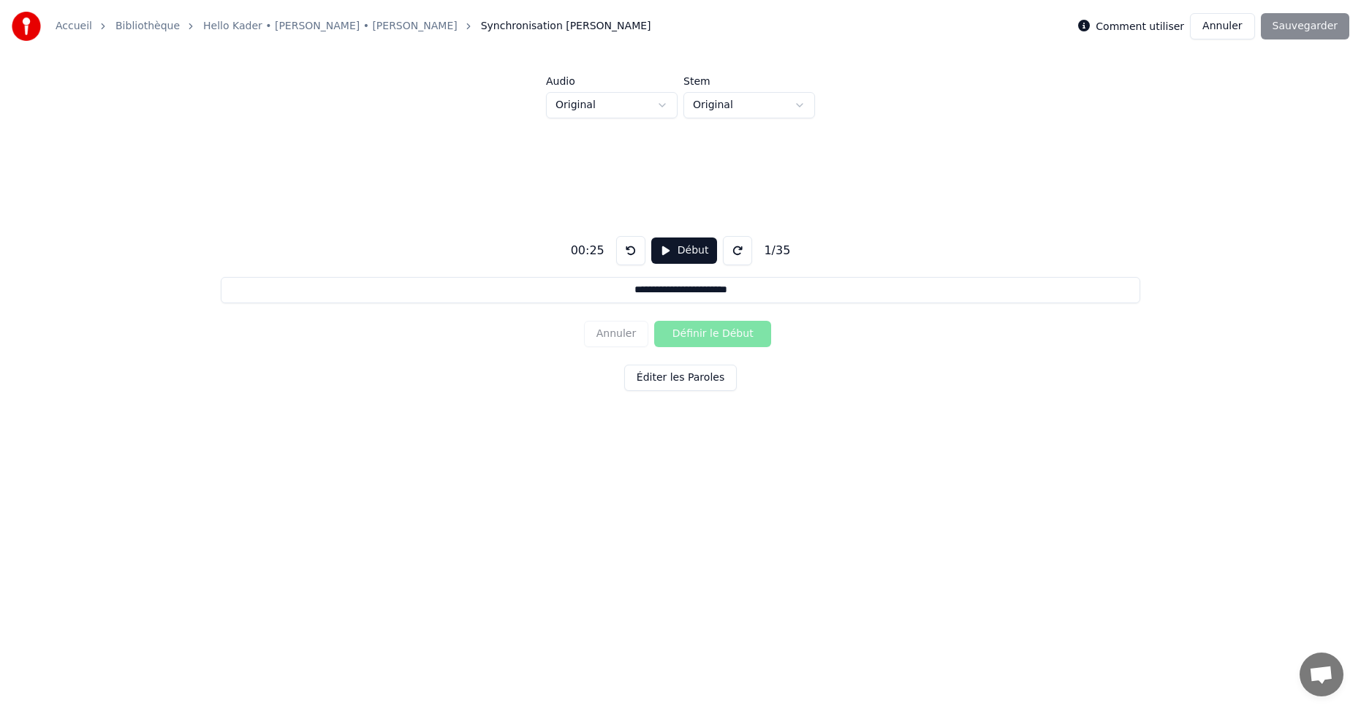
click at [737, 255] on button at bounding box center [737, 250] width 29 height 29
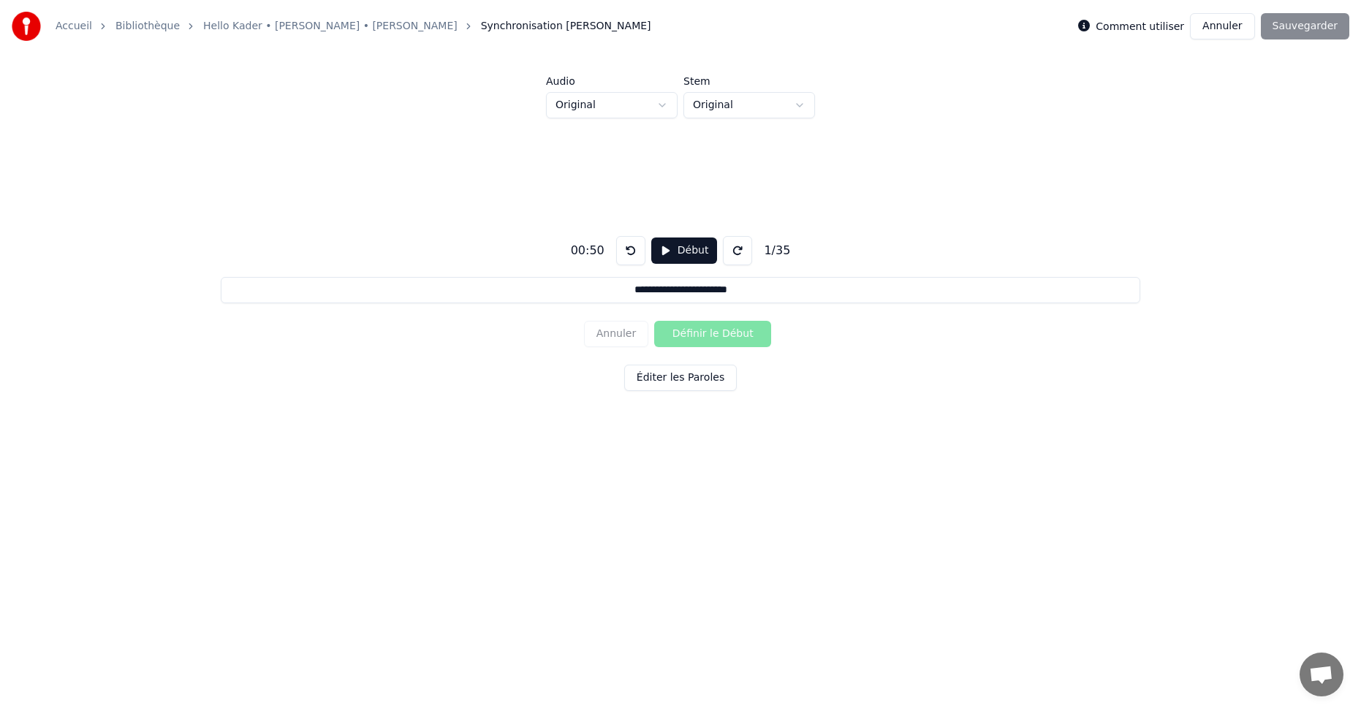
click at [692, 377] on button "Éditer les Paroles" at bounding box center [680, 378] width 113 height 26
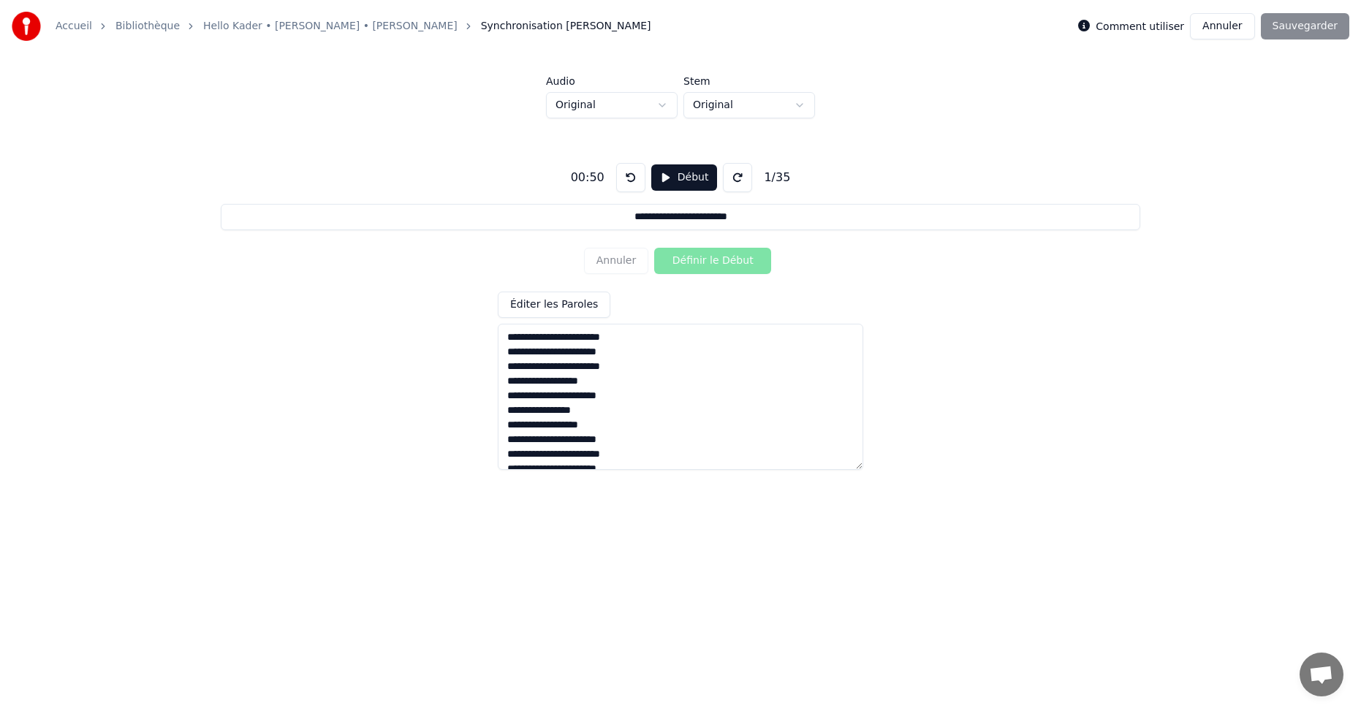
click at [798, 103] on html "**********" at bounding box center [680, 263] width 1361 height 526
click at [800, 103] on html "**********" at bounding box center [680, 263] width 1361 height 526
click at [664, 104] on html "**********" at bounding box center [680, 263] width 1361 height 526
click at [794, 113] on html "**********" at bounding box center [680, 263] width 1361 height 526
click at [795, 112] on html "**********" at bounding box center [680, 263] width 1361 height 526
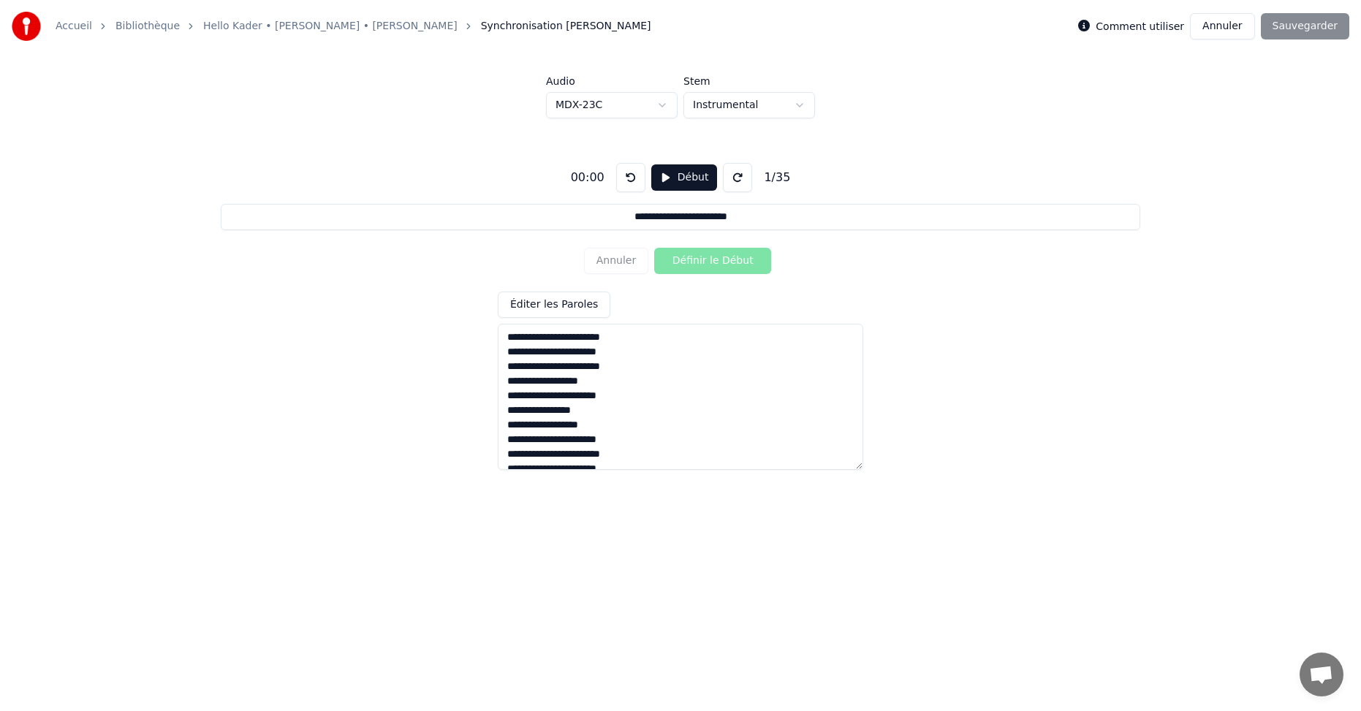
click at [727, 176] on button at bounding box center [737, 177] width 29 height 29
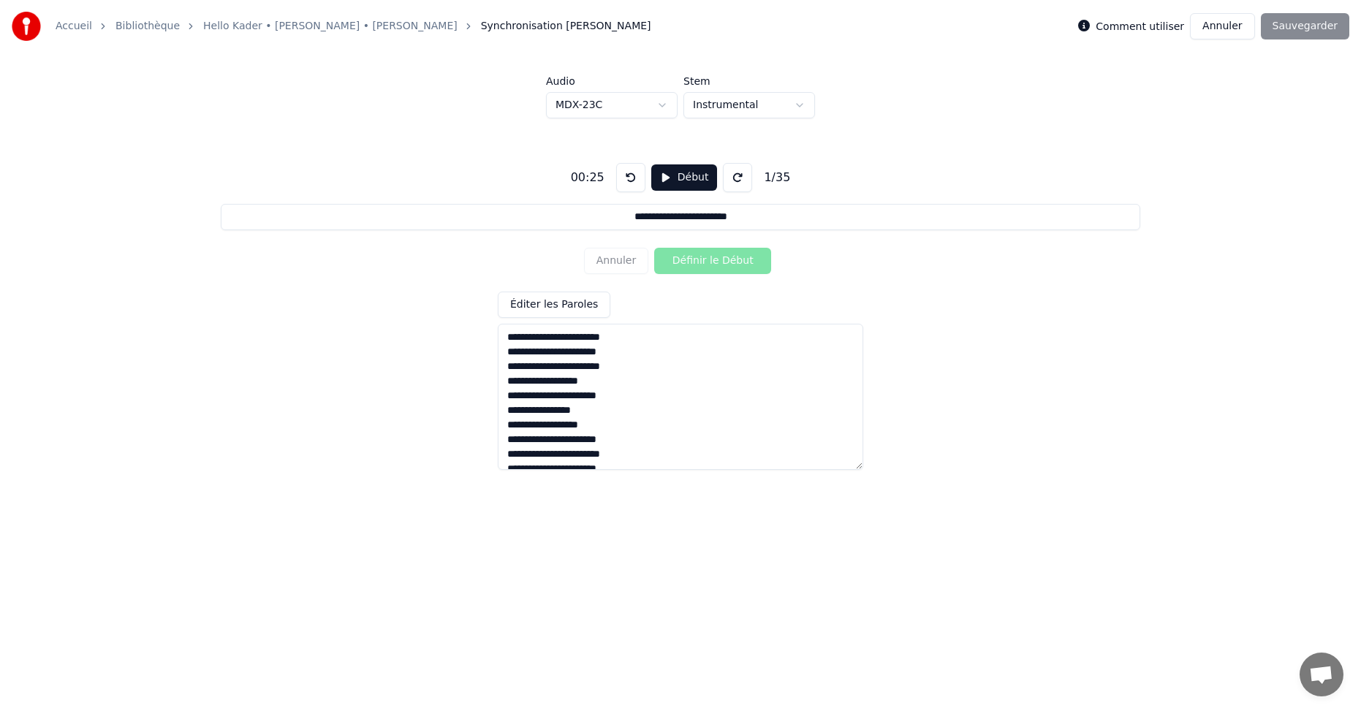
click at [727, 176] on button at bounding box center [737, 177] width 29 height 29
click at [623, 179] on button at bounding box center [630, 177] width 29 height 29
click at [602, 179] on div "00:30" at bounding box center [587, 178] width 45 height 18
click at [620, 179] on button at bounding box center [630, 177] width 29 height 29
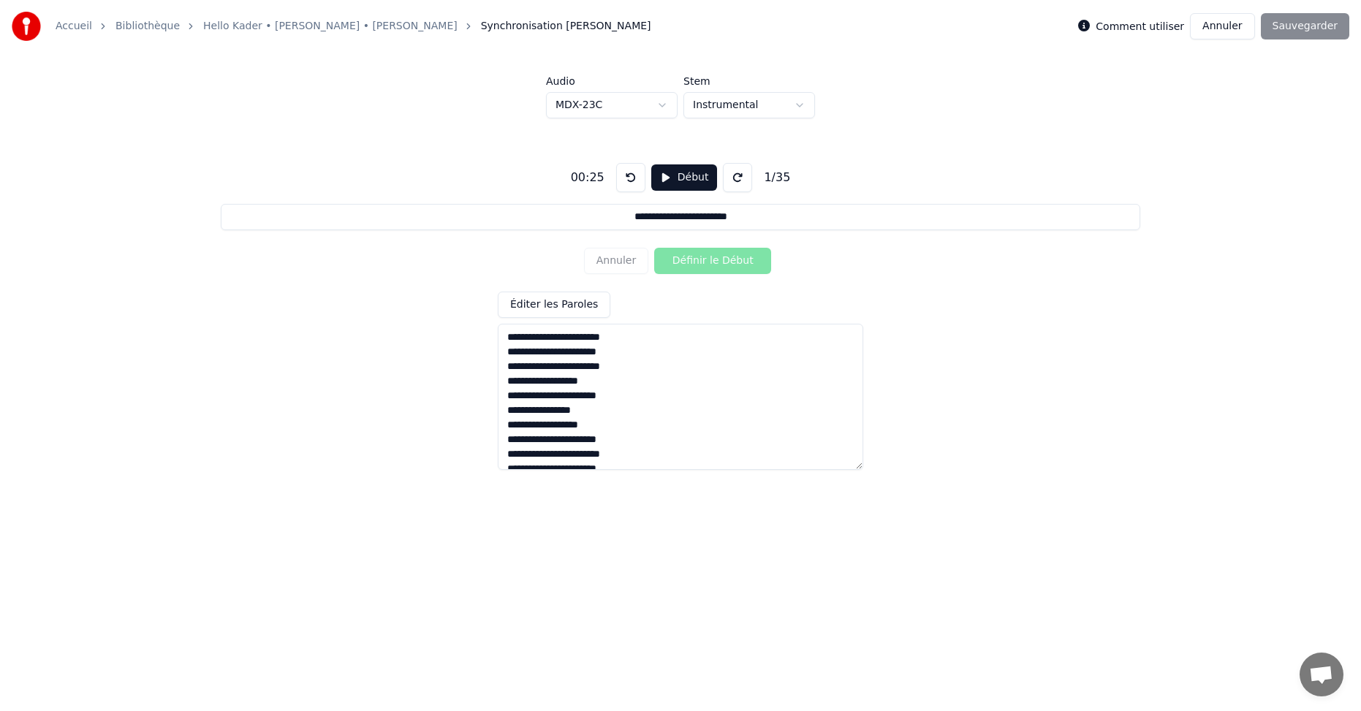
click at [599, 181] on div "00:25" at bounding box center [587, 178] width 45 height 18
click at [678, 181] on button "Début" at bounding box center [684, 177] width 67 height 26
click at [619, 257] on div "Annuler Définir le Début" at bounding box center [680, 261] width 193 height 38
click at [623, 178] on button at bounding box center [630, 177] width 29 height 29
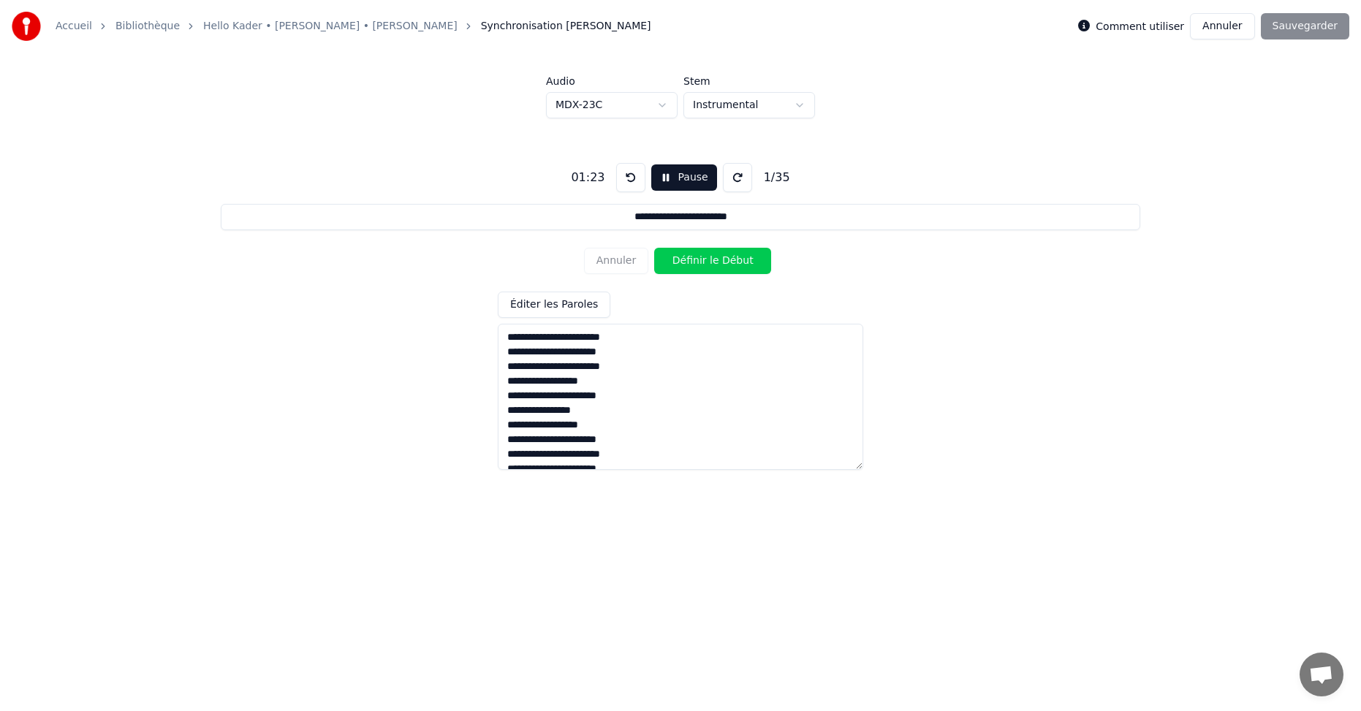
click at [623, 178] on button at bounding box center [630, 177] width 29 height 29
click at [688, 185] on button "Pause" at bounding box center [683, 177] width 65 height 26
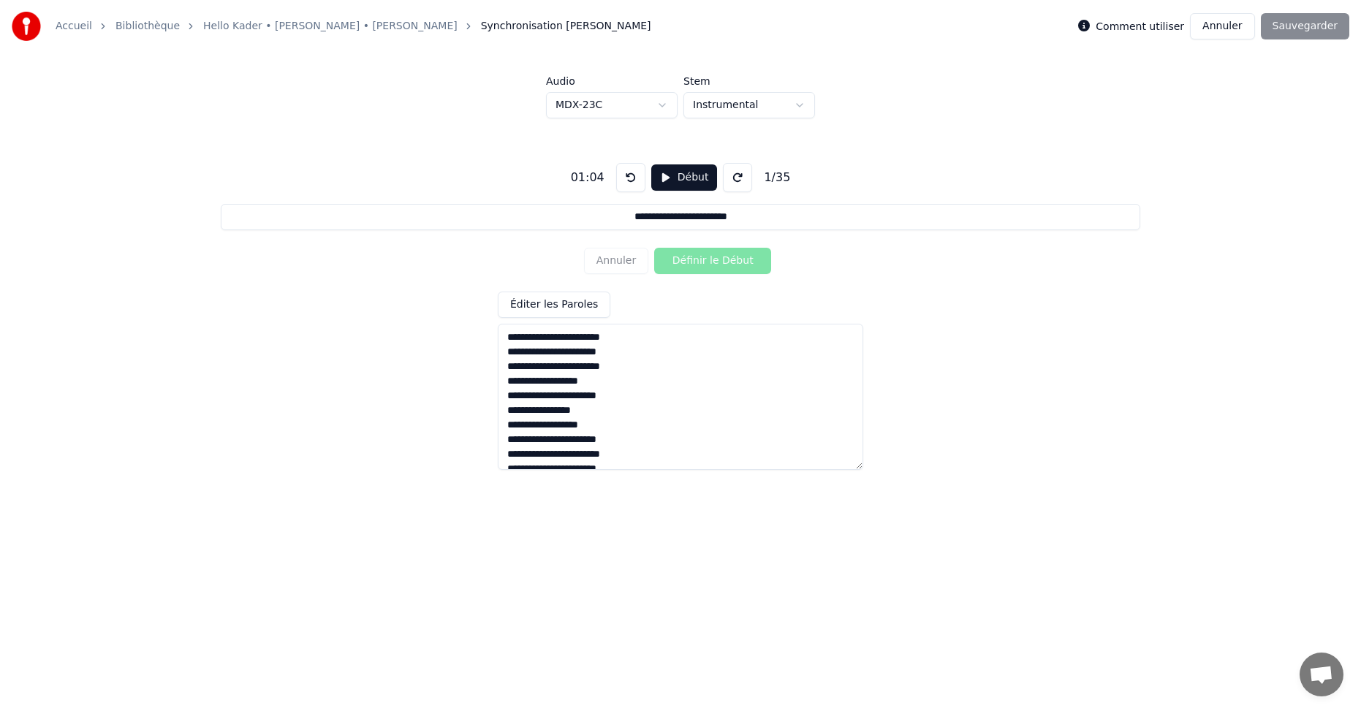
click at [620, 182] on button at bounding box center [630, 177] width 29 height 29
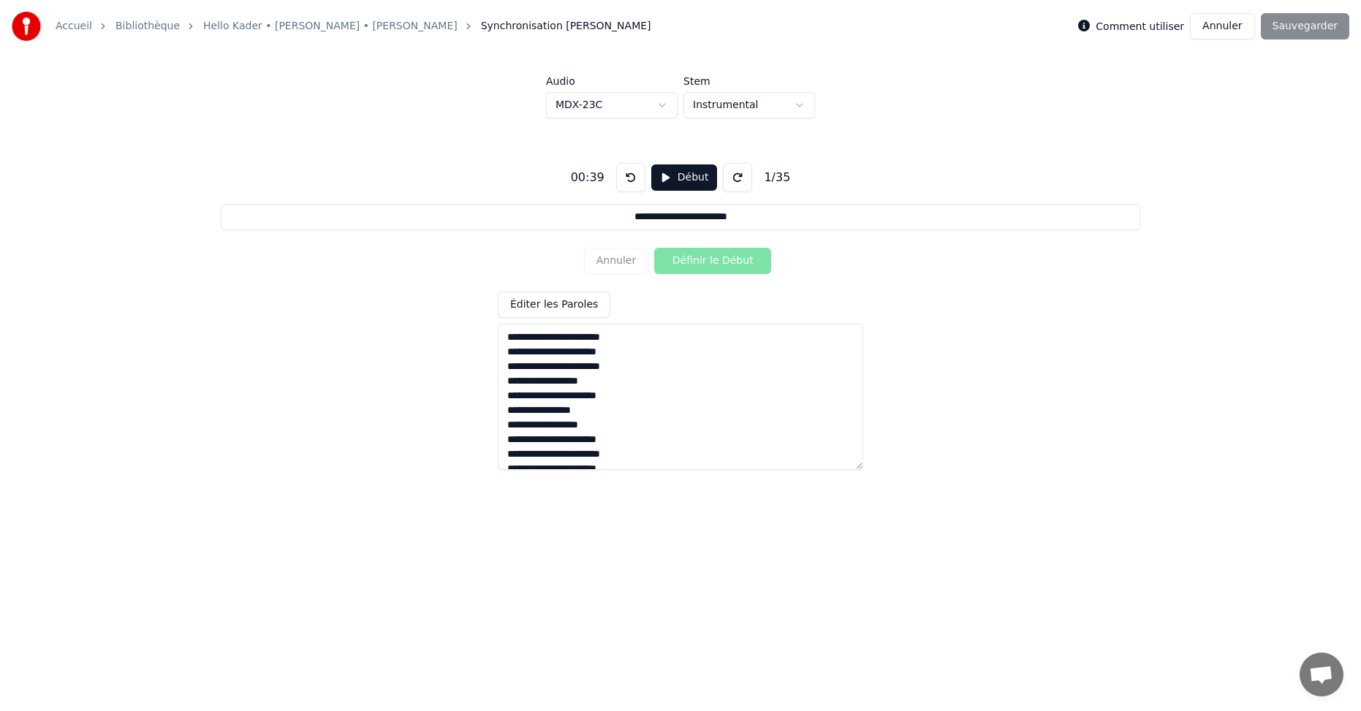
click at [620, 182] on button at bounding box center [630, 177] width 29 height 29
click at [594, 181] on div "00:34" at bounding box center [587, 178] width 45 height 18
click at [623, 181] on button at bounding box center [630, 177] width 29 height 29
click at [705, 262] on div "Annuler Définir le Début" at bounding box center [680, 261] width 193 height 38
drag, startPoint x: 626, startPoint y: 218, endPoint x: 635, endPoint y: 223, distance: 10.8
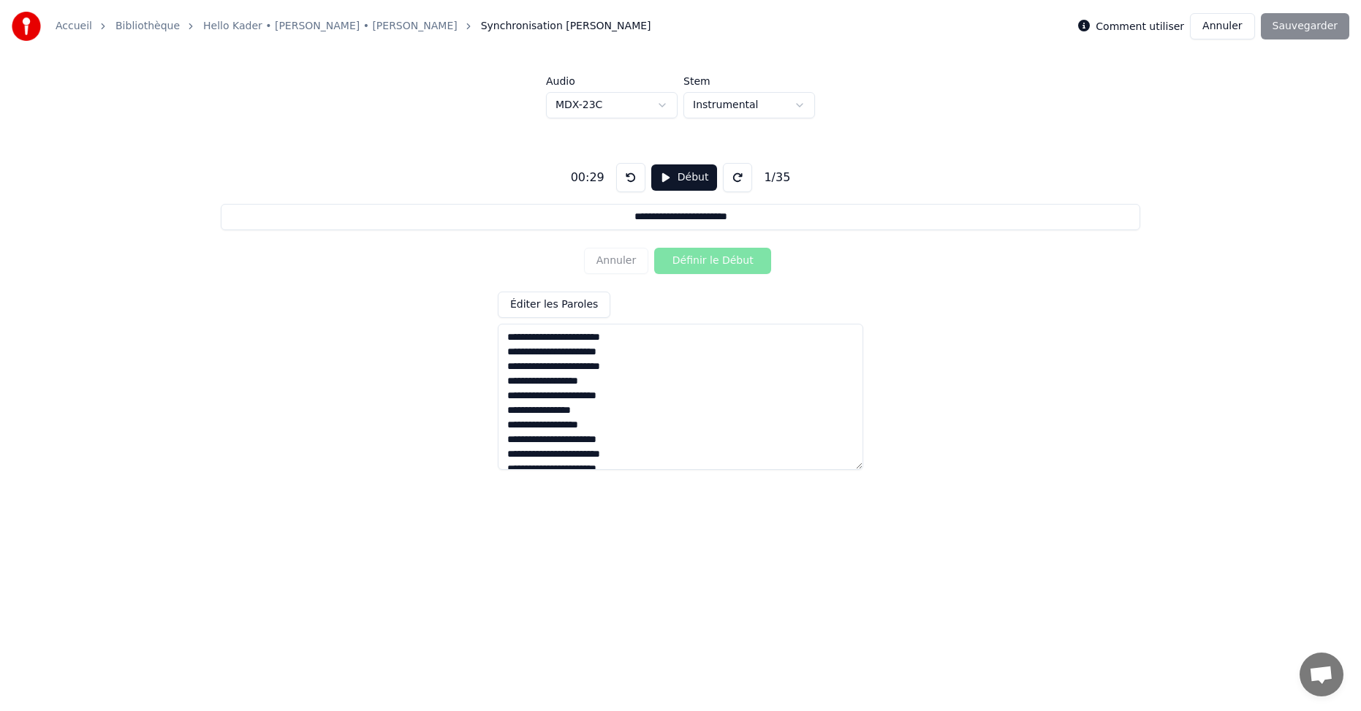
click at [625, 218] on input "**********" at bounding box center [681, 217] width 920 height 26
click at [721, 259] on div "Annuler Définir le Début" at bounding box center [680, 261] width 193 height 38
click at [703, 269] on div "Annuler Définir le Début" at bounding box center [680, 261] width 193 height 38
click at [557, 311] on button "Éditer les Paroles" at bounding box center [554, 305] width 113 height 26
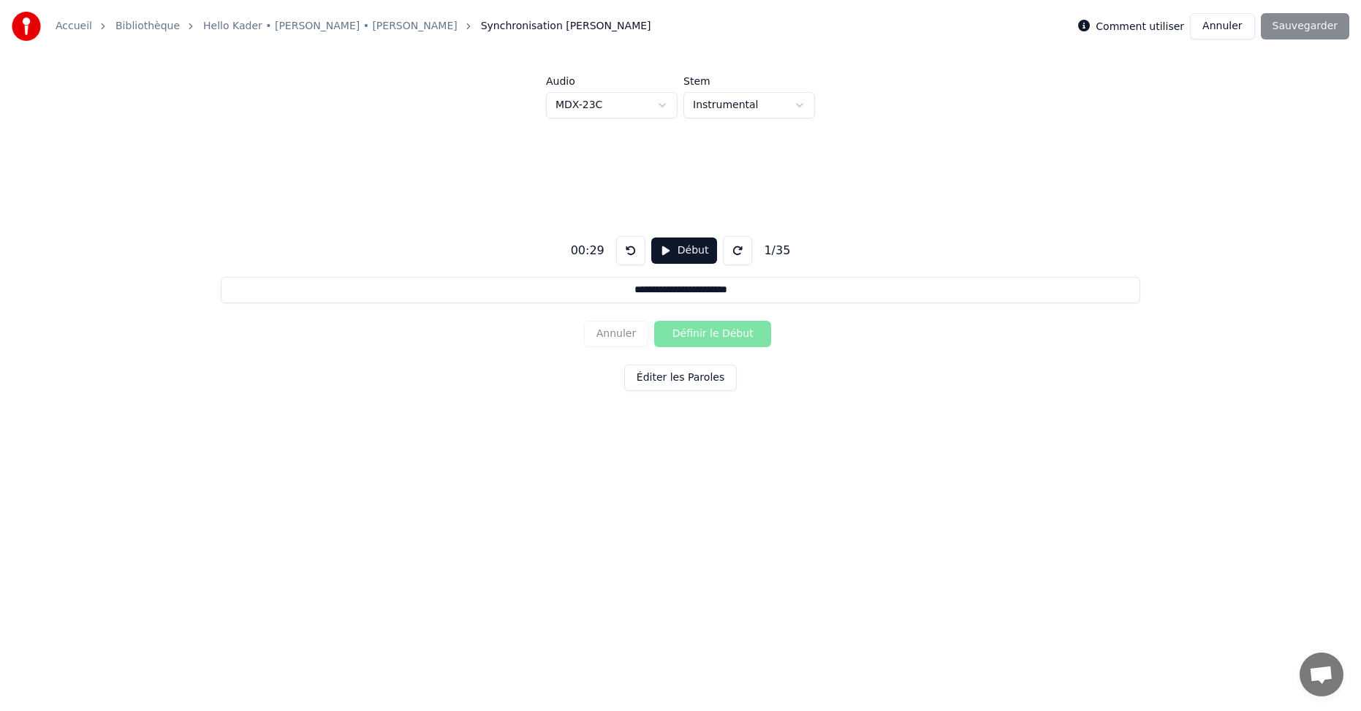
click at [736, 341] on div "Annuler Définir le Début" at bounding box center [680, 334] width 193 height 38
click at [670, 118] on div "**********" at bounding box center [680, 310] width 1314 height 384
click at [670, 110] on html "**********" at bounding box center [680, 263] width 1361 height 526
click at [700, 340] on div "Annuler Définir le Début" at bounding box center [680, 334] width 193 height 38
click at [1238, 29] on button "Annuler" at bounding box center [1222, 26] width 64 height 26
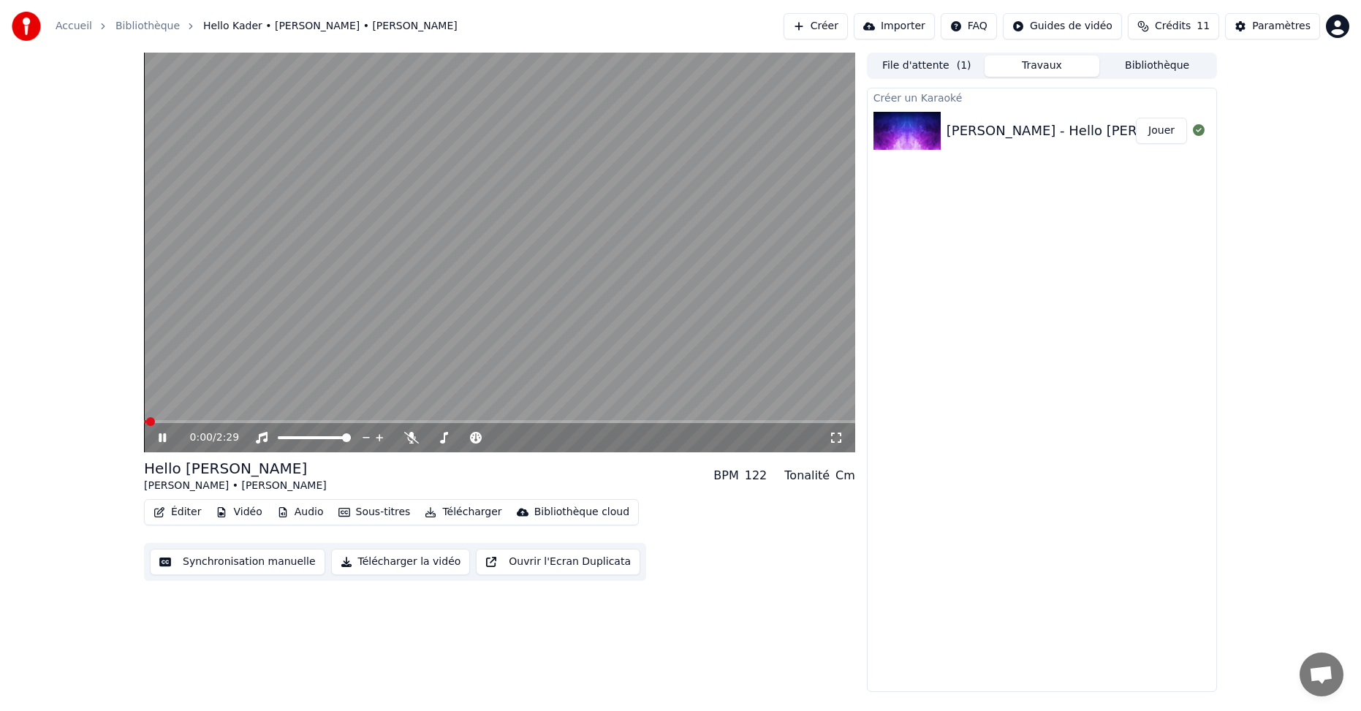
click at [181, 513] on button "Éditer" at bounding box center [177, 512] width 59 height 20
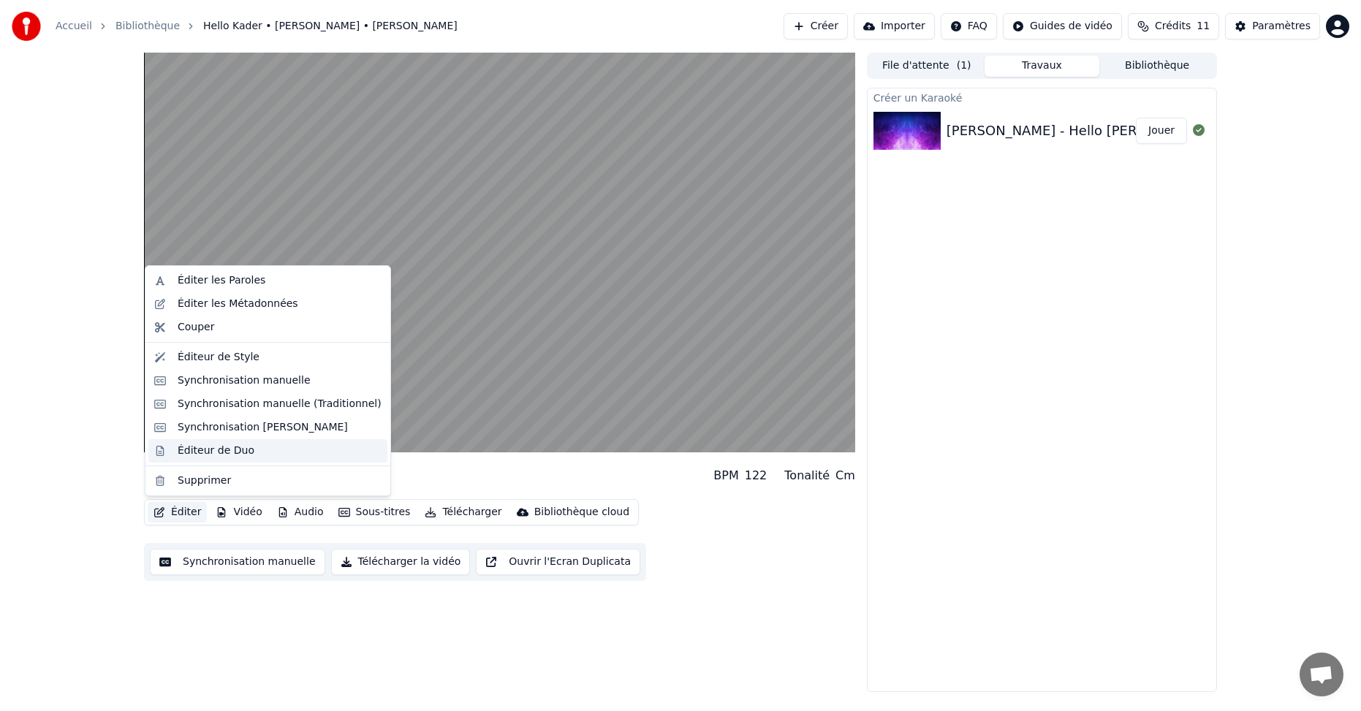
click at [284, 449] on div "Éditeur de Duo" at bounding box center [280, 451] width 204 height 15
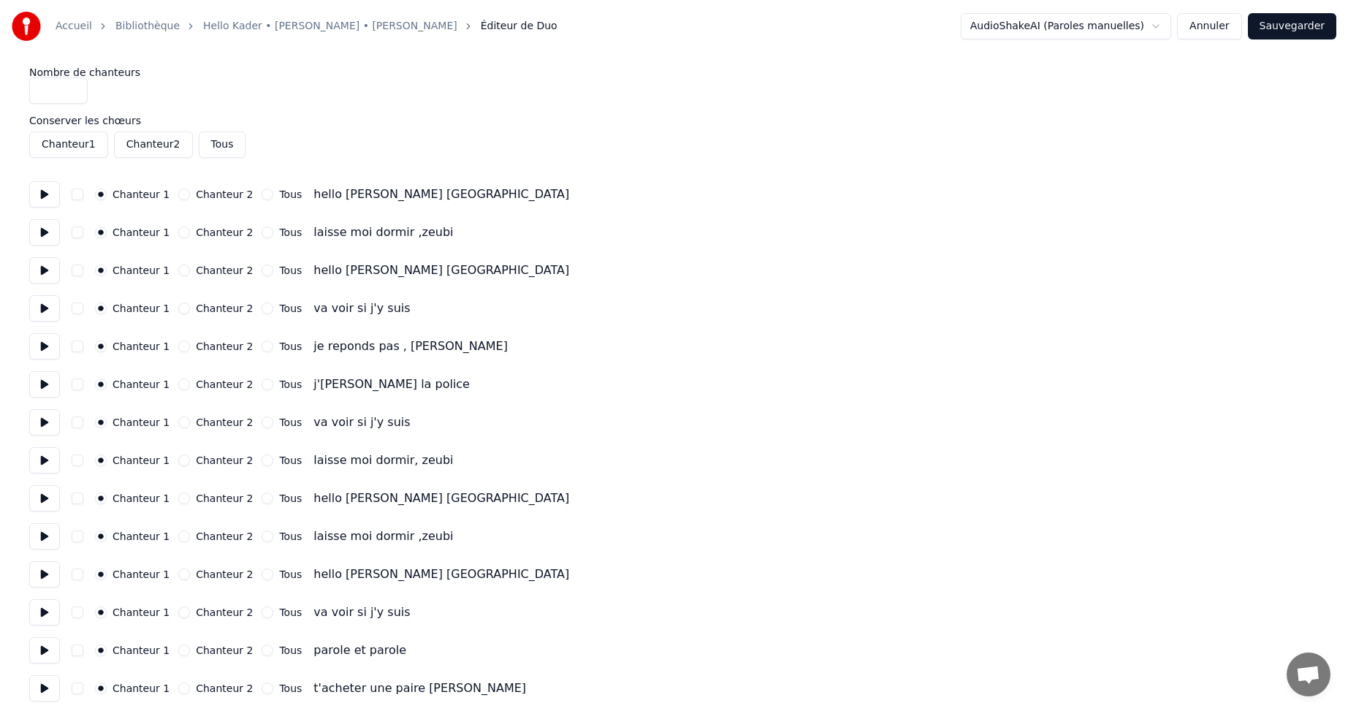
click at [1221, 29] on button "Annuler" at bounding box center [1209, 26] width 64 height 26
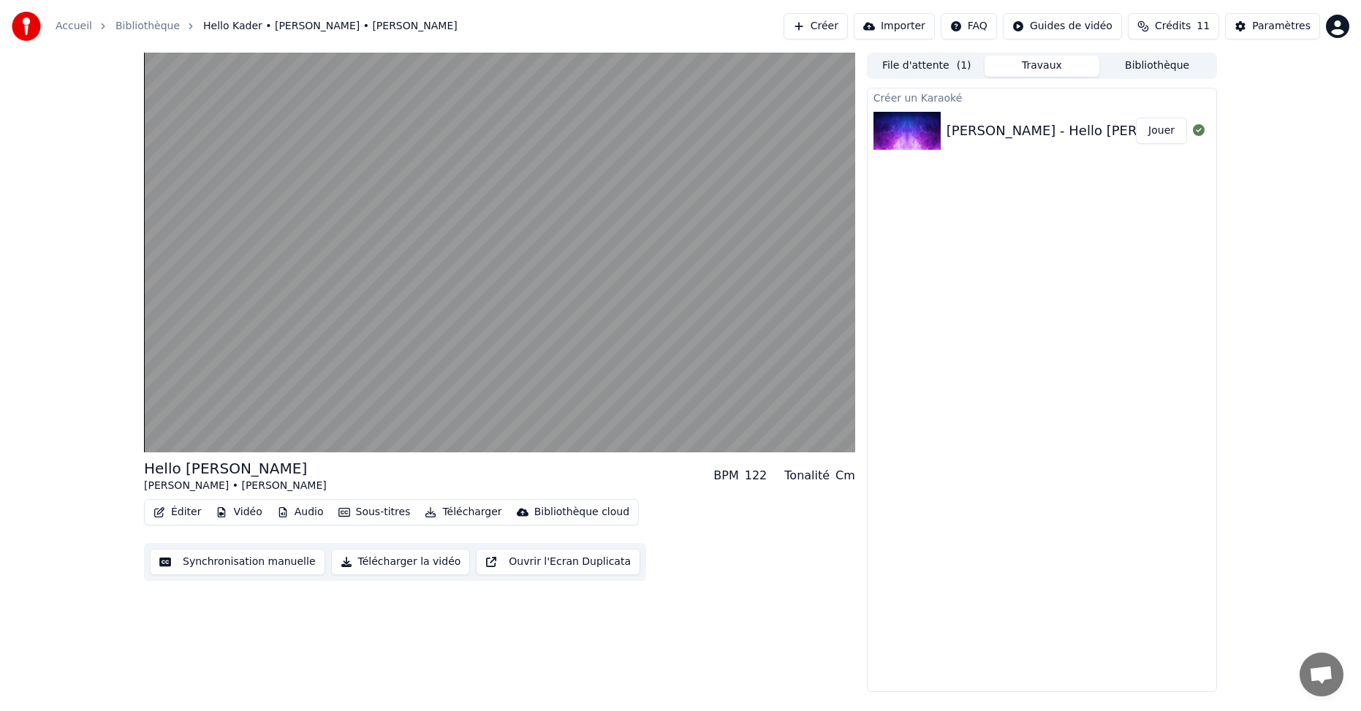
click at [170, 515] on button "Éditer" at bounding box center [177, 512] width 59 height 20
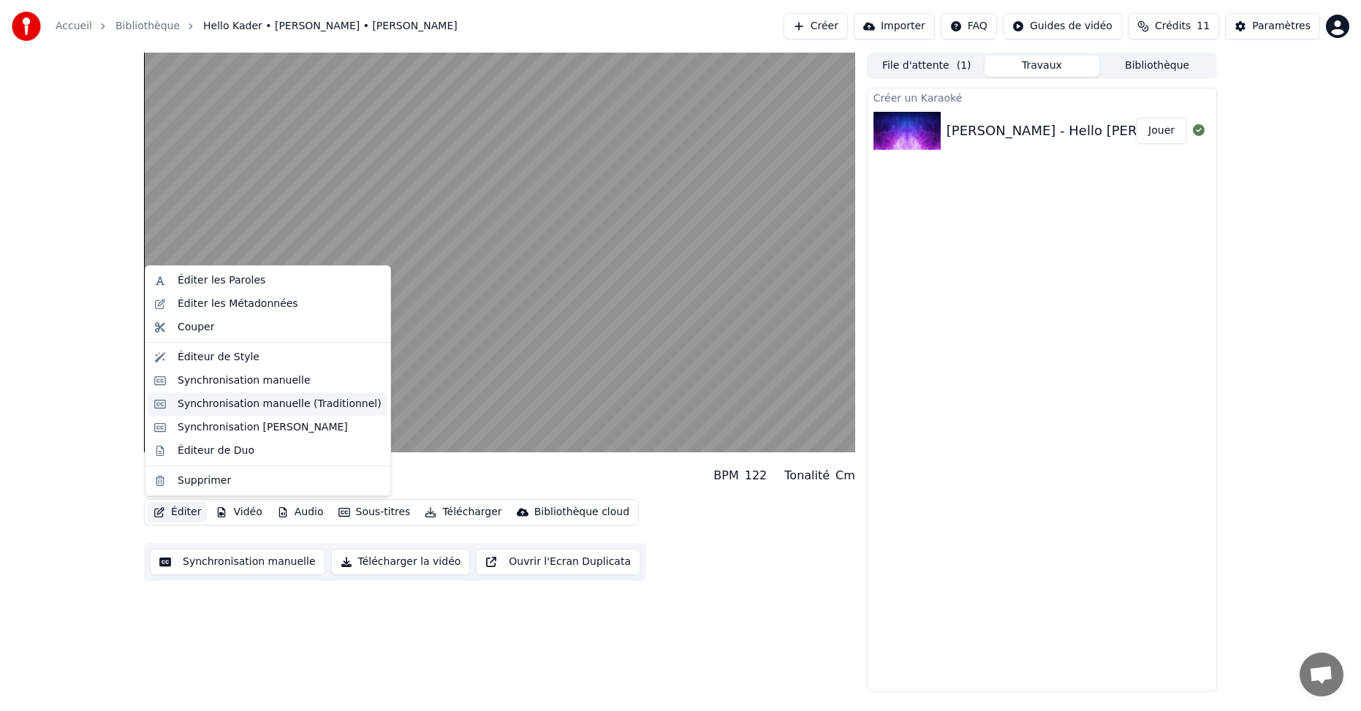
click at [309, 409] on div "Synchronisation manuelle (Traditionnel)" at bounding box center [280, 404] width 204 height 15
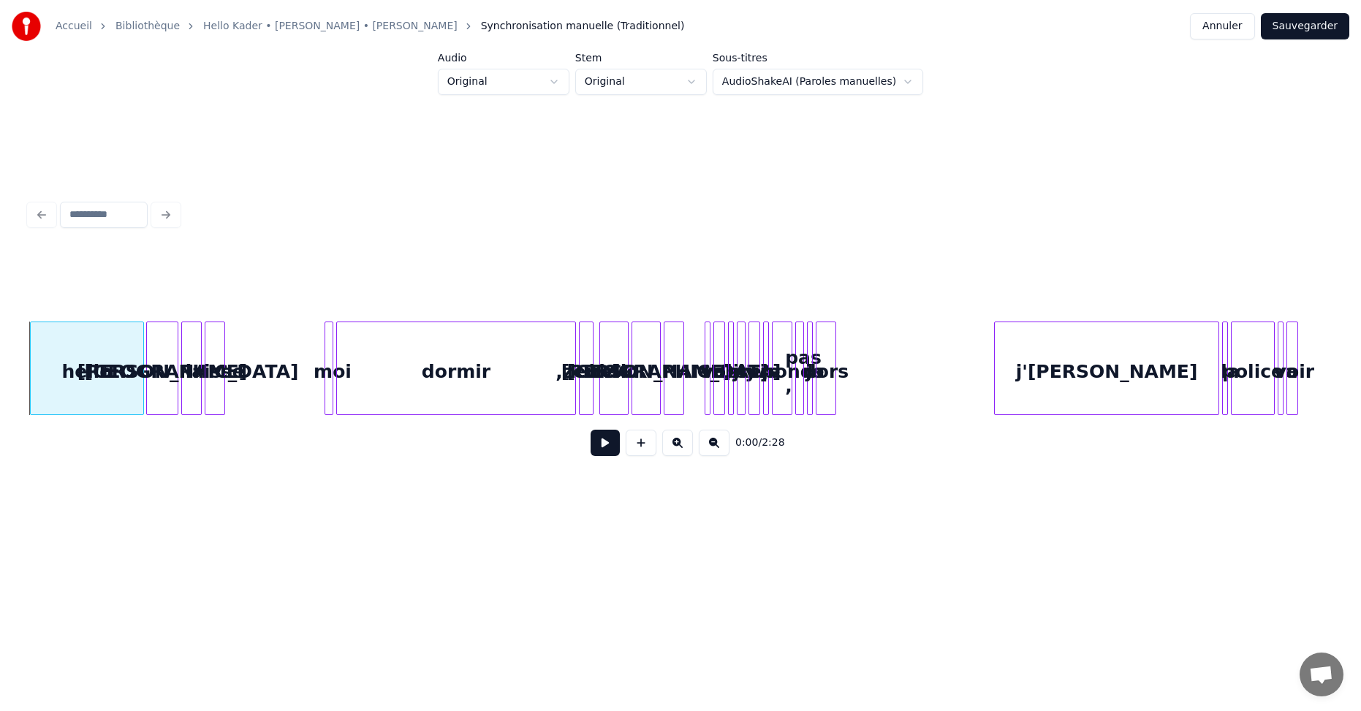
click at [80, 371] on div "hello" at bounding box center [87, 371] width 113 height 99
click at [1243, 30] on button "Annuler" at bounding box center [1222, 26] width 64 height 26
